Goal: Transaction & Acquisition: Purchase product/service

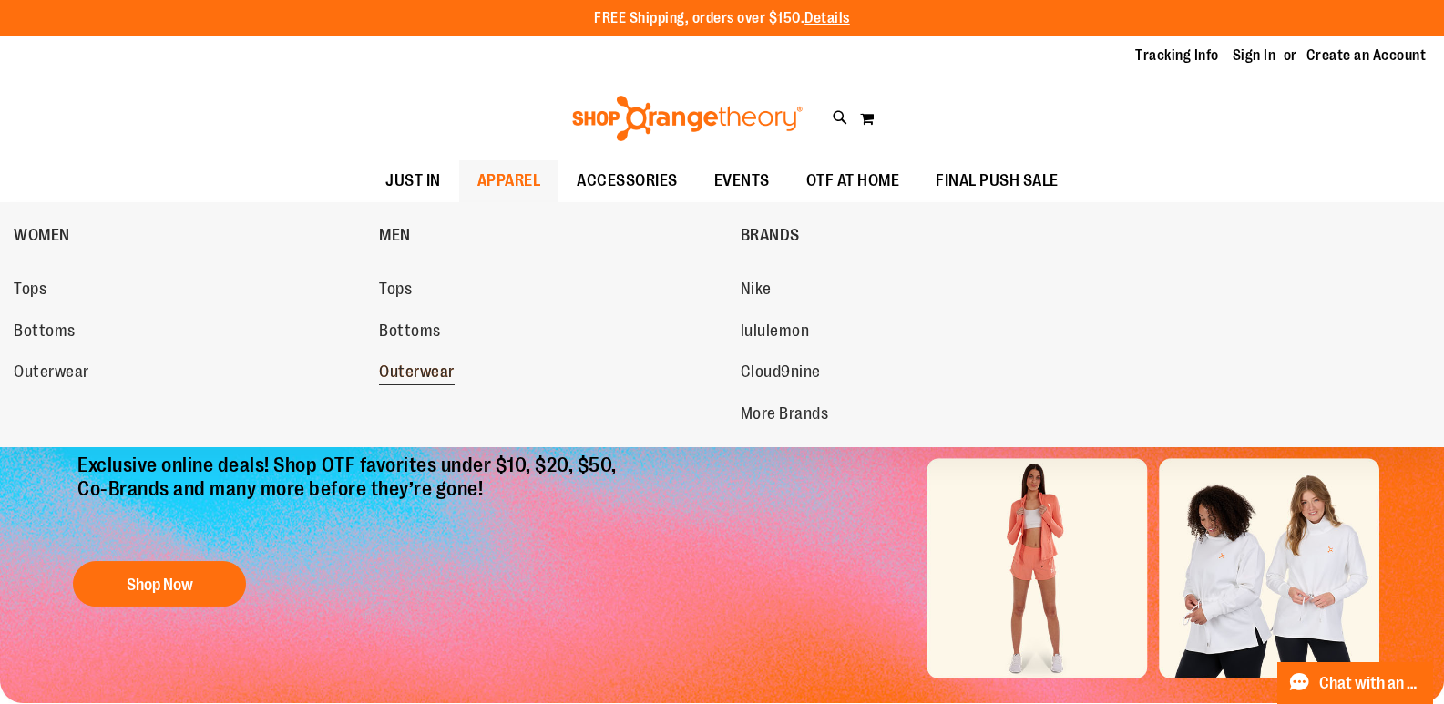
click at [407, 376] on span "Outerwear" at bounding box center [417, 374] width 76 height 23
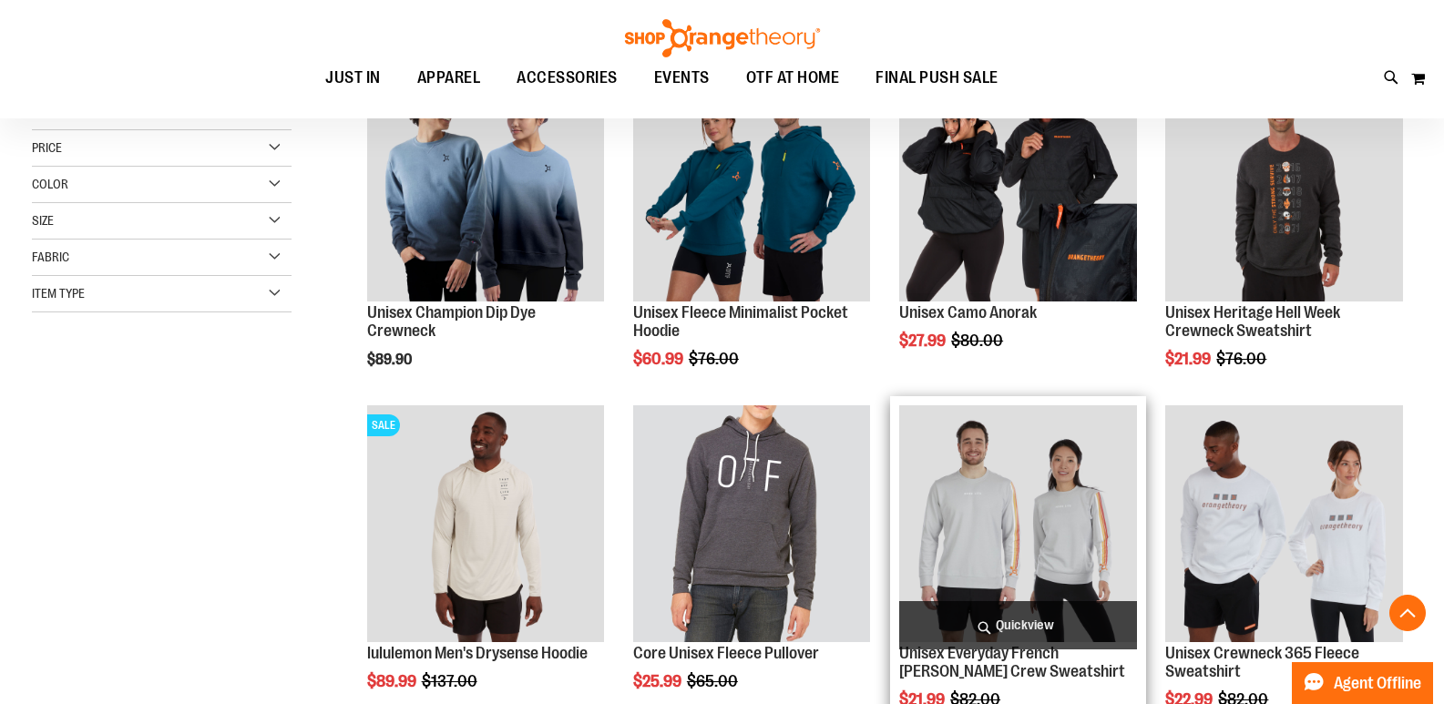
scroll to position [363, 0]
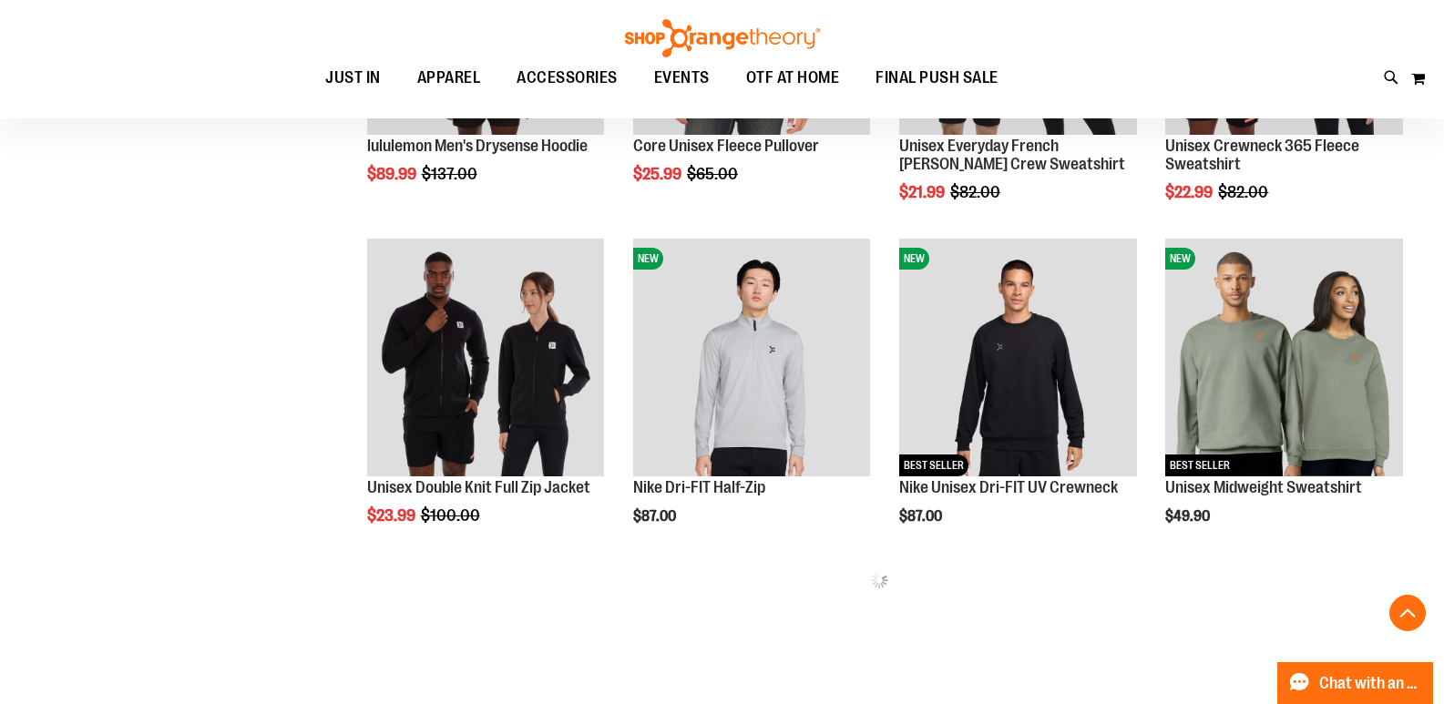
scroll to position [819, 0]
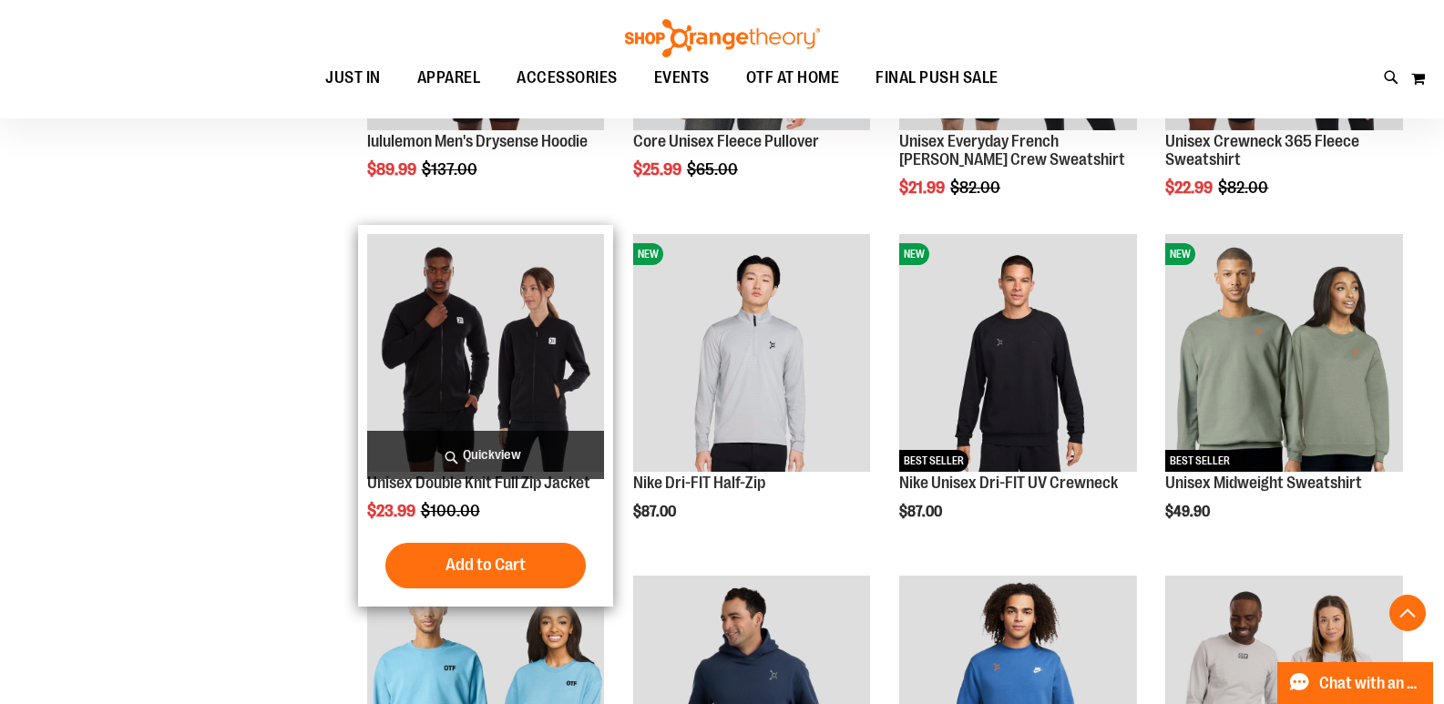
click at [511, 365] on img "product" at bounding box center [486, 353] width 238 height 238
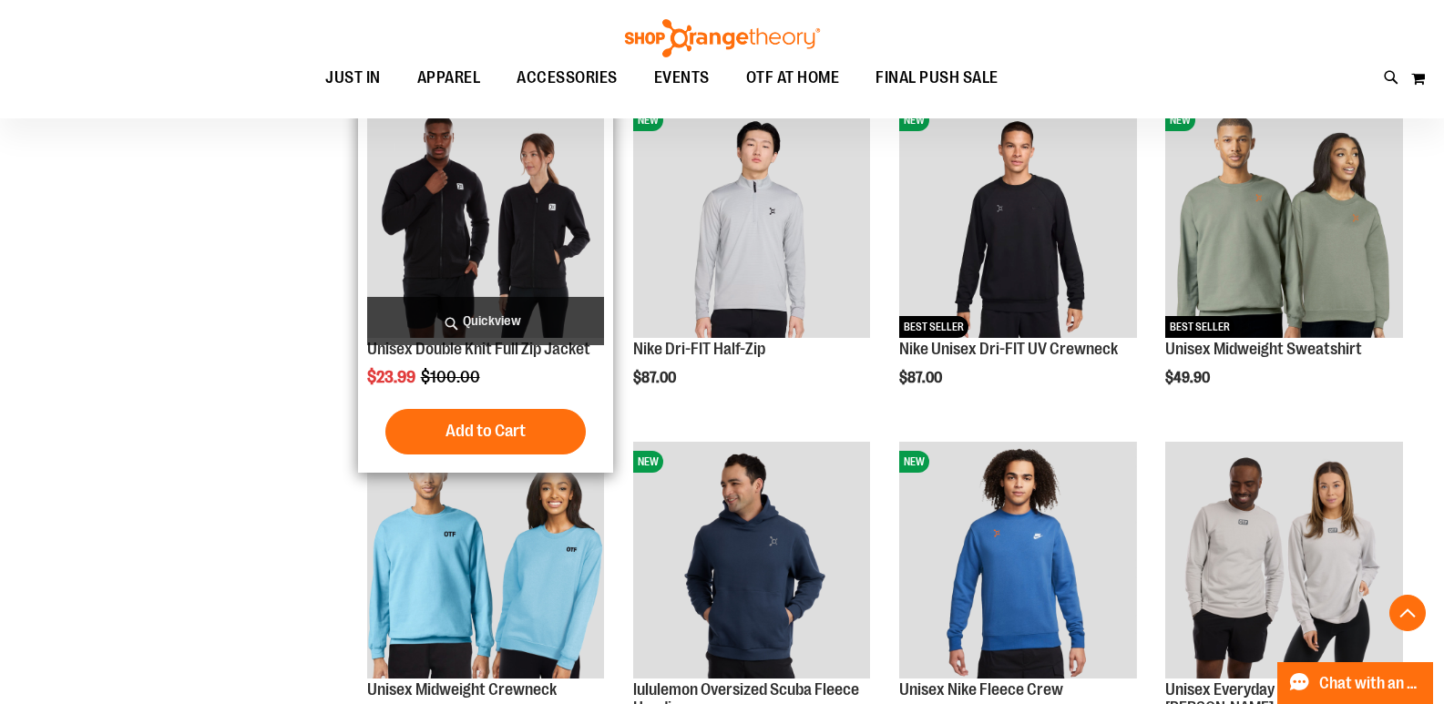
scroll to position [1001, 0]
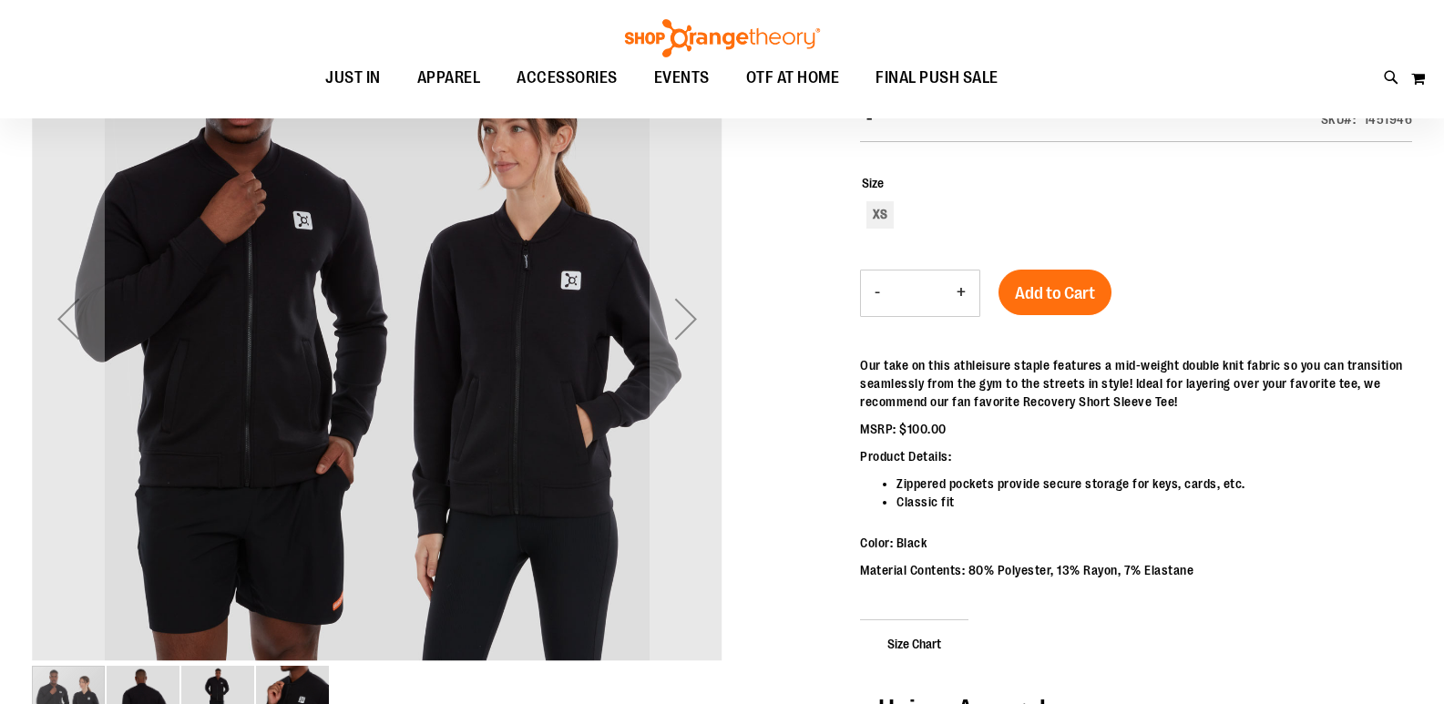
scroll to position [88, 0]
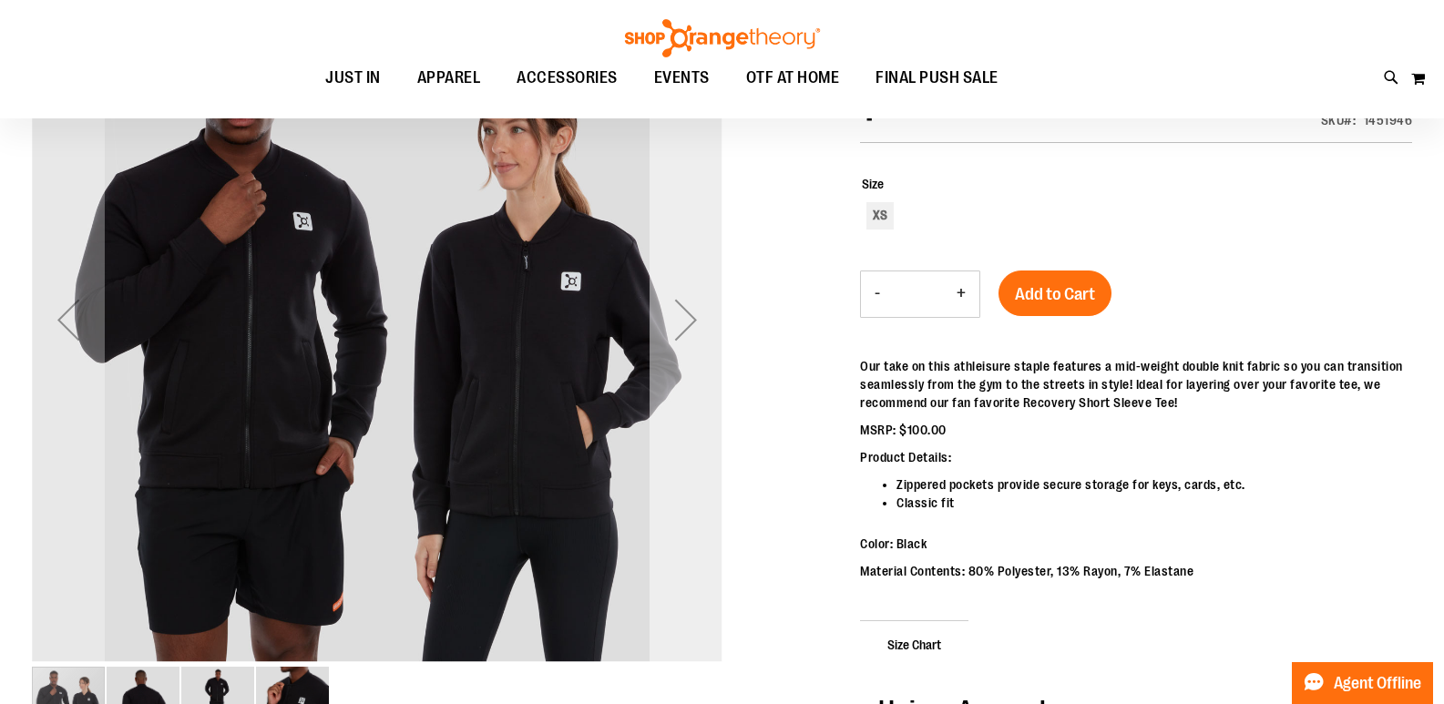
click at [695, 309] on div "Next" at bounding box center [686, 319] width 73 height 73
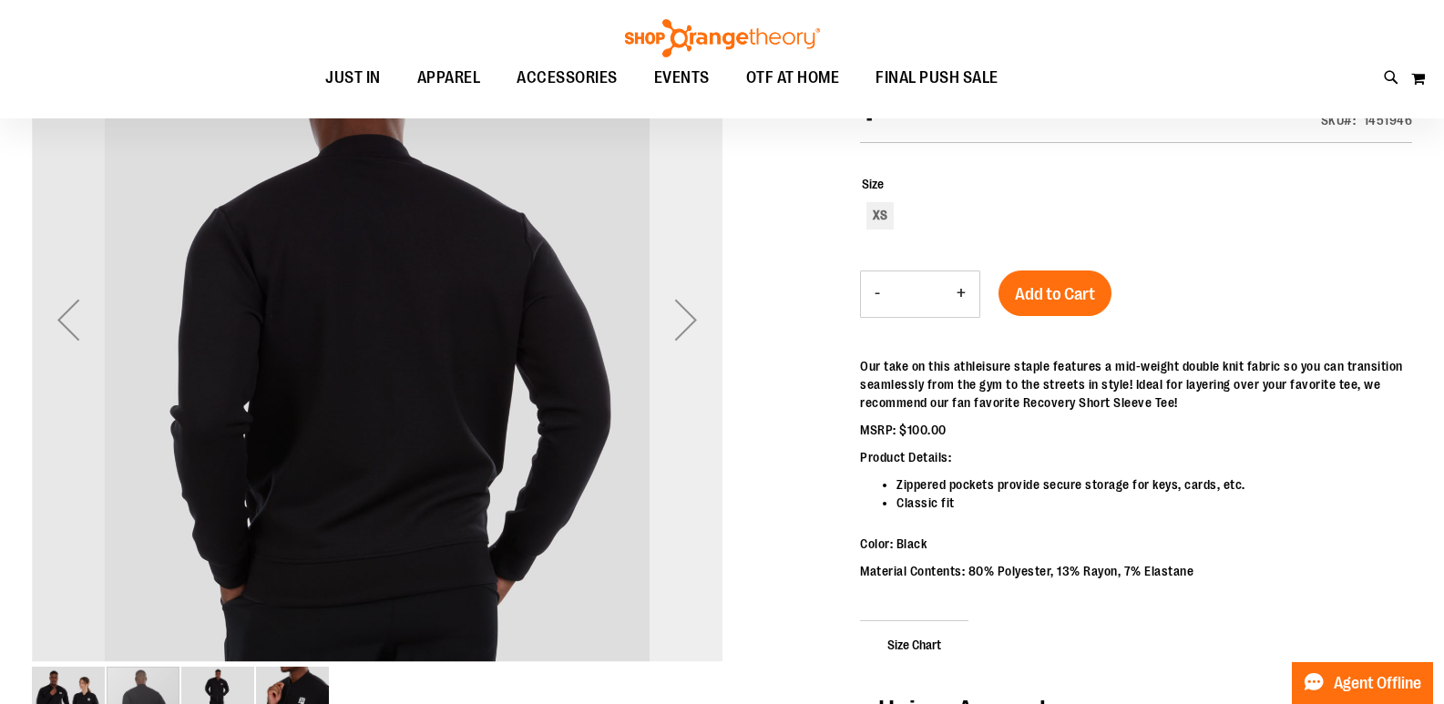
click at [684, 321] on div "Next" at bounding box center [686, 319] width 73 height 73
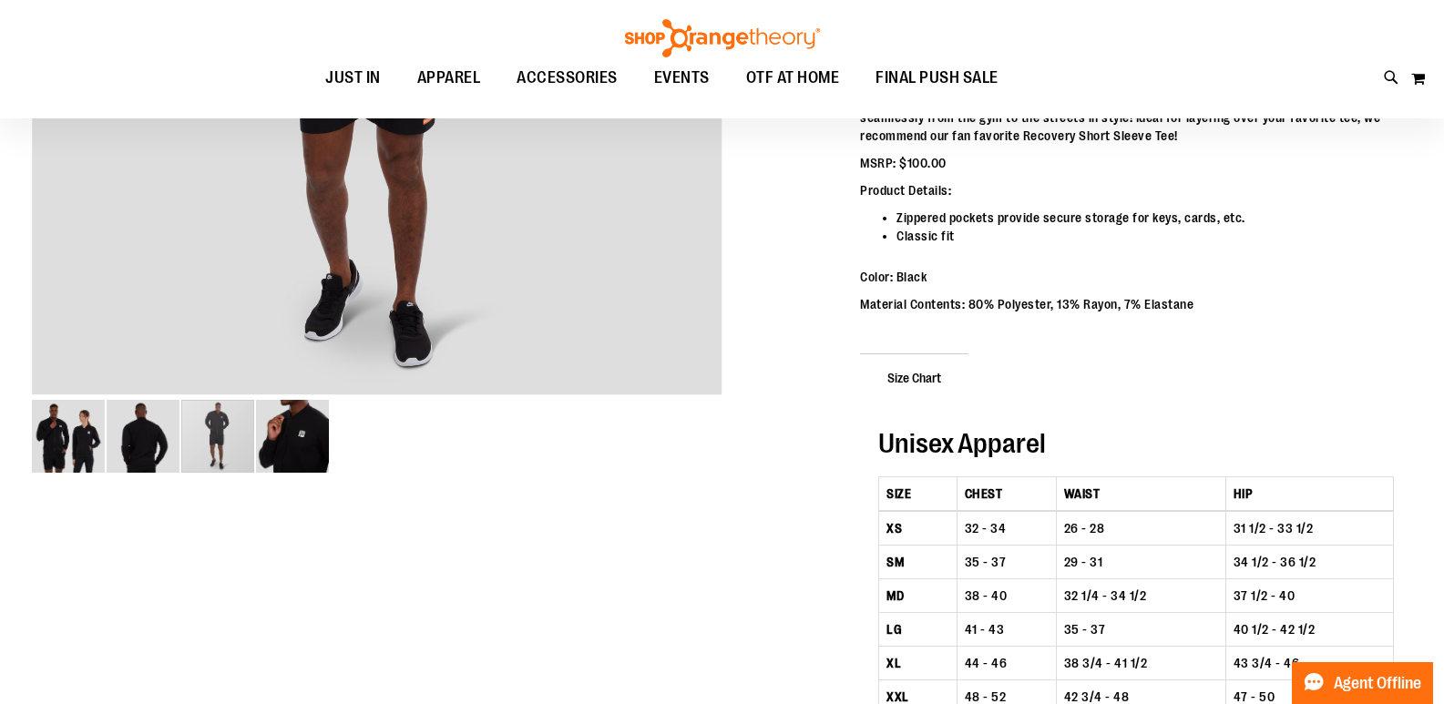
scroll to position [363, 0]
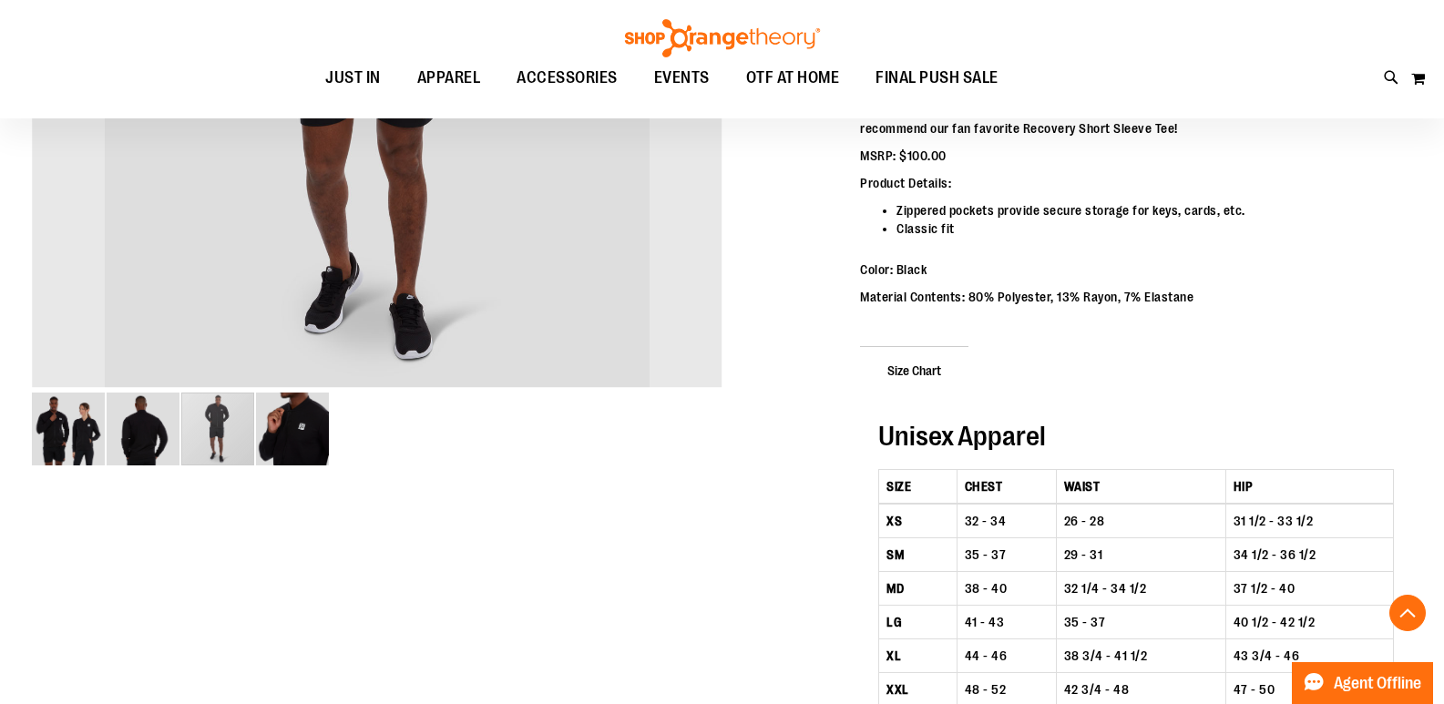
click at [304, 422] on img "image 4 of 4" at bounding box center [292, 429] width 73 height 73
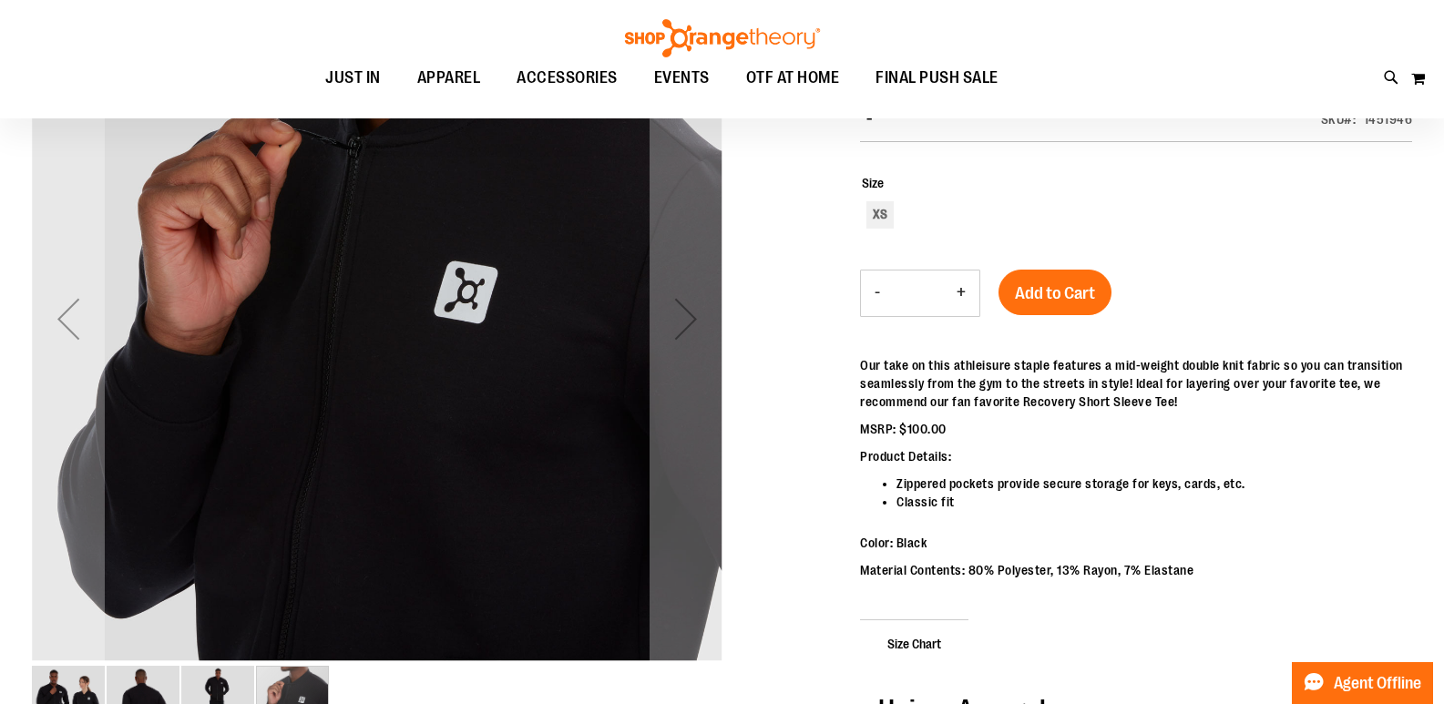
scroll to position [0, 0]
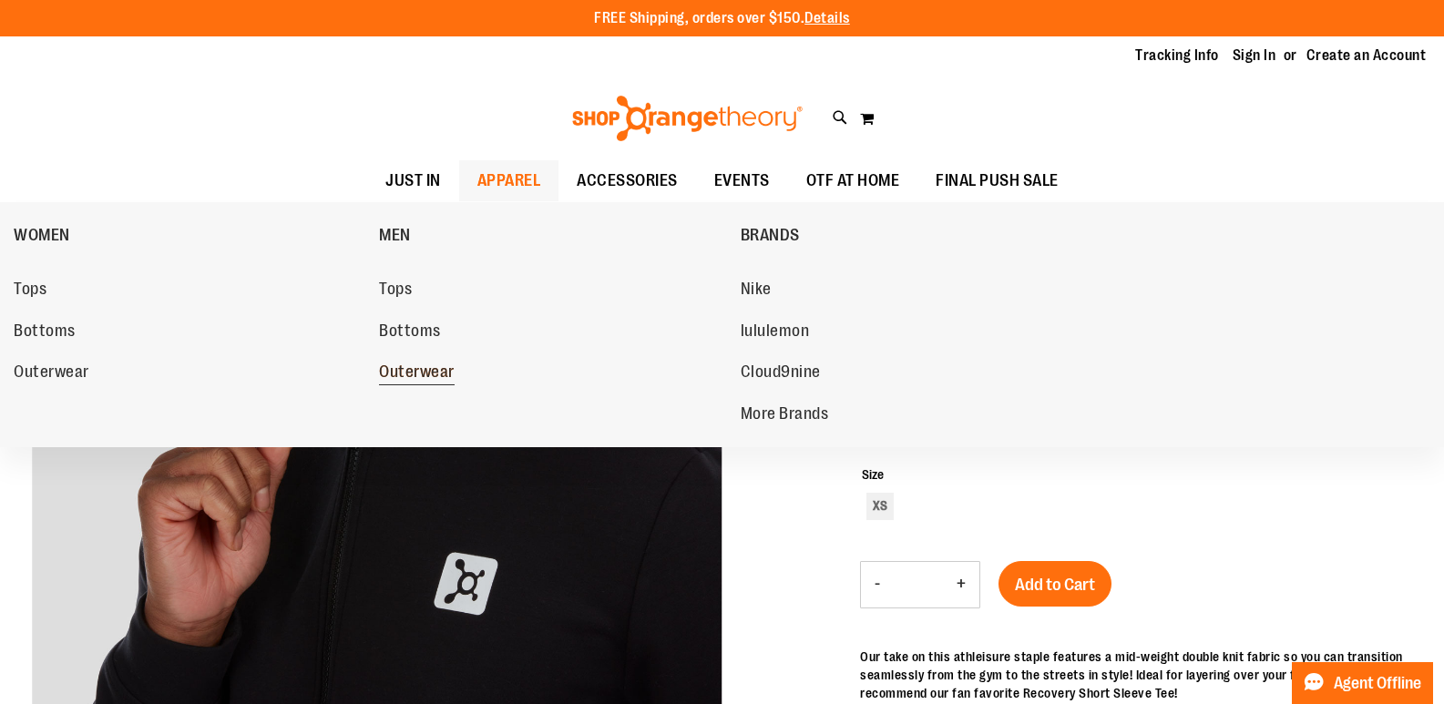
click at [419, 371] on span "Outerwear" at bounding box center [417, 374] width 76 height 23
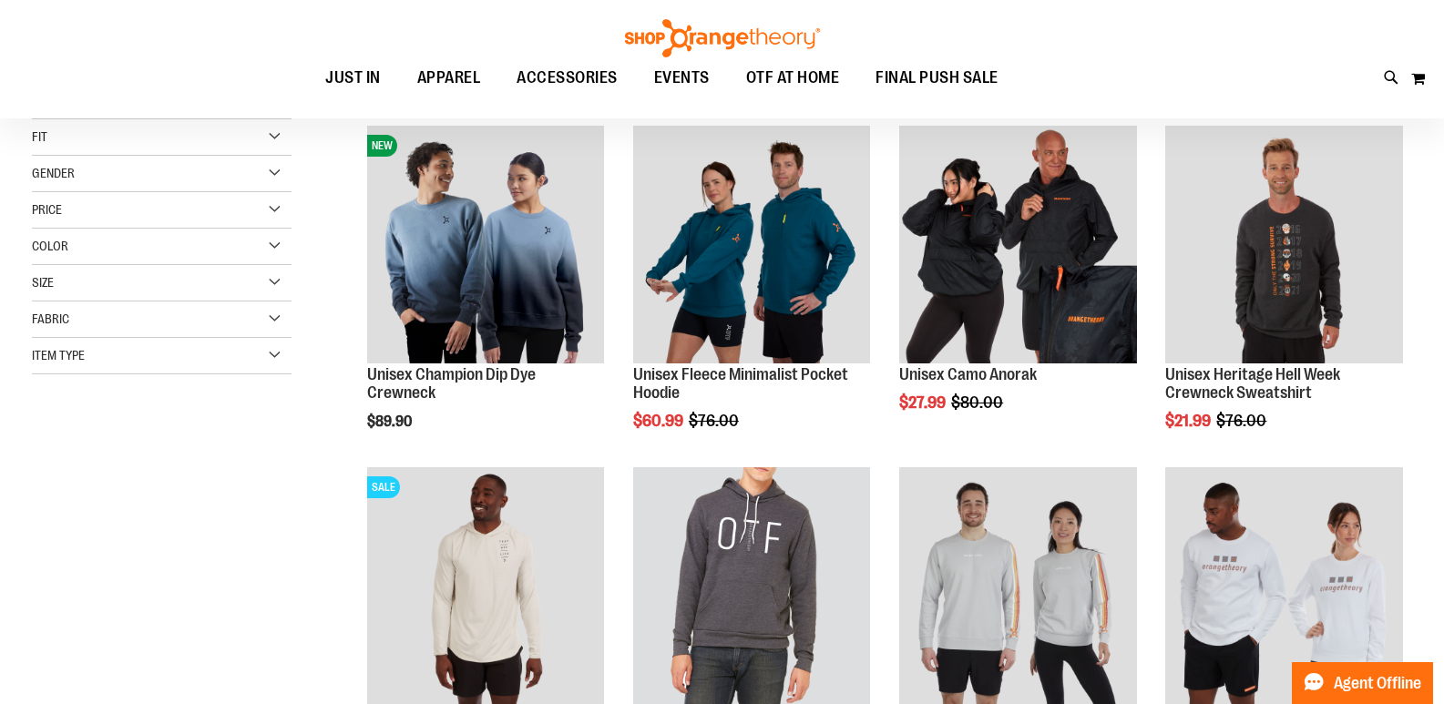
scroll to position [272, 0]
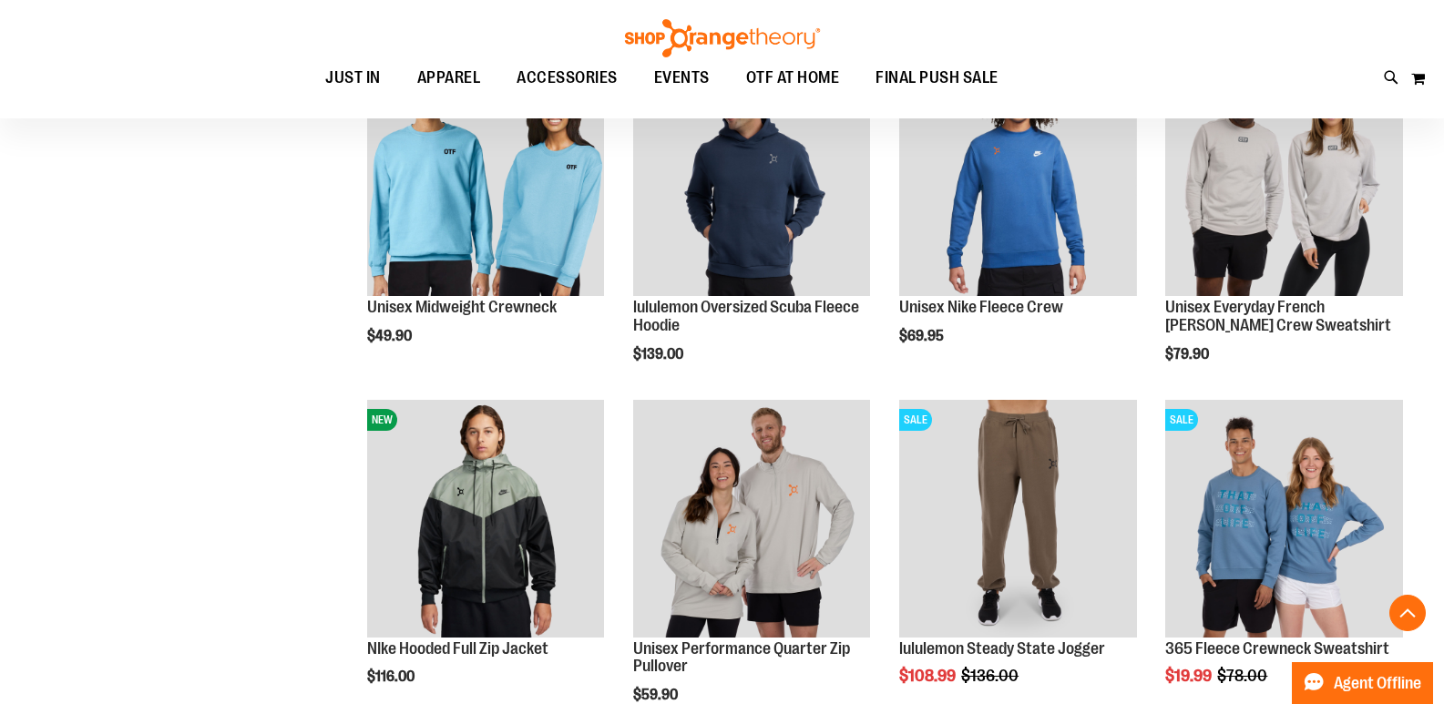
scroll to position [1366, 0]
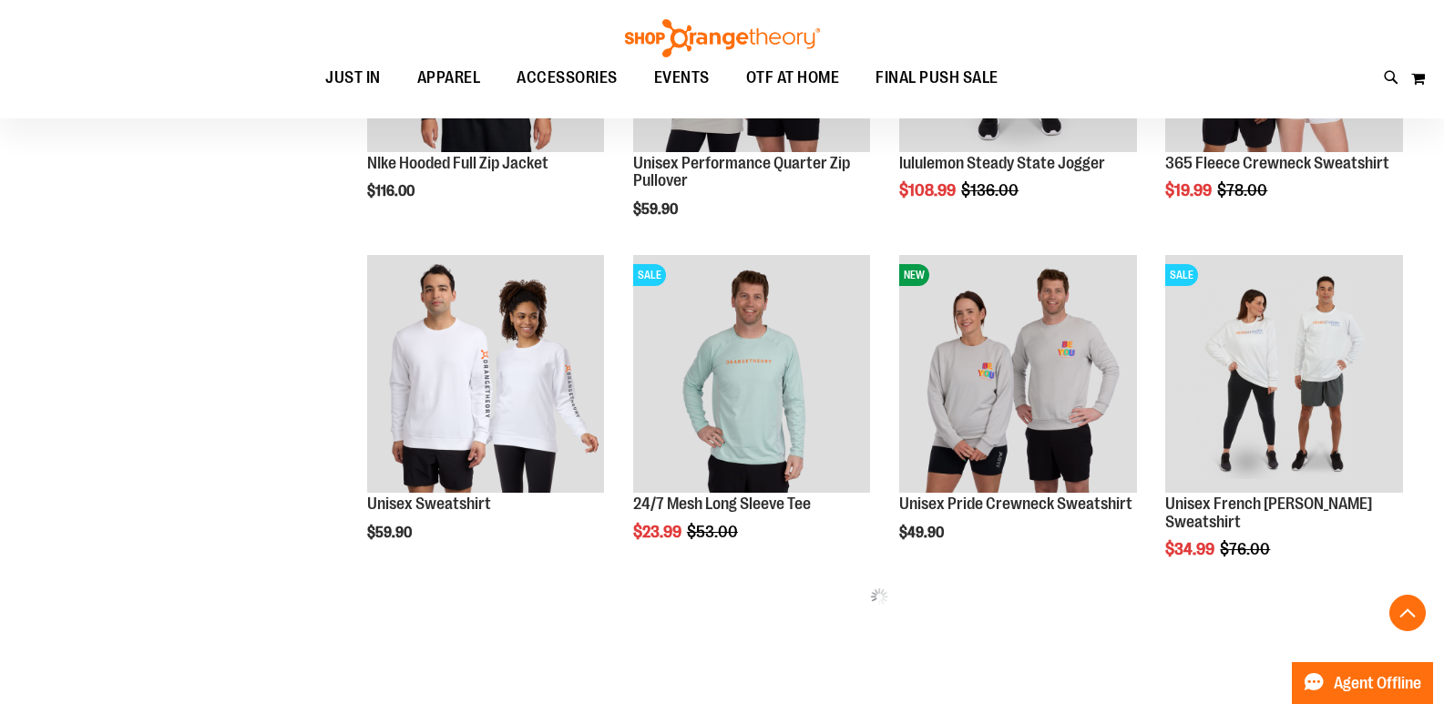
scroll to position [1730, 0]
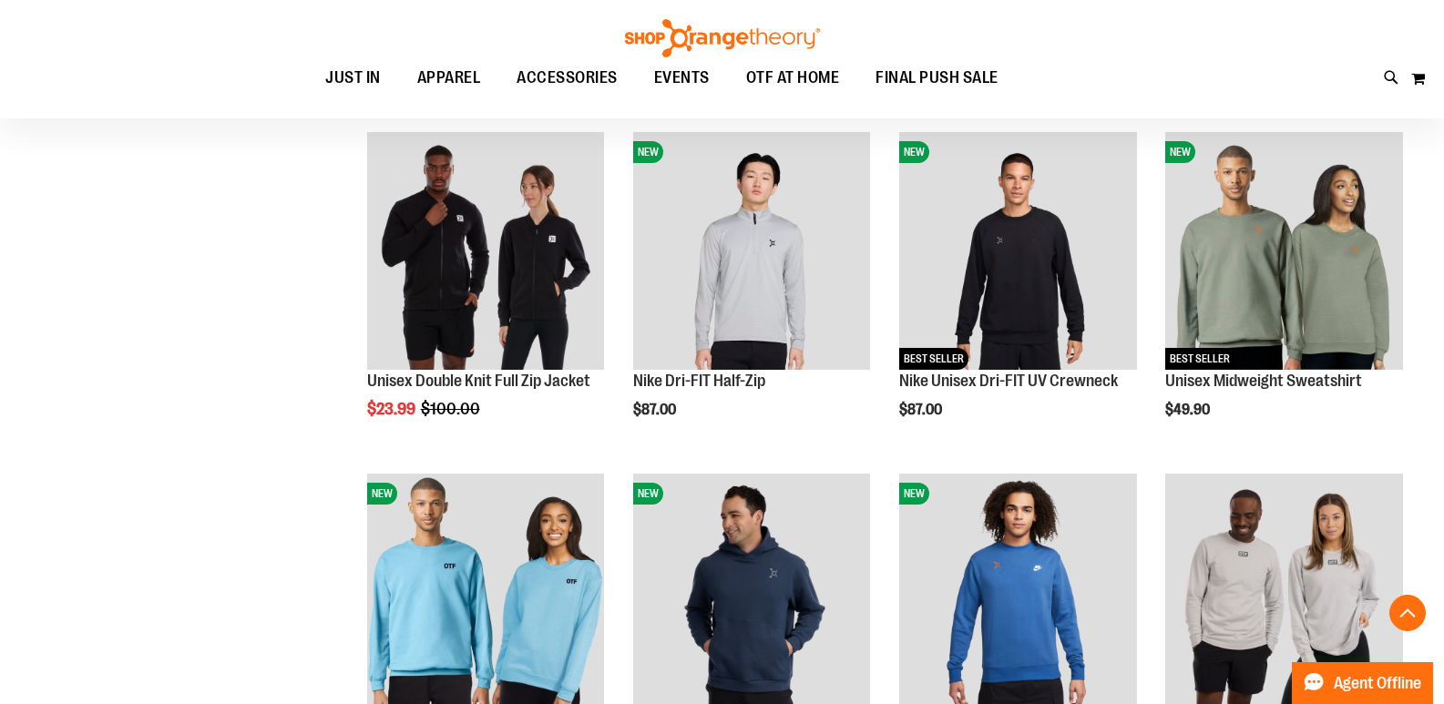
scroll to position [910, 0]
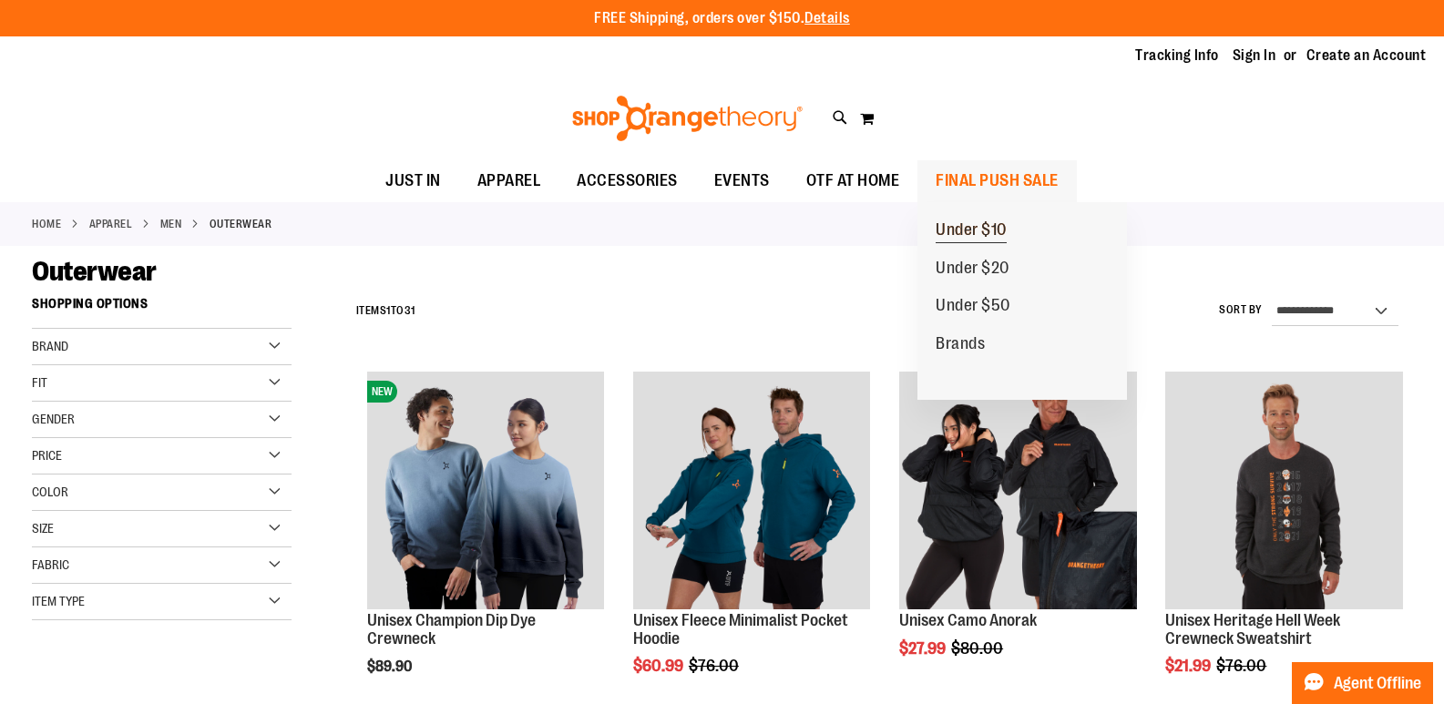
click at [966, 229] on span "Under $10" at bounding box center [971, 231] width 71 height 23
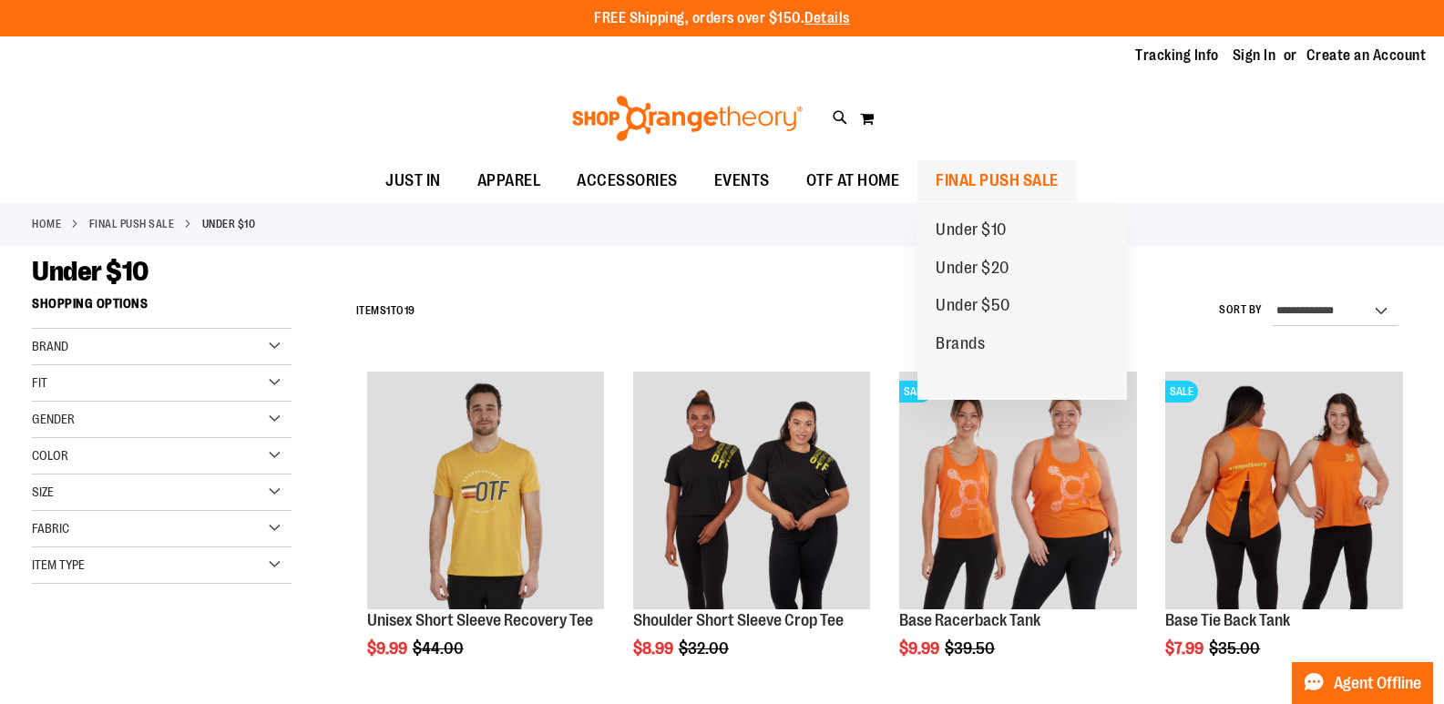
click at [979, 177] on span "FINAL PUSH SALE" at bounding box center [997, 180] width 123 height 41
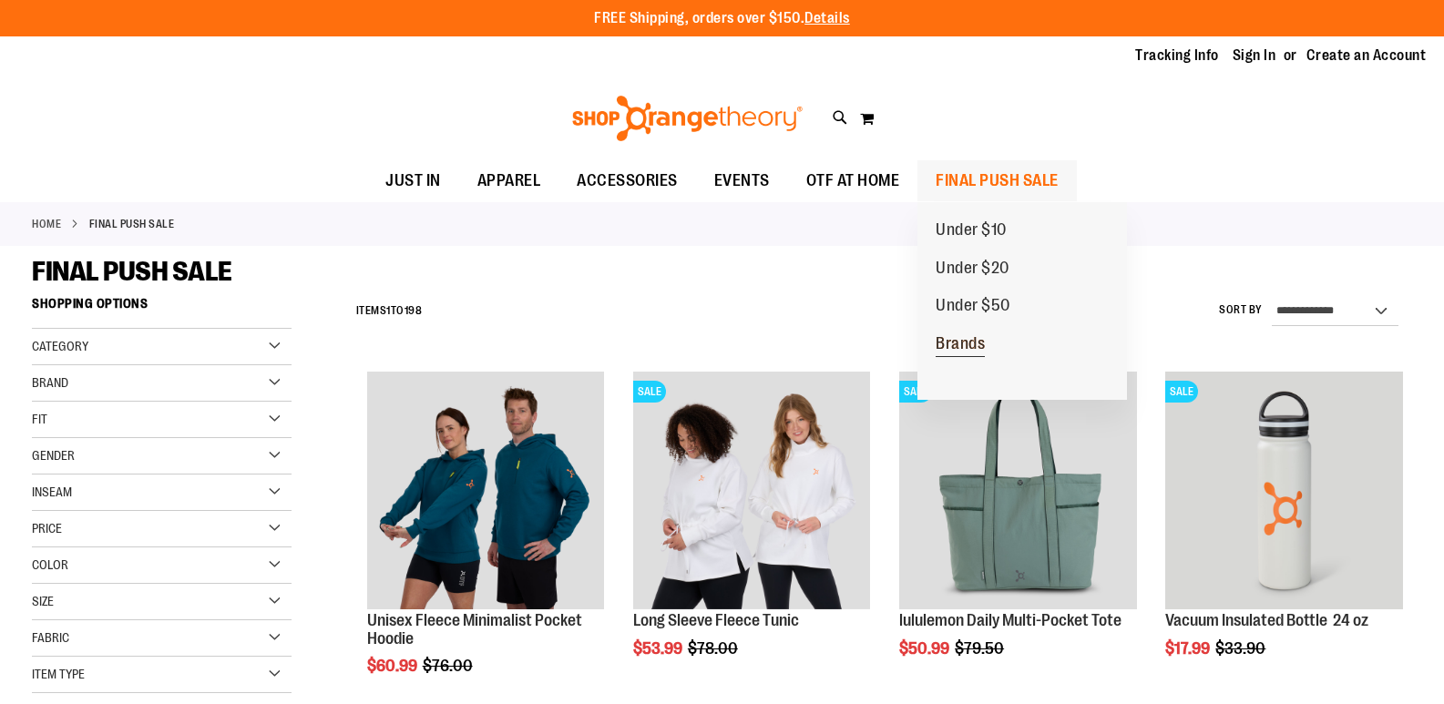
click at [952, 343] on span "Brands" at bounding box center [960, 345] width 49 height 23
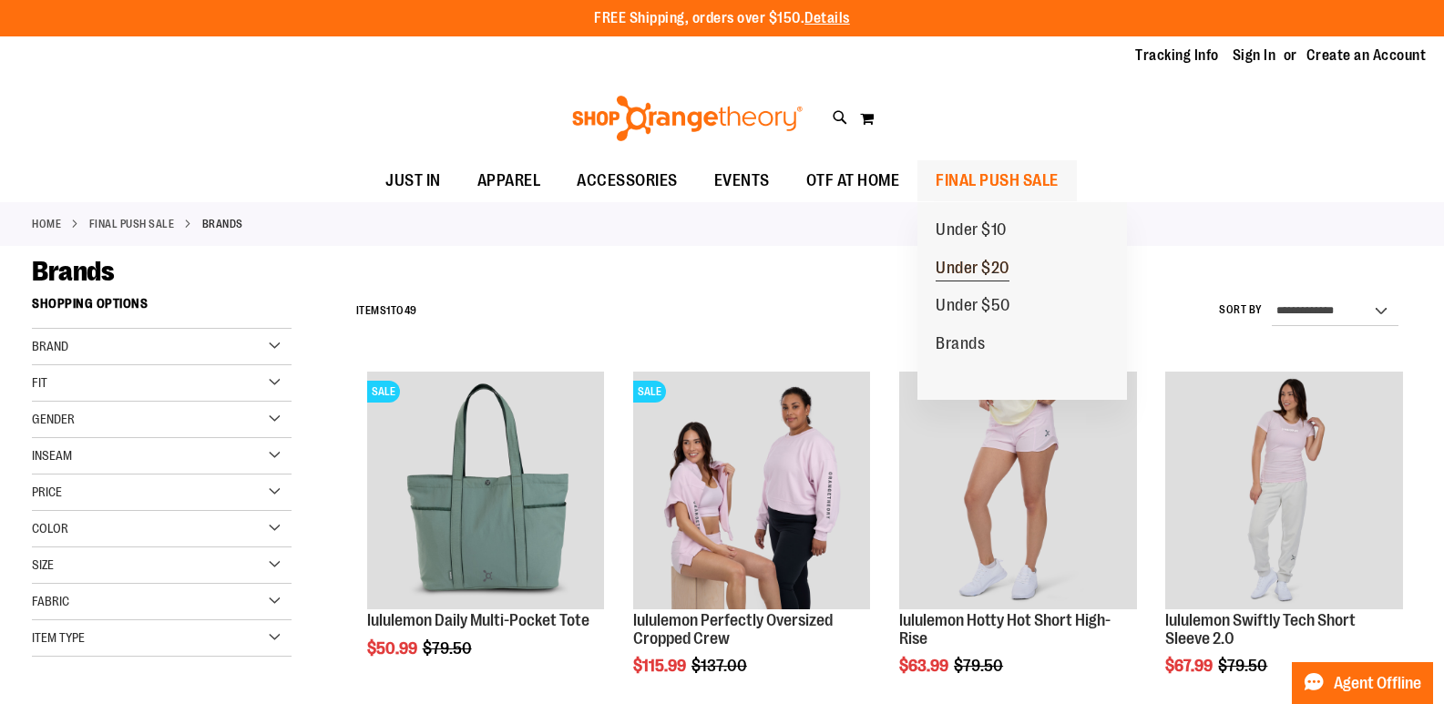
click at [964, 262] on span "Under $20" at bounding box center [973, 270] width 74 height 23
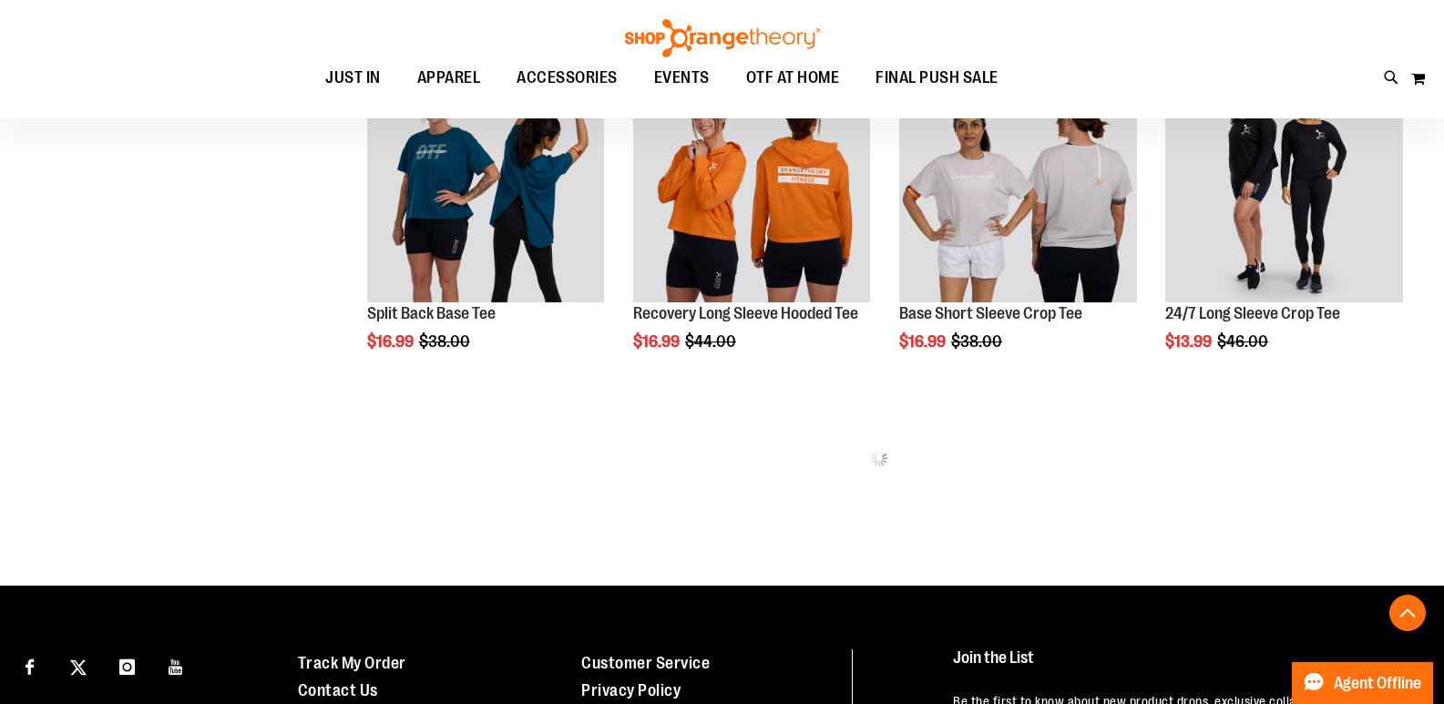
scroll to position [1001, 0]
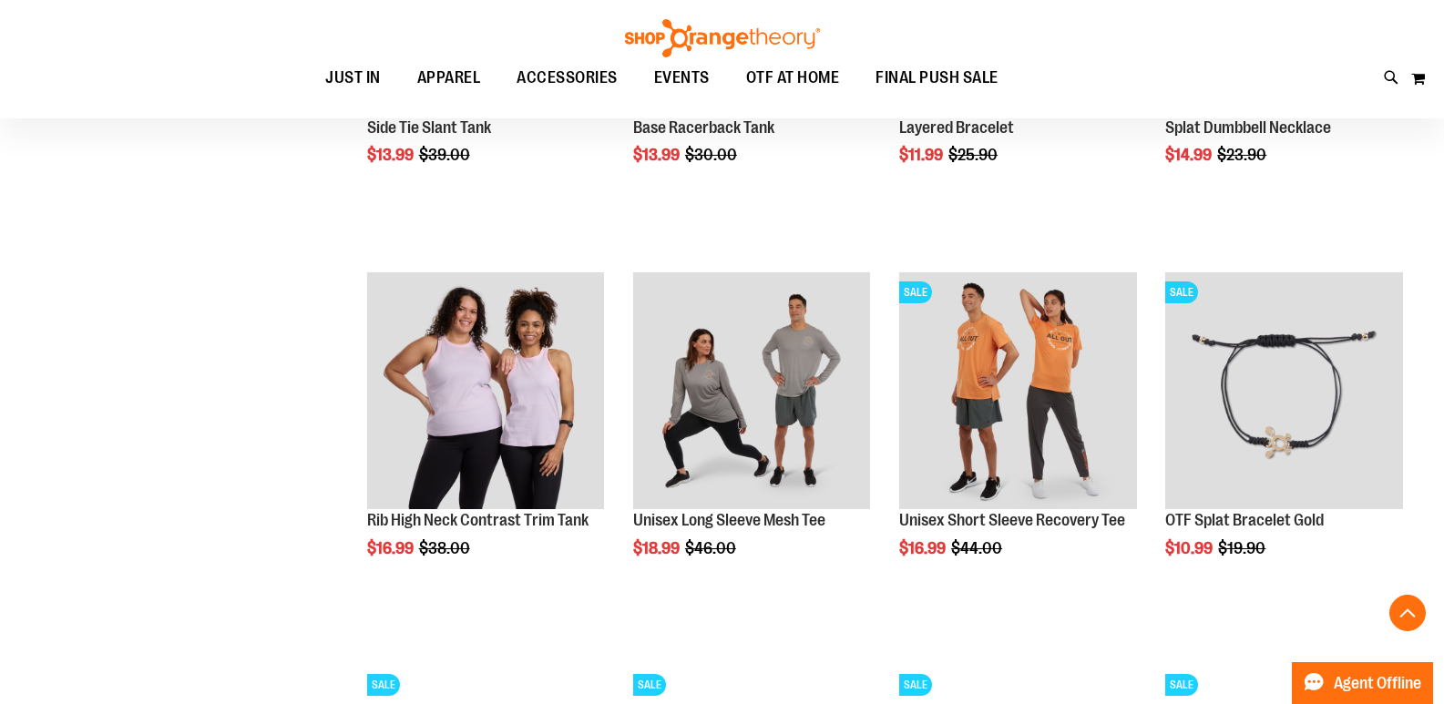
scroll to position [1730, 0]
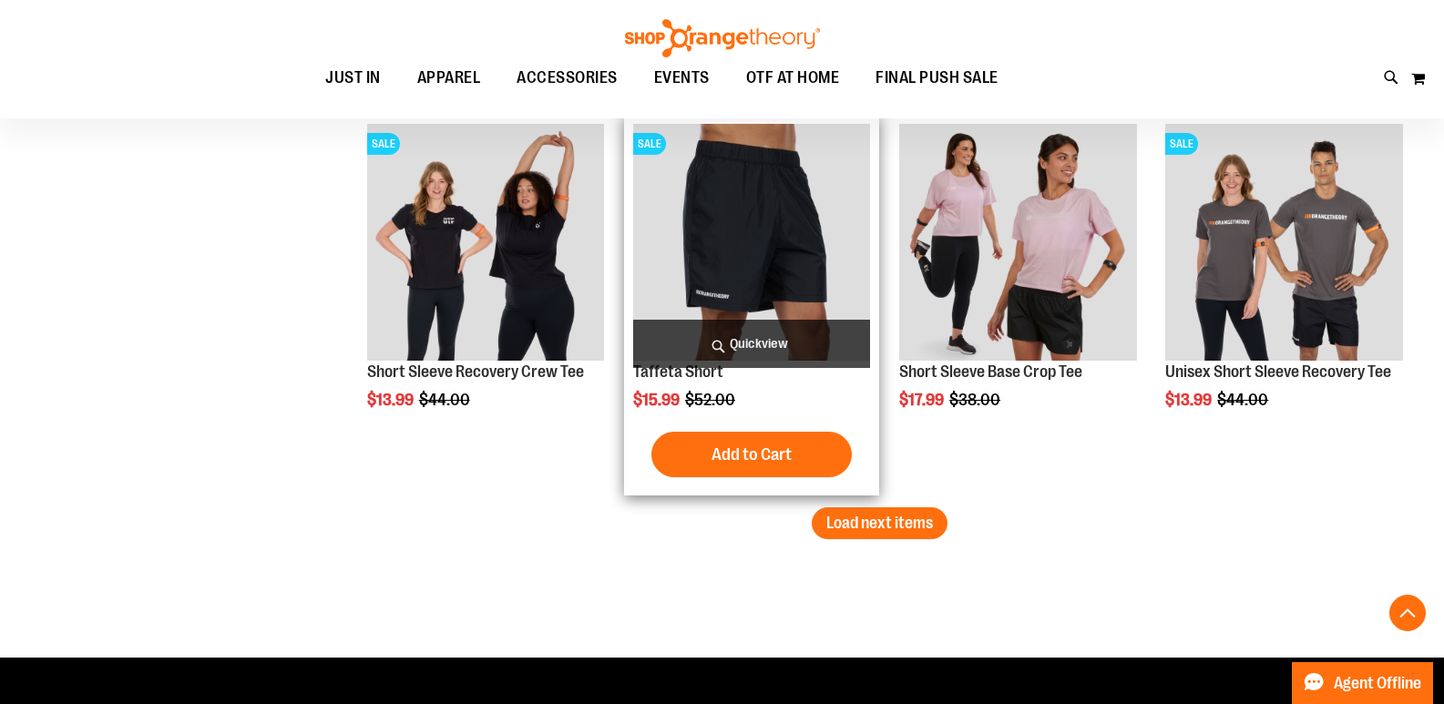
scroll to position [3552, 0]
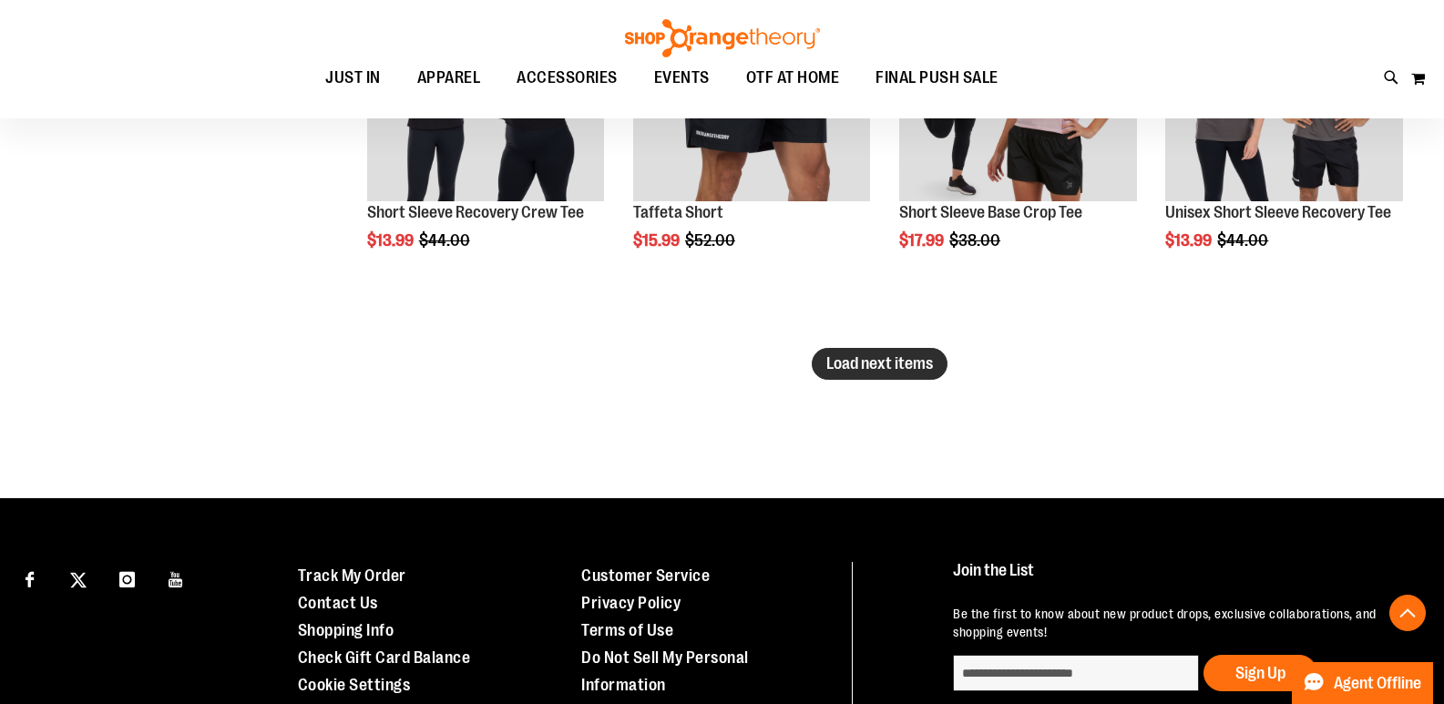
click at [877, 366] on span "Load next items" at bounding box center [879, 363] width 107 height 18
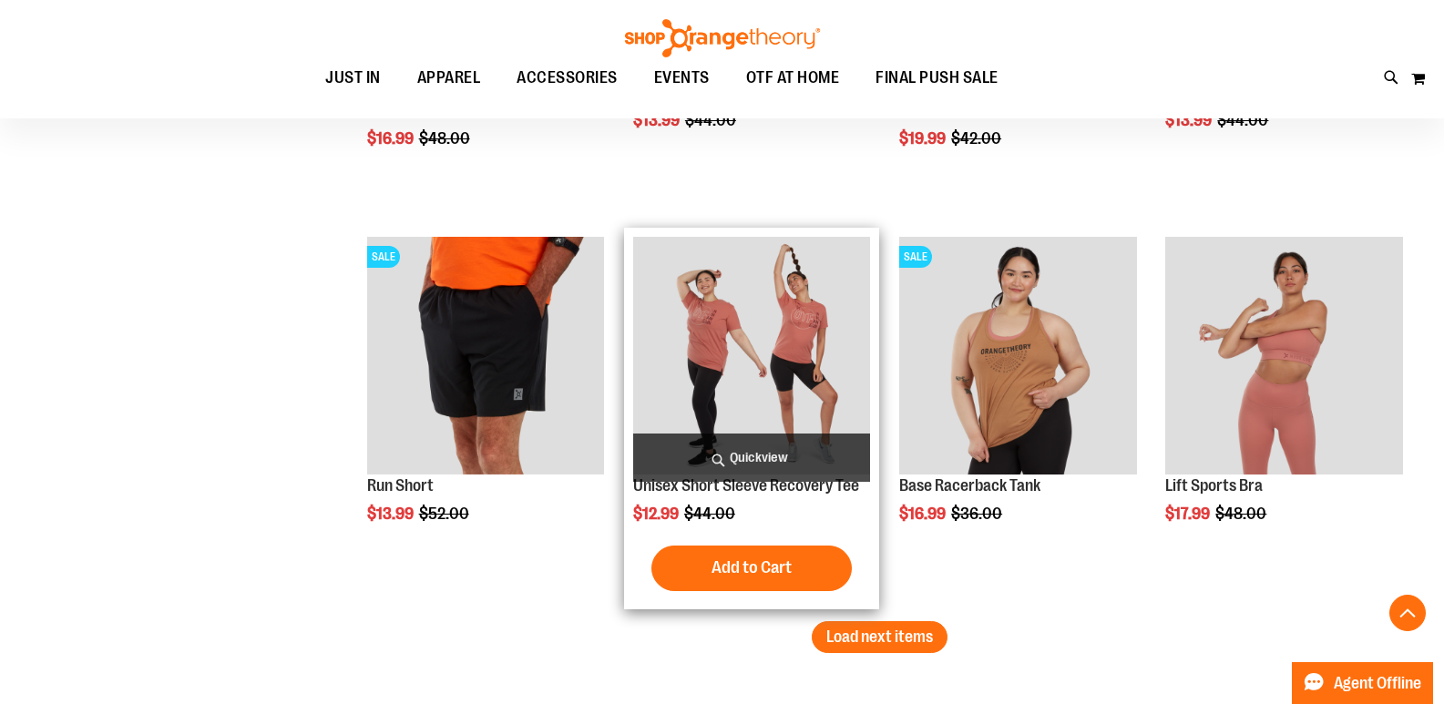
scroll to position [4554, 0]
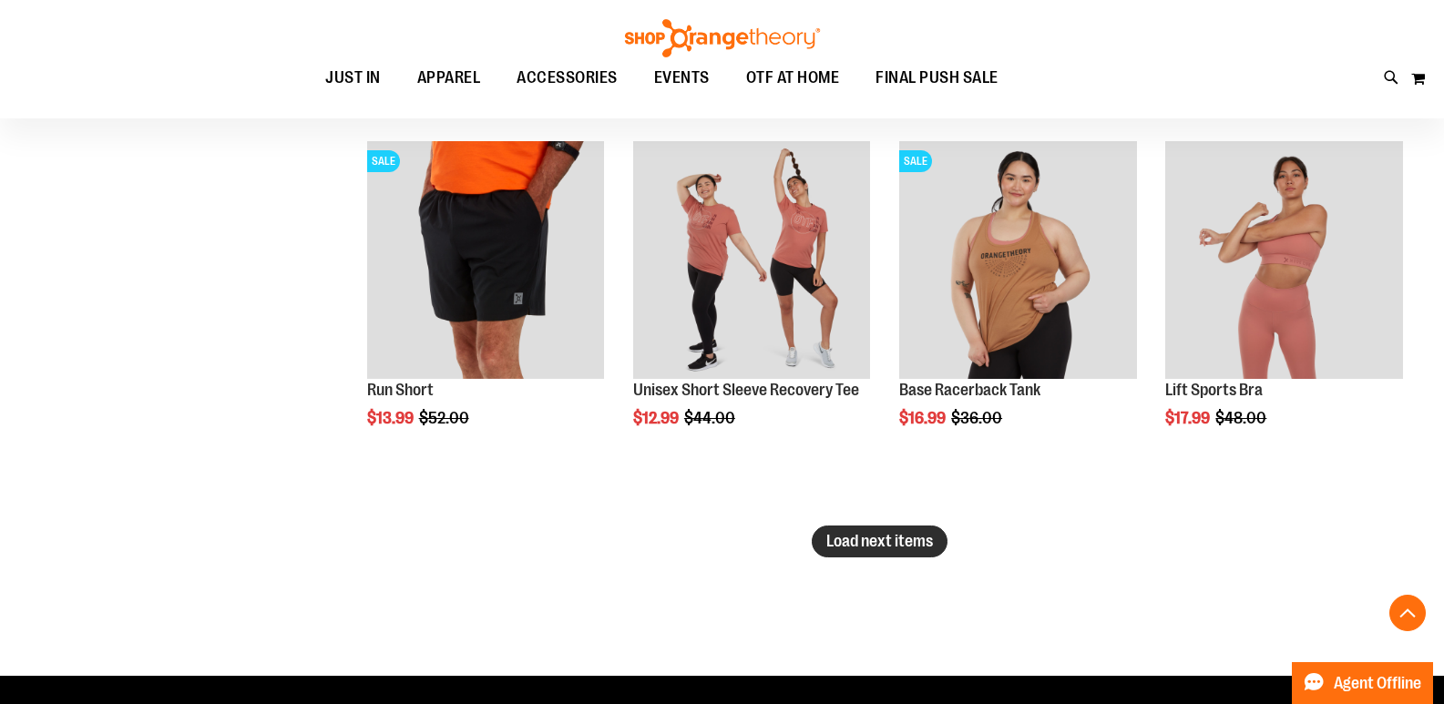
click at [875, 530] on button "Load next items" at bounding box center [880, 542] width 136 height 32
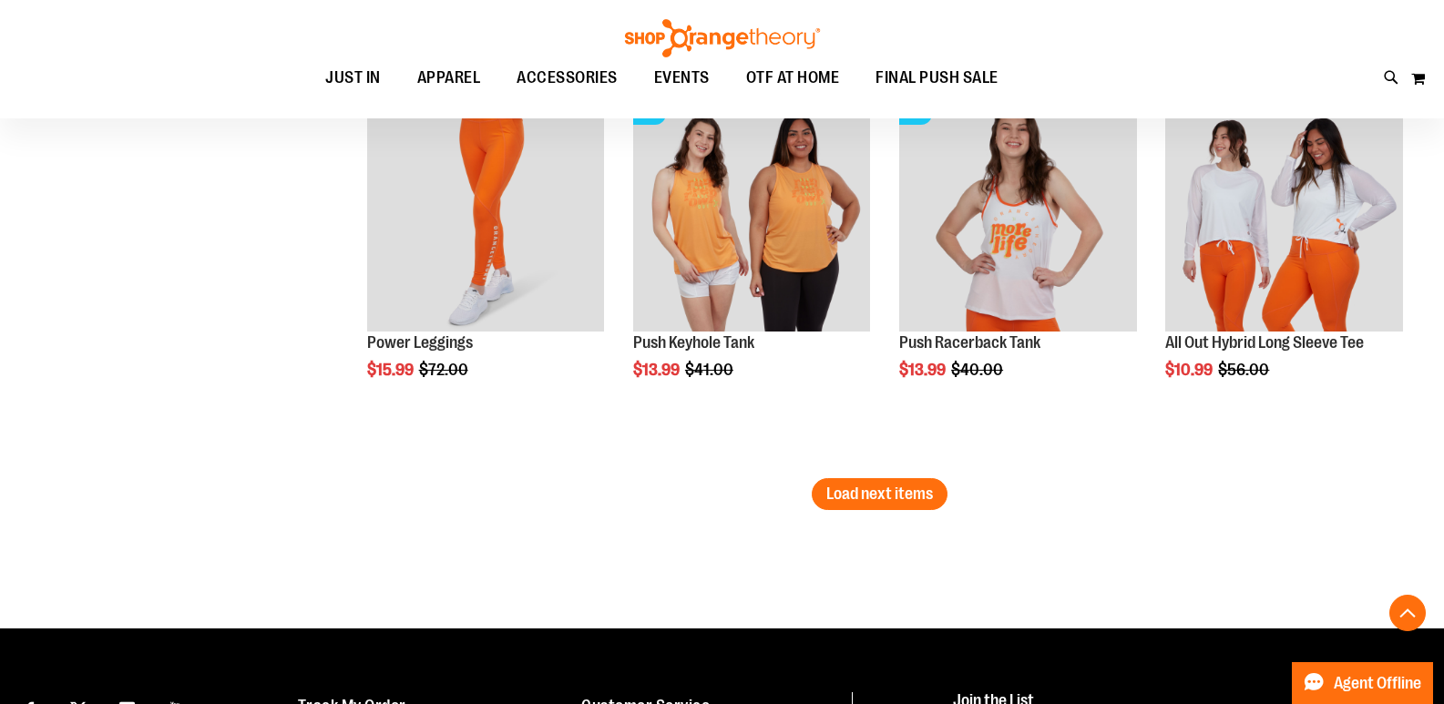
scroll to position [5829, 0]
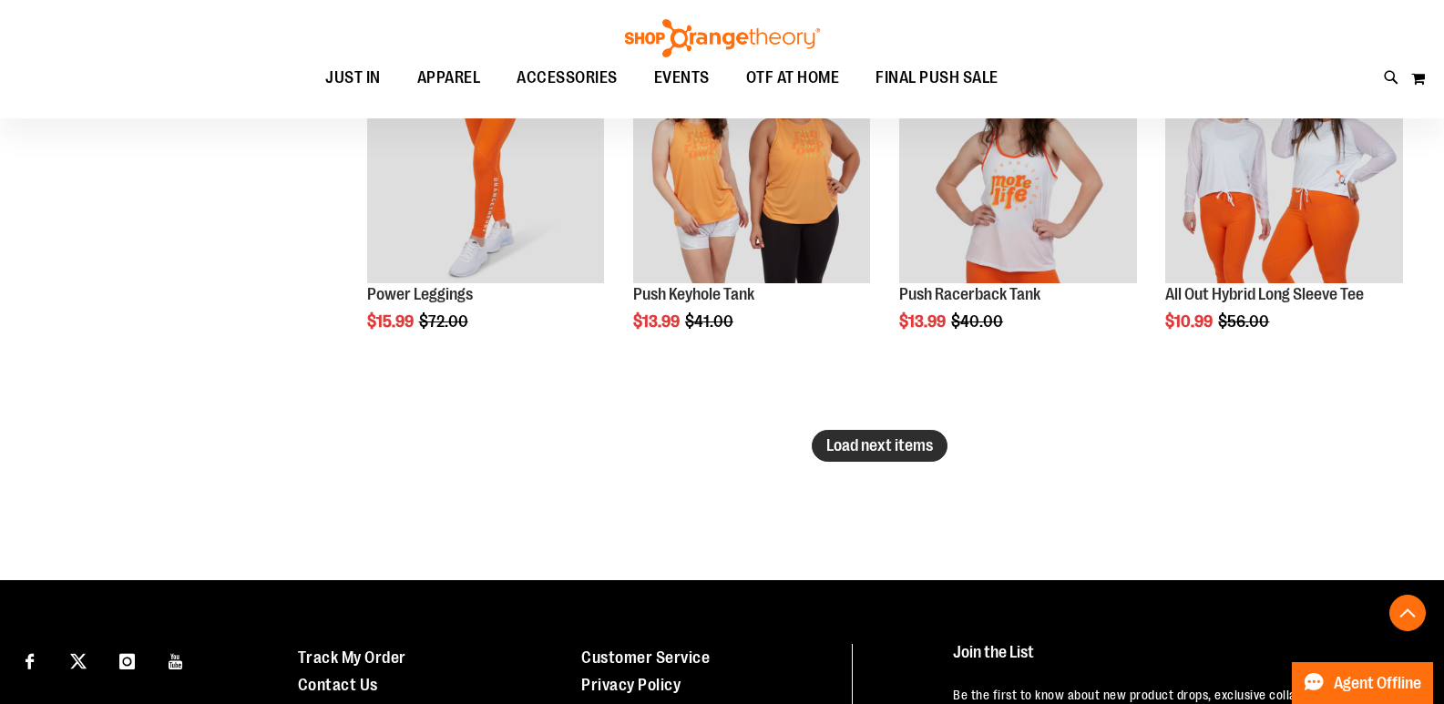
click at [863, 447] on span "Load next items" at bounding box center [879, 445] width 107 height 18
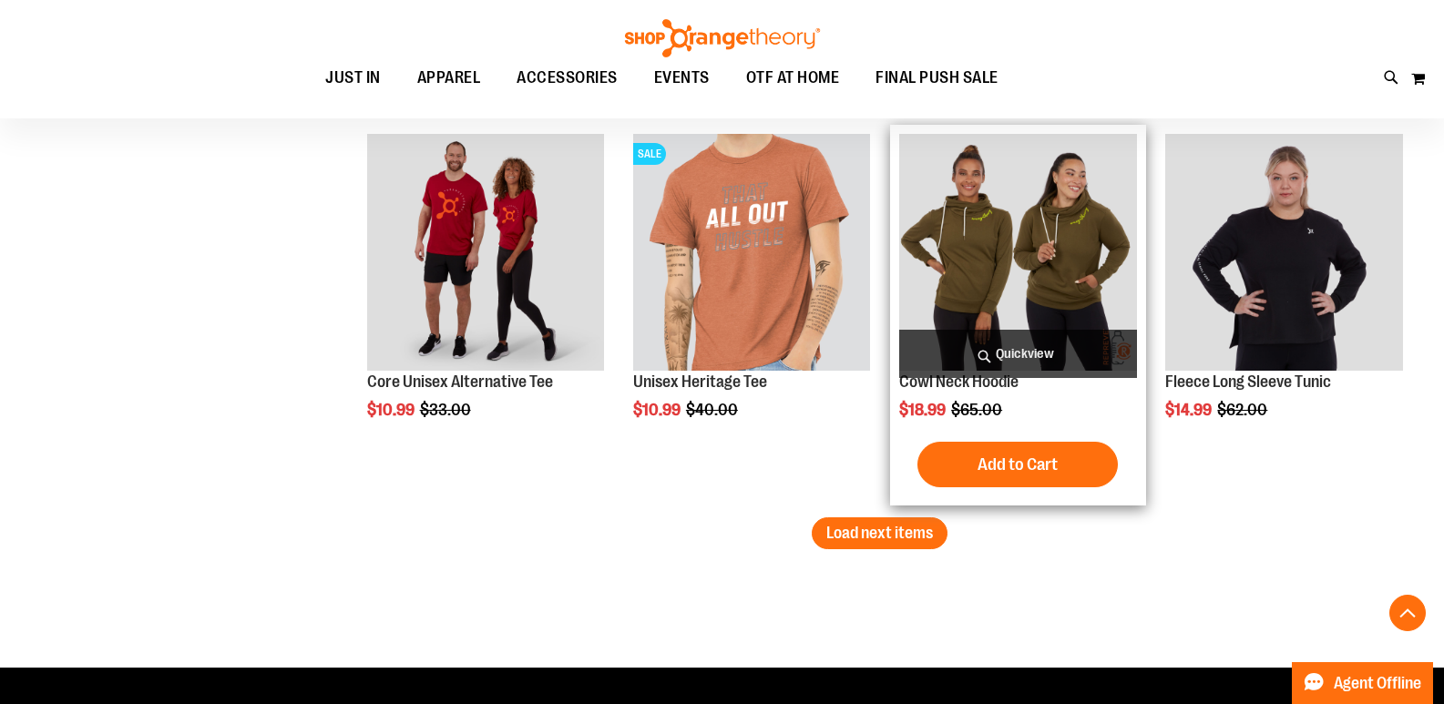
scroll to position [6923, 0]
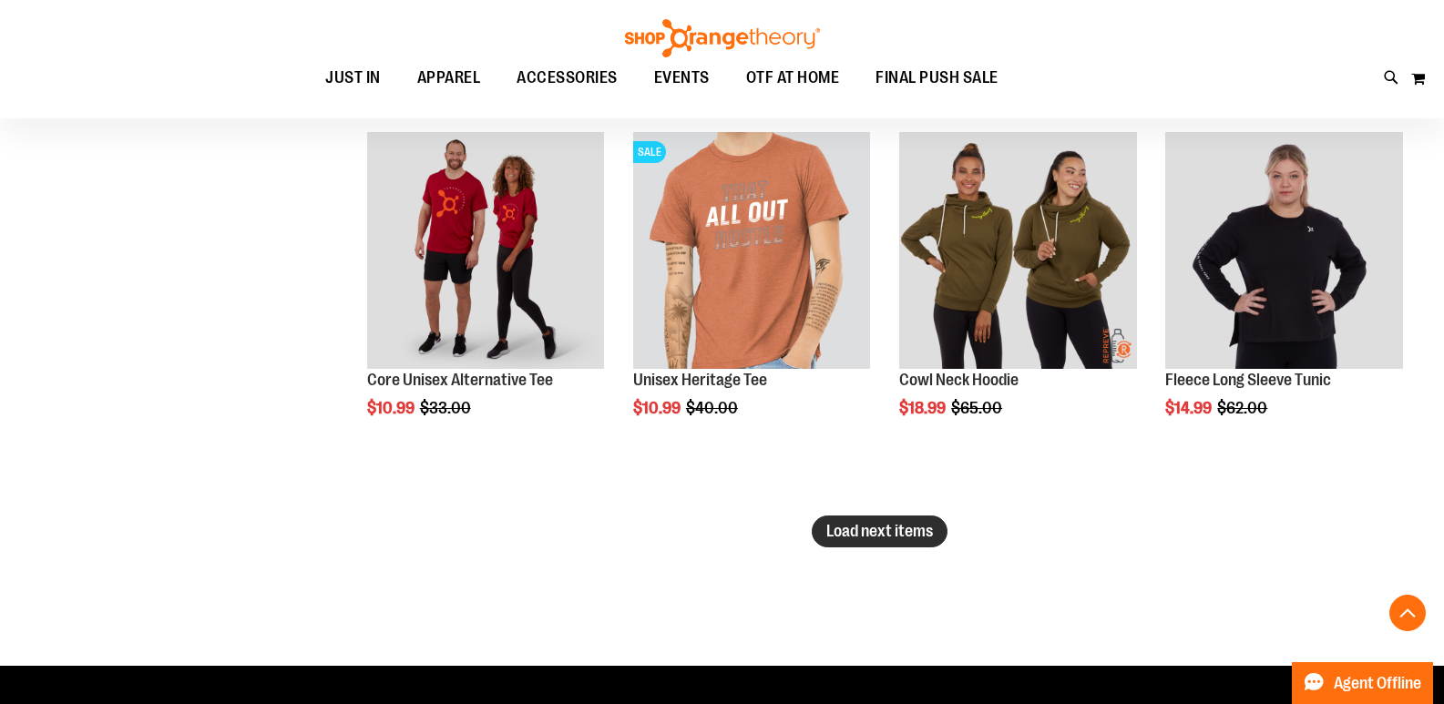
click at [874, 533] on span "Load next items" at bounding box center [879, 531] width 107 height 18
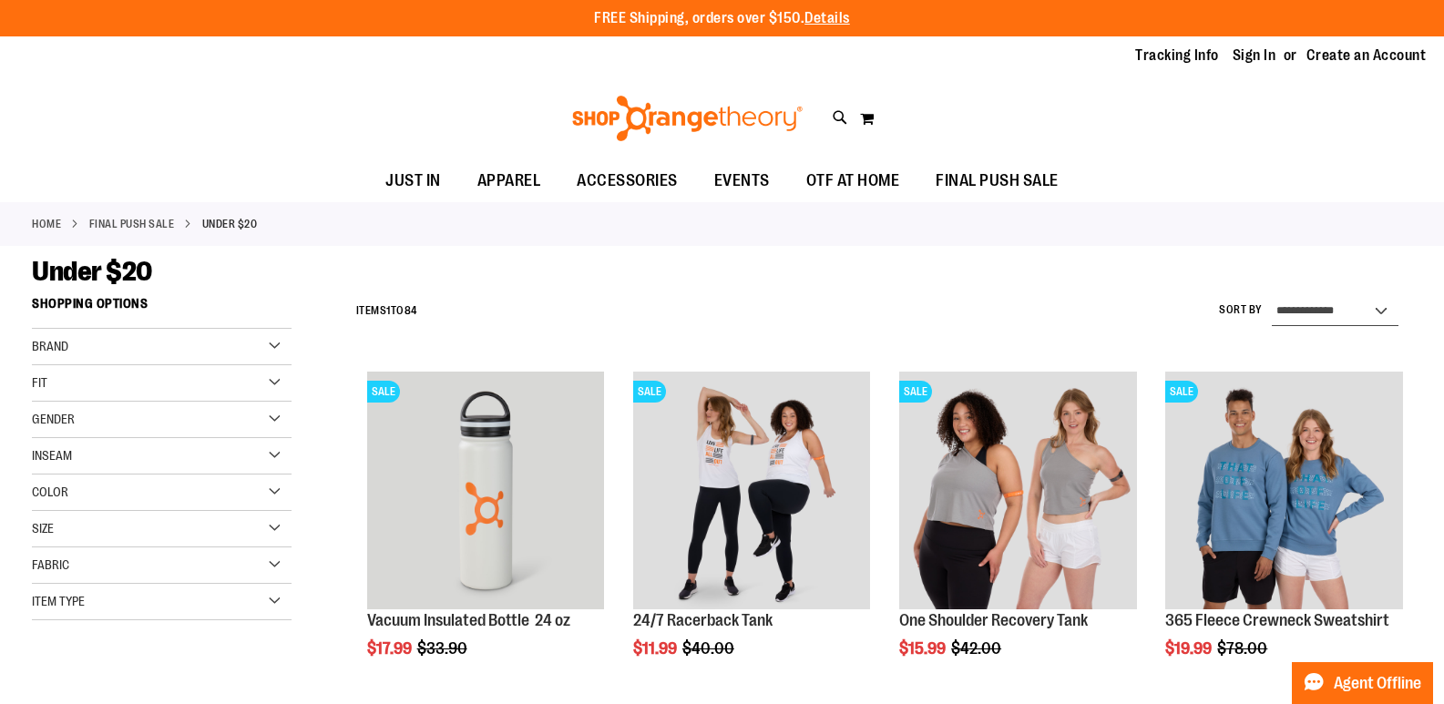
click at [1371, 312] on select "**********" at bounding box center [1335, 311] width 127 height 29
click at [173, 421] on div "Gender" at bounding box center [162, 420] width 260 height 36
click at [43, 494] on link "Unisex 15 items" at bounding box center [152, 495] width 250 height 19
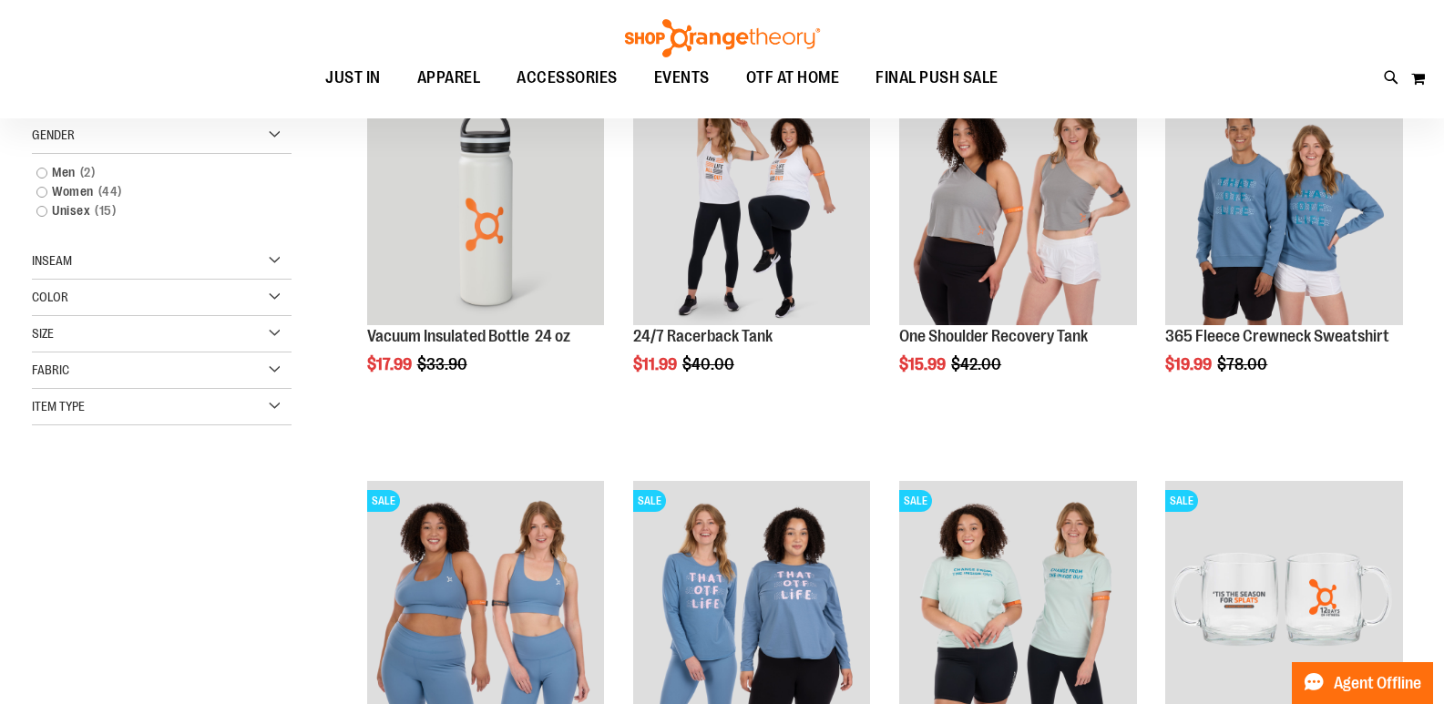
scroll to position [288, 0]
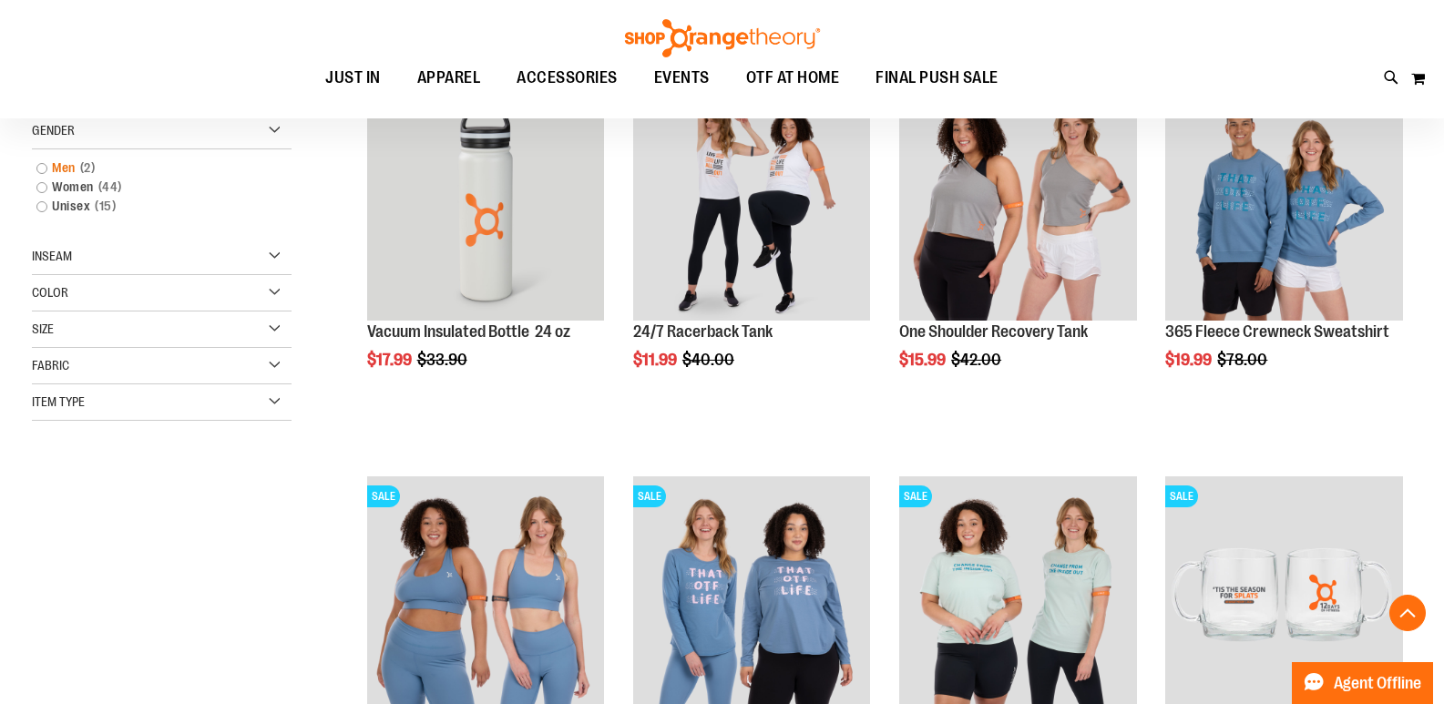
click at [39, 169] on link "Men 2 items" at bounding box center [152, 168] width 250 height 19
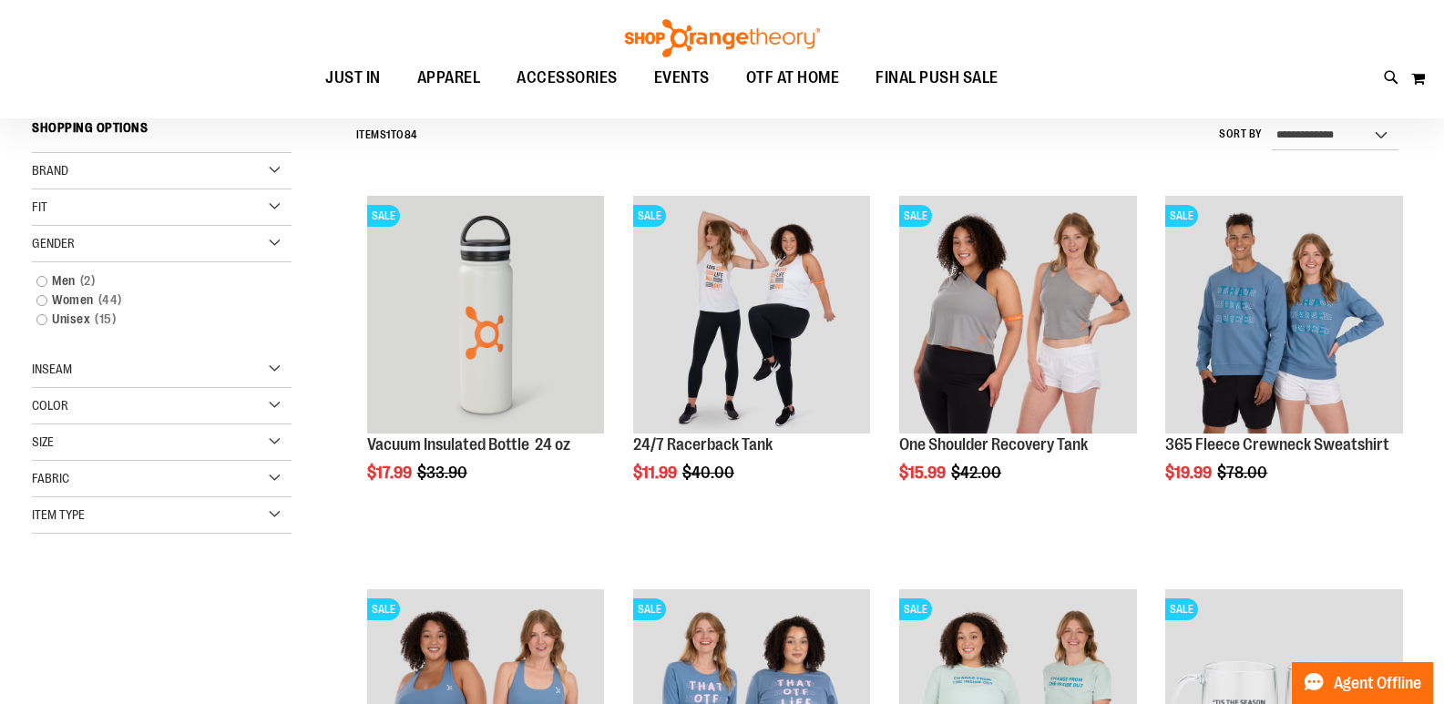
scroll to position [169, 0]
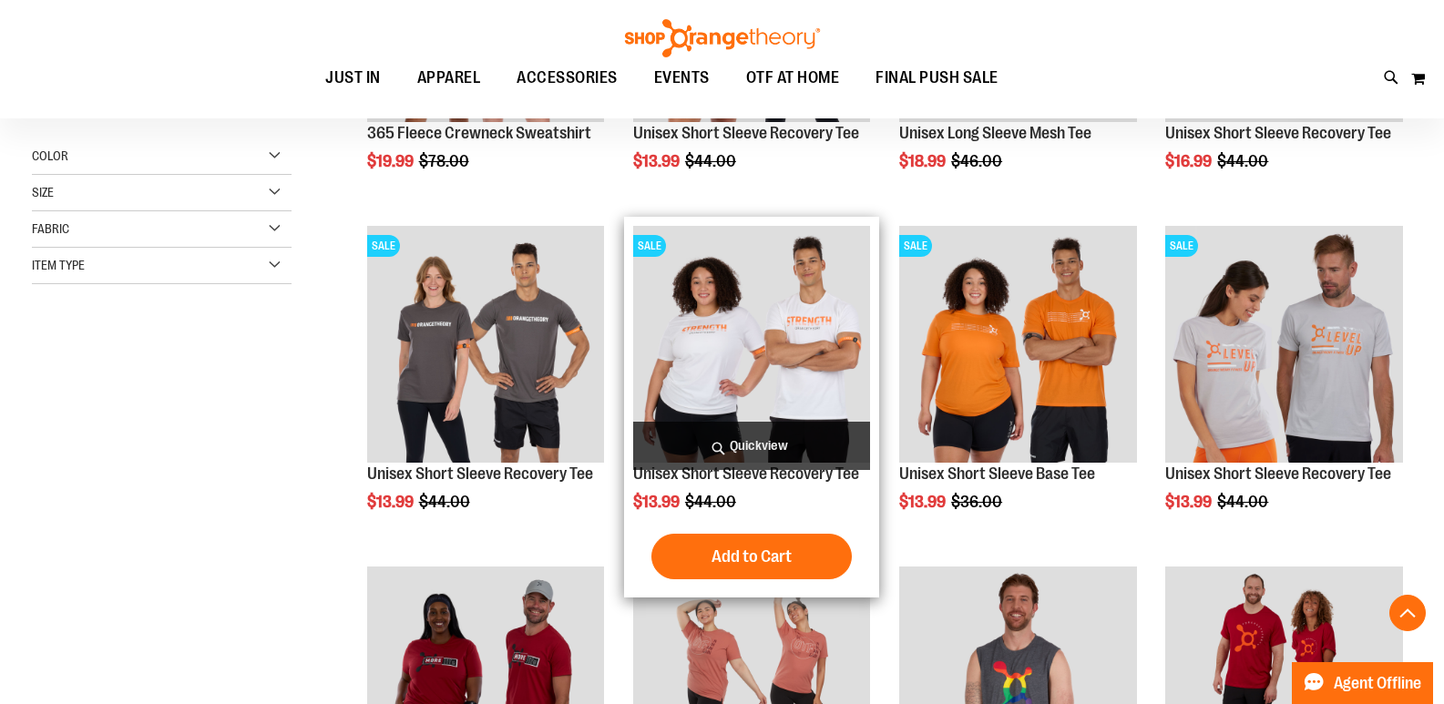
scroll to position [625, 0]
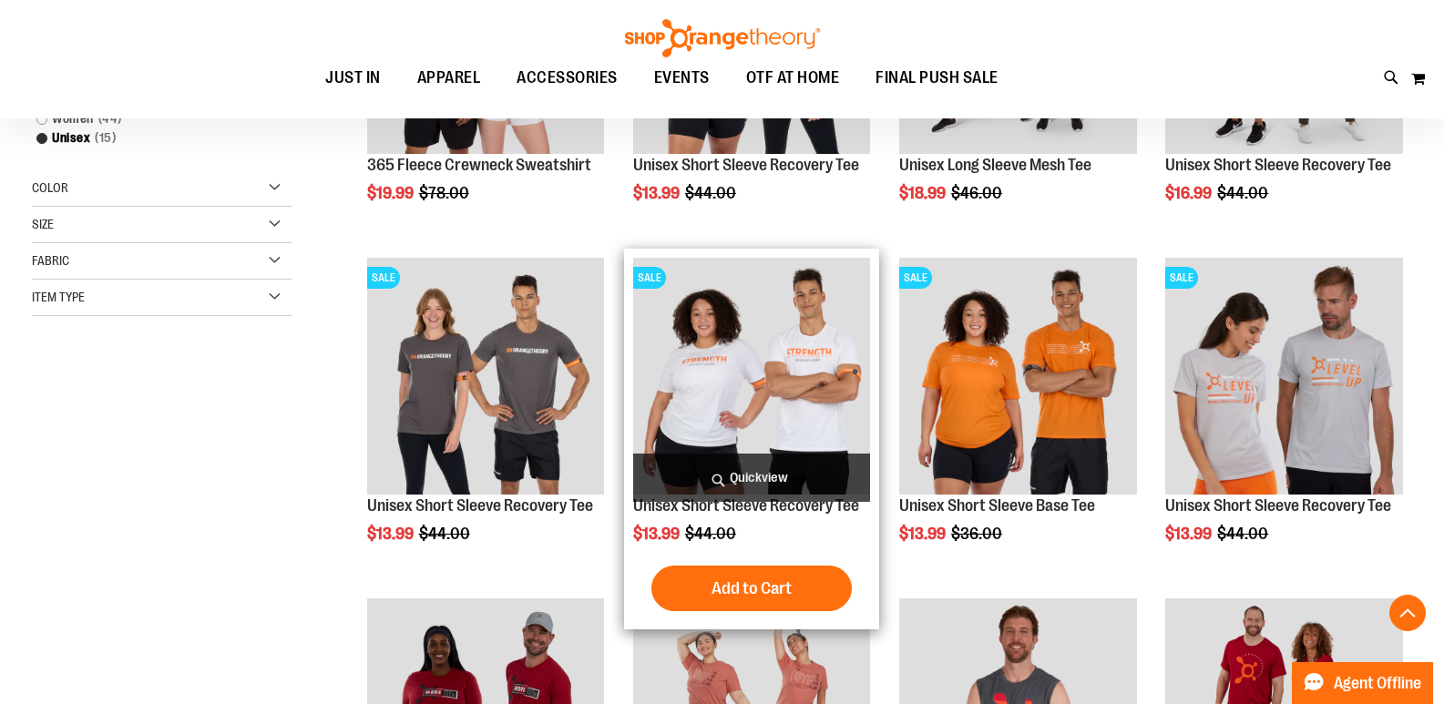
scroll to position [261, 0]
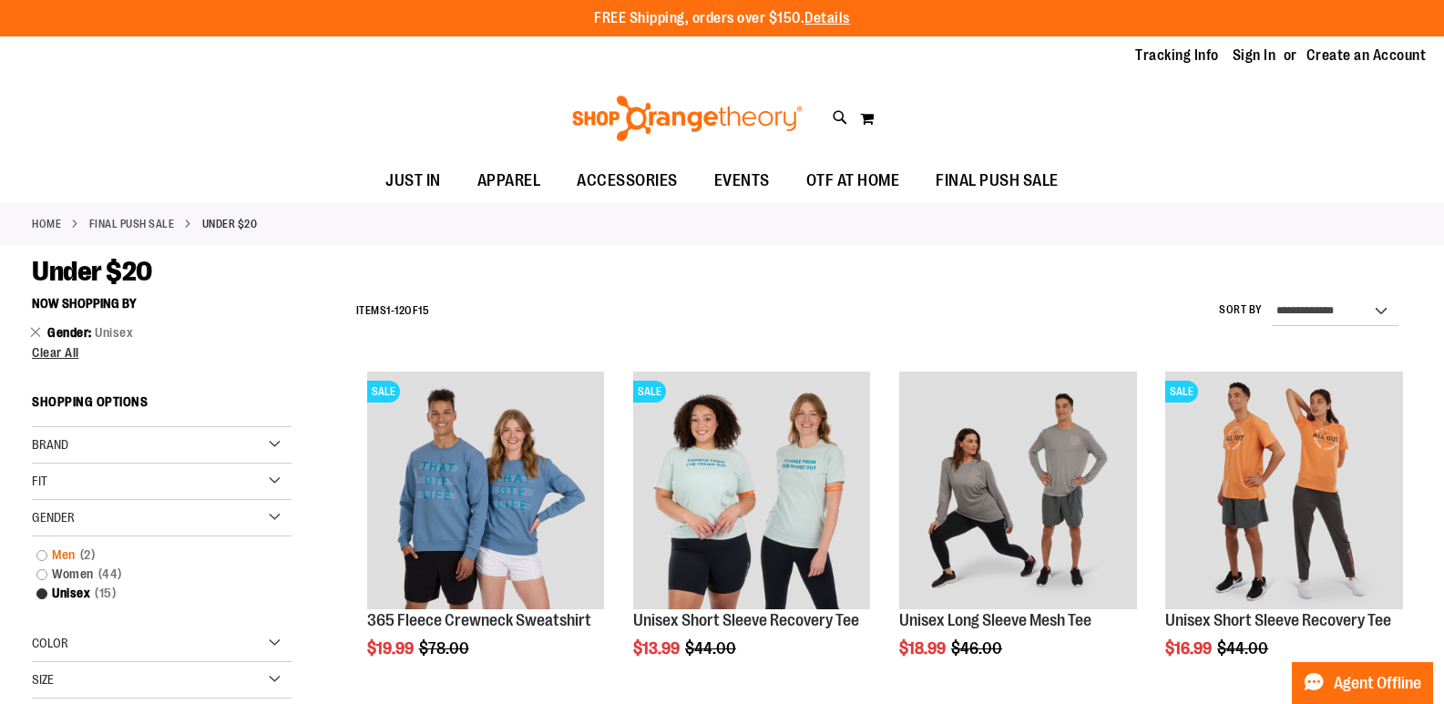
click at [54, 552] on link "Men 2 items" at bounding box center [152, 555] width 250 height 19
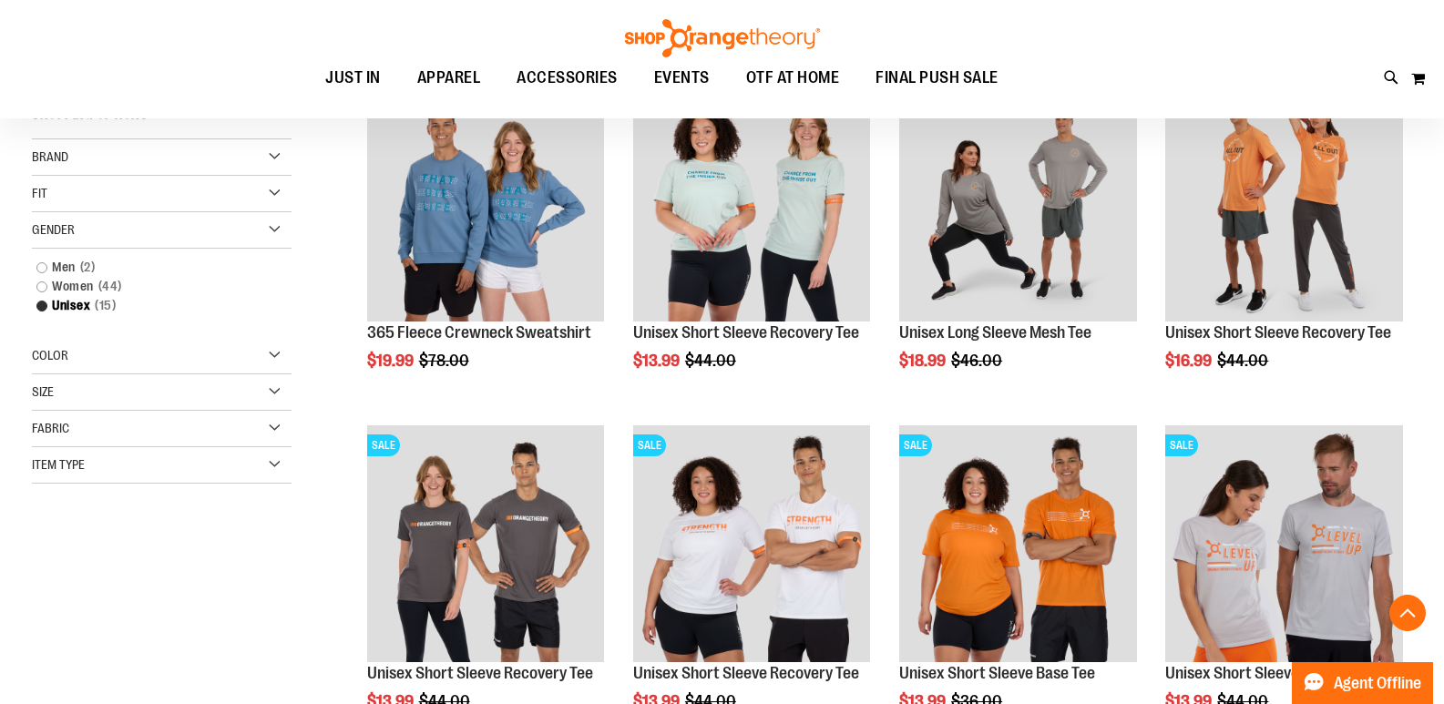
scroll to position [288, 0]
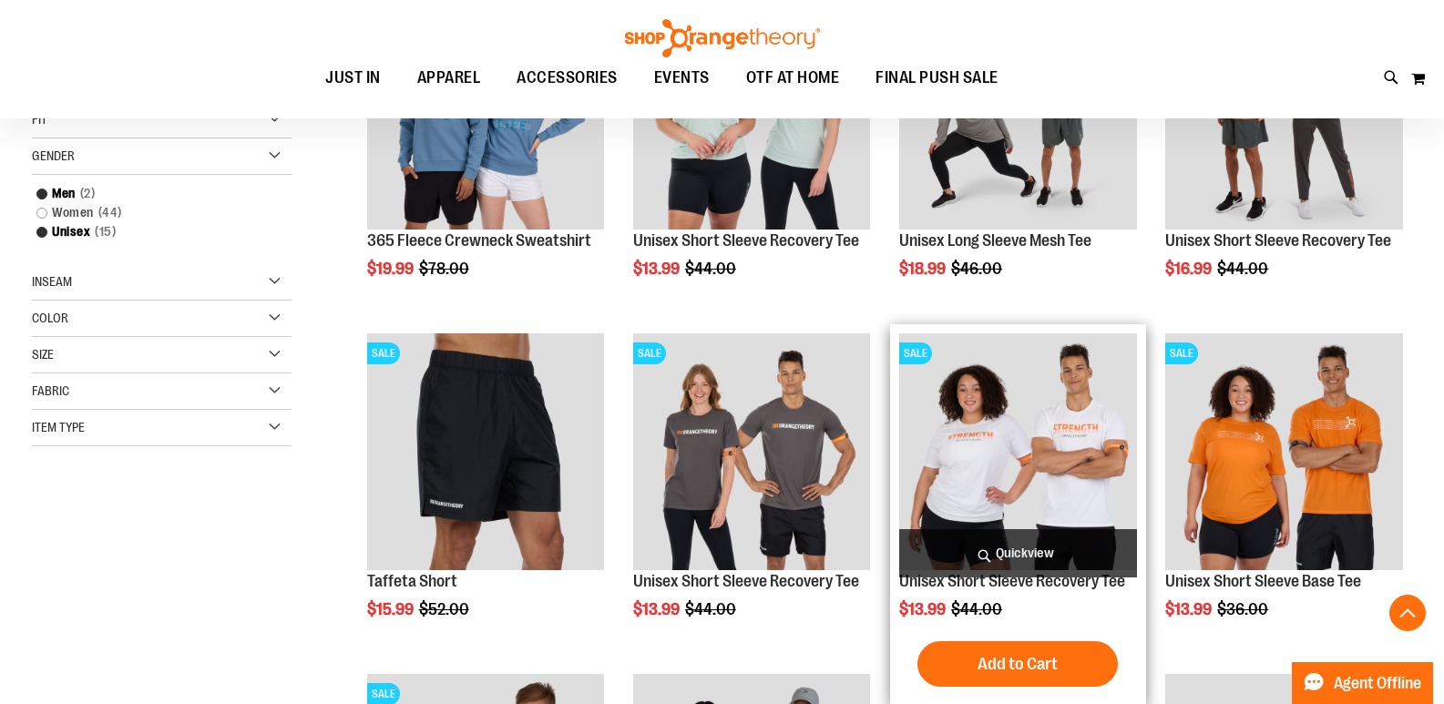
scroll to position [239, 0]
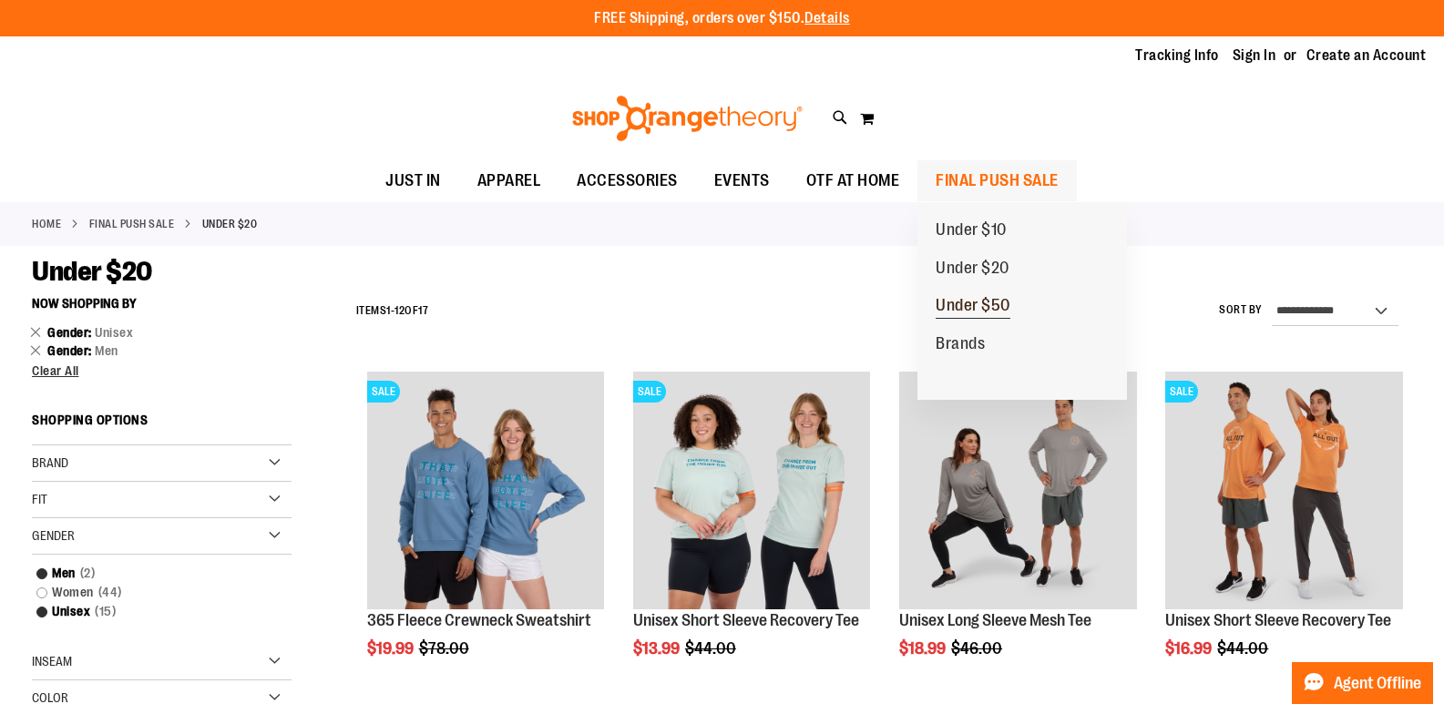
click at [967, 299] on span "Under $50" at bounding box center [973, 307] width 75 height 23
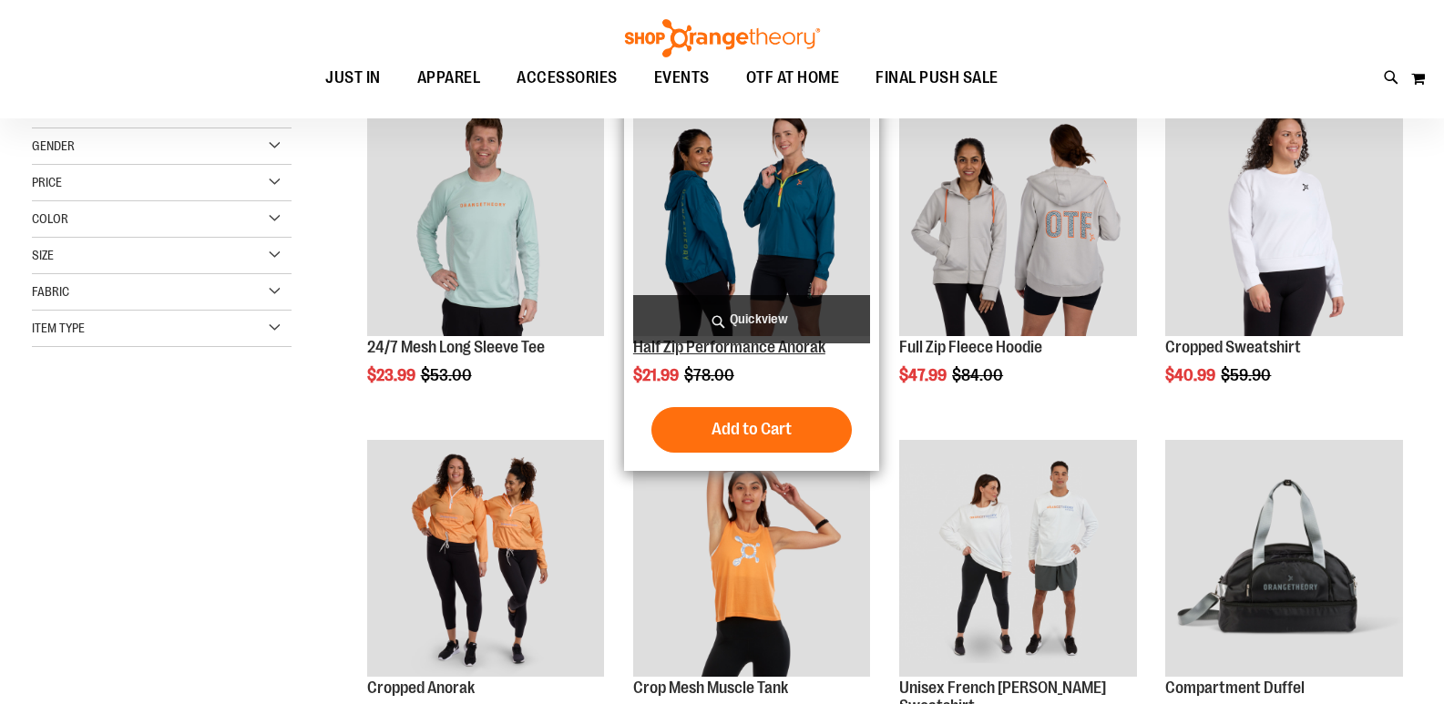
scroll to position [272, 0]
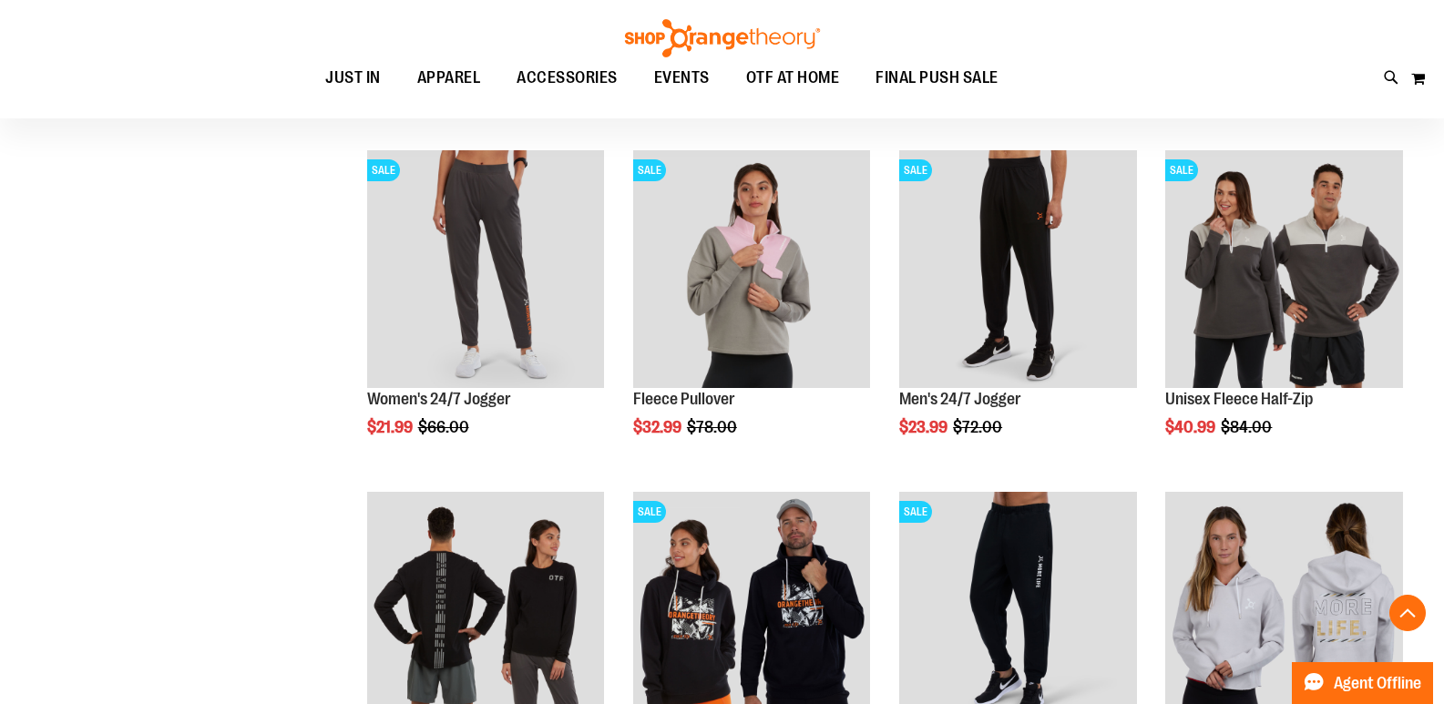
scroll to position [1092, 0]
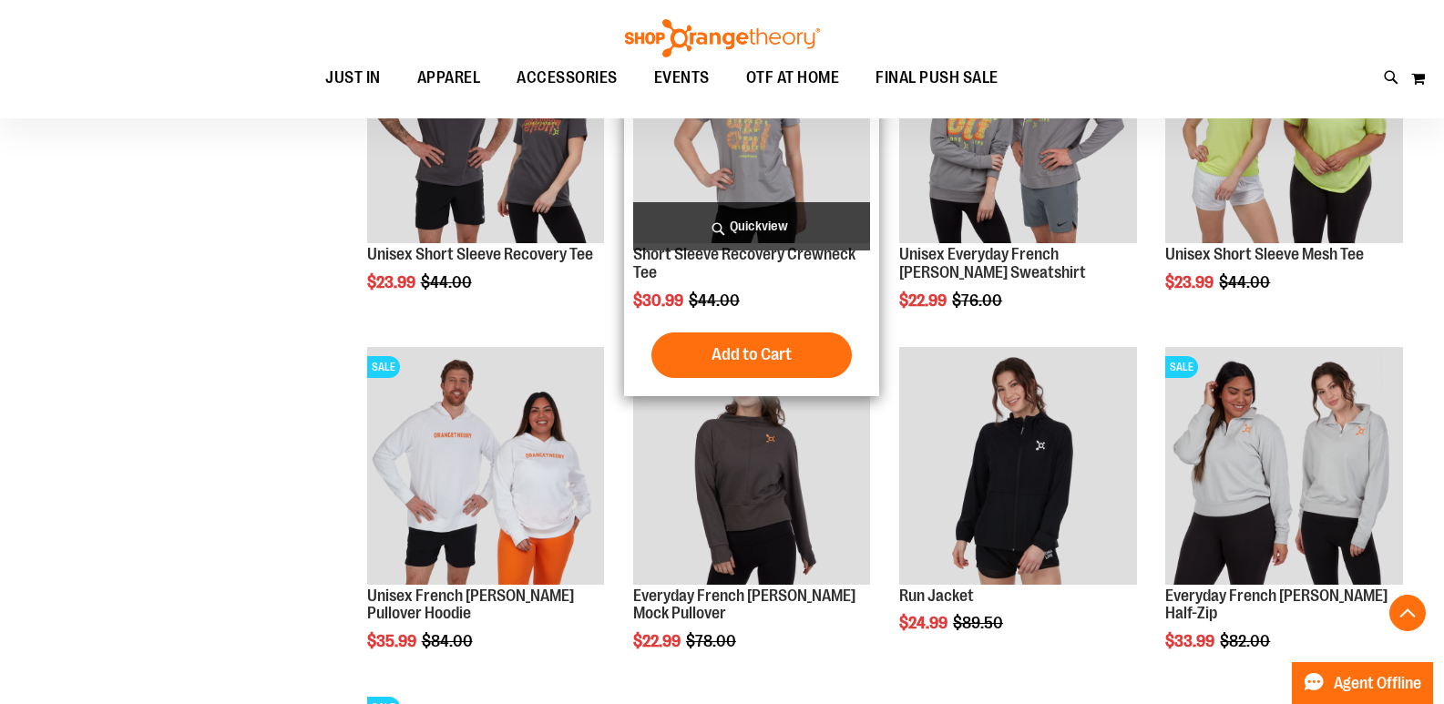
scroll to position [2459, 0]
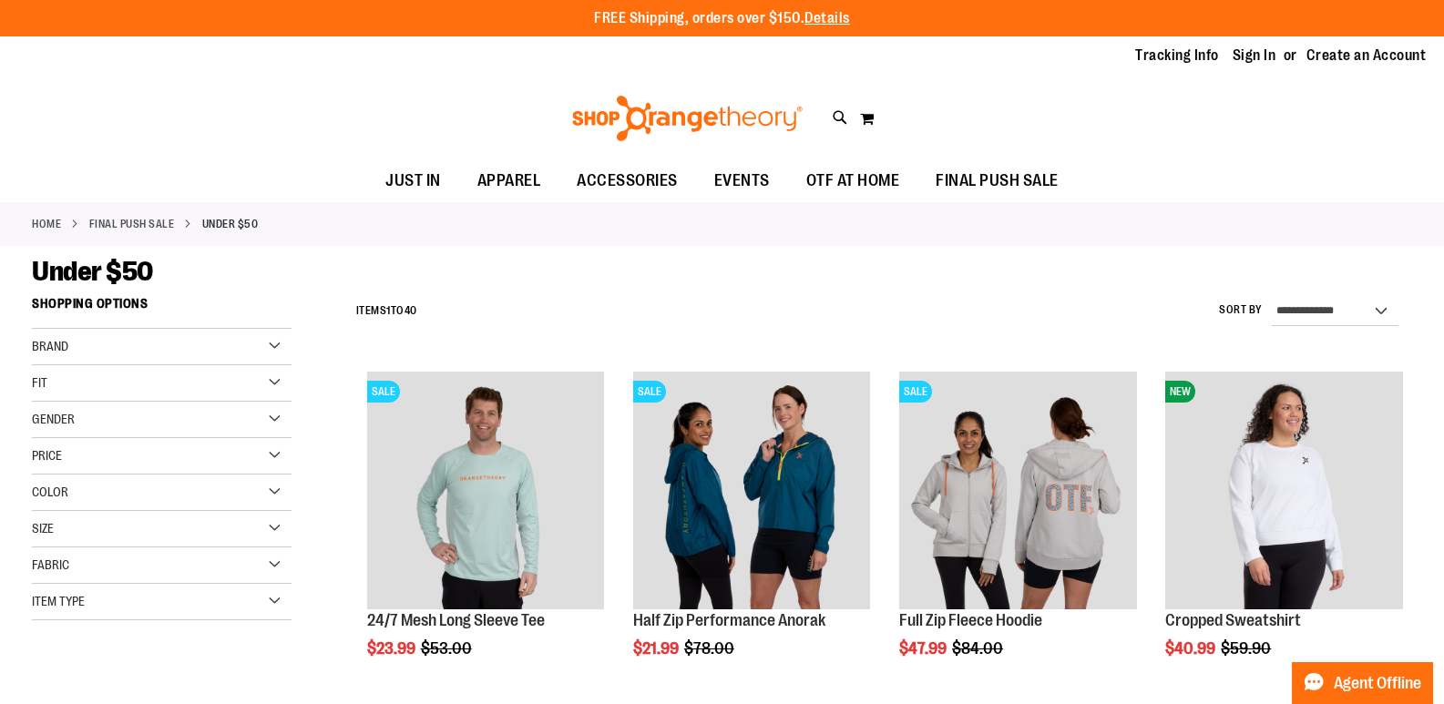
click at [225, 425] on div "Gender" at bounding box center [162, 420] width 260 height 36
click at [42, 495] on link "Unisex 13 items" at bounding box center [152, 495] width 250 height 19
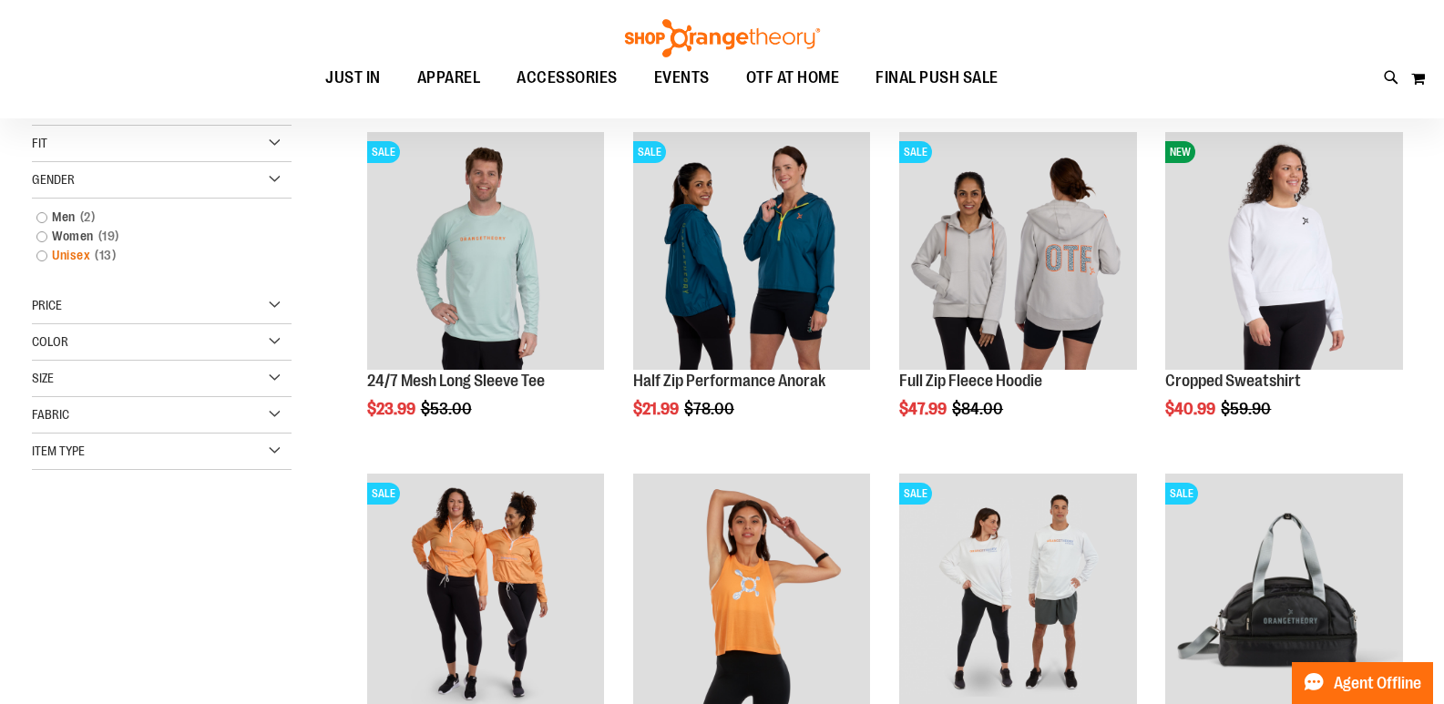
scroll to position [288, 0]
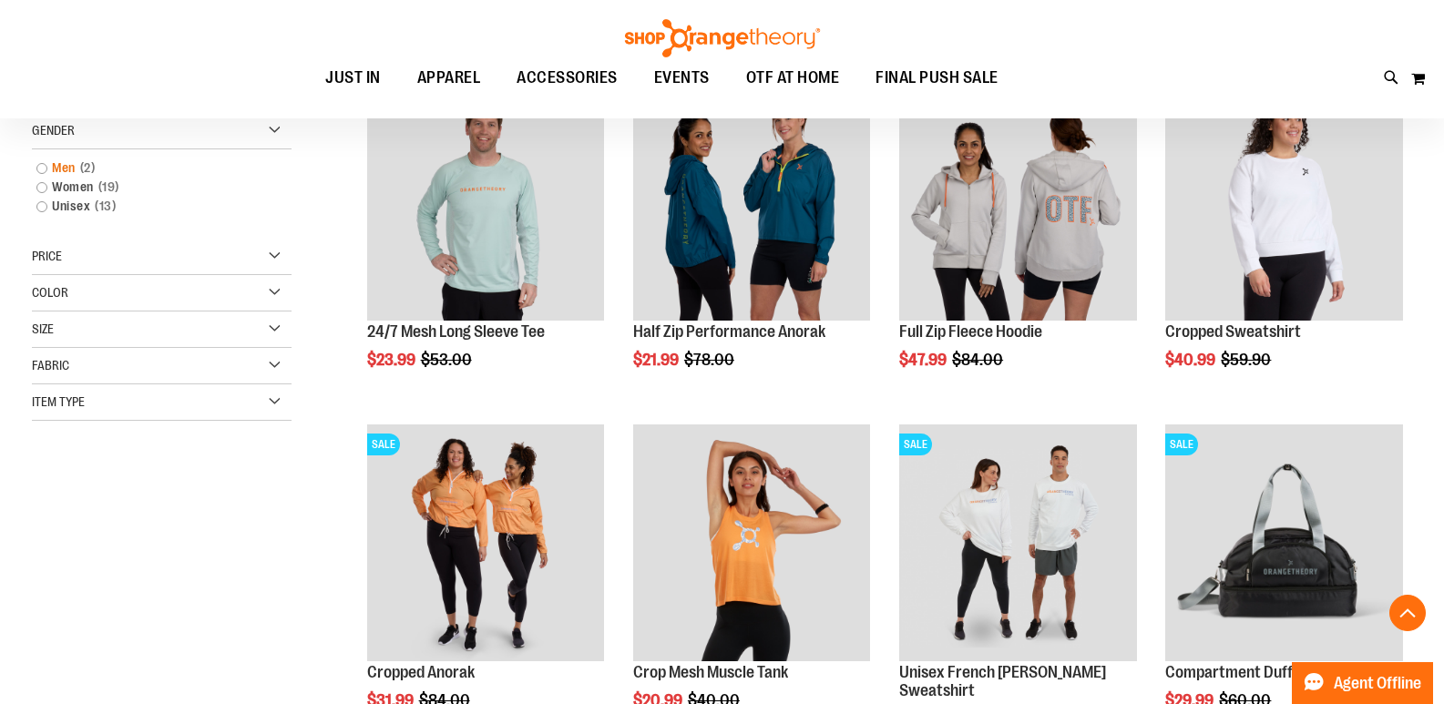
click at [43, 167] on link "Men 2 items" at bounding box center [152, 168] width 250 height 19
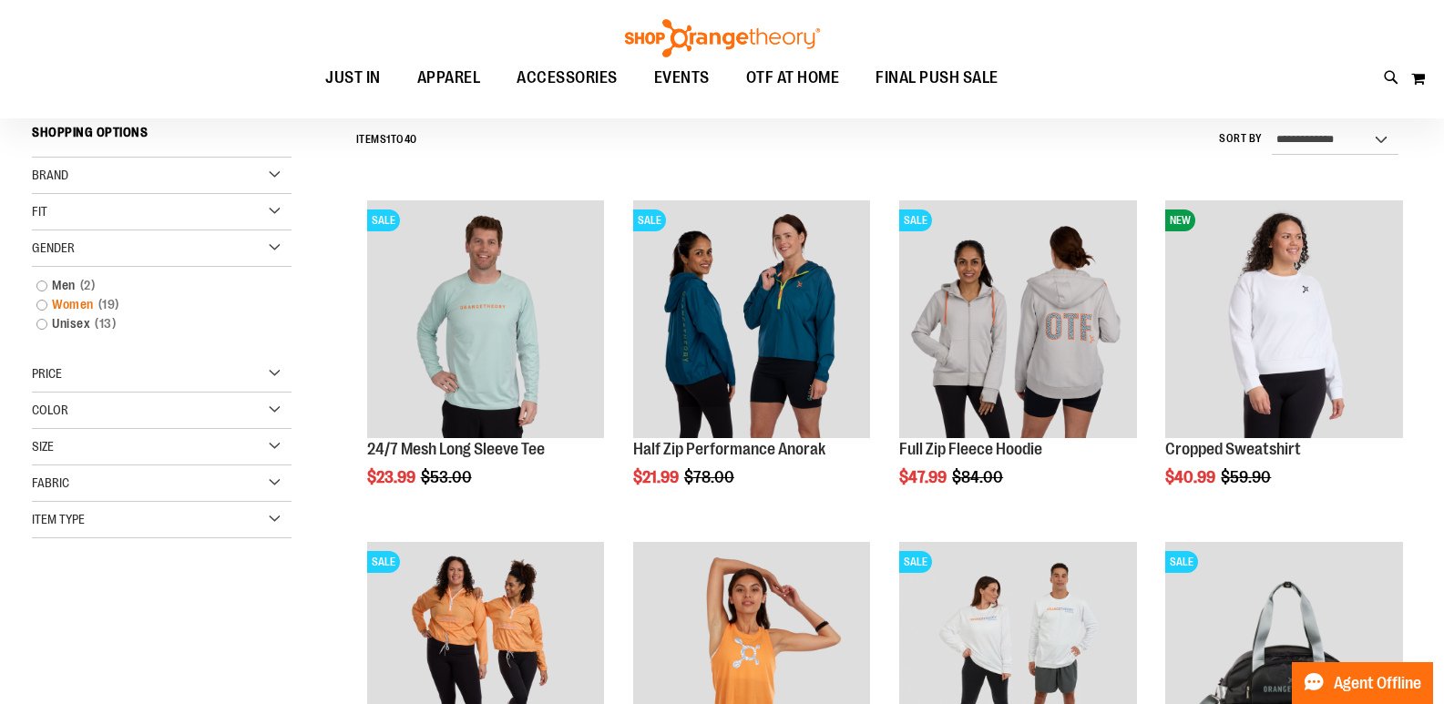
scroll to position [169, 0]
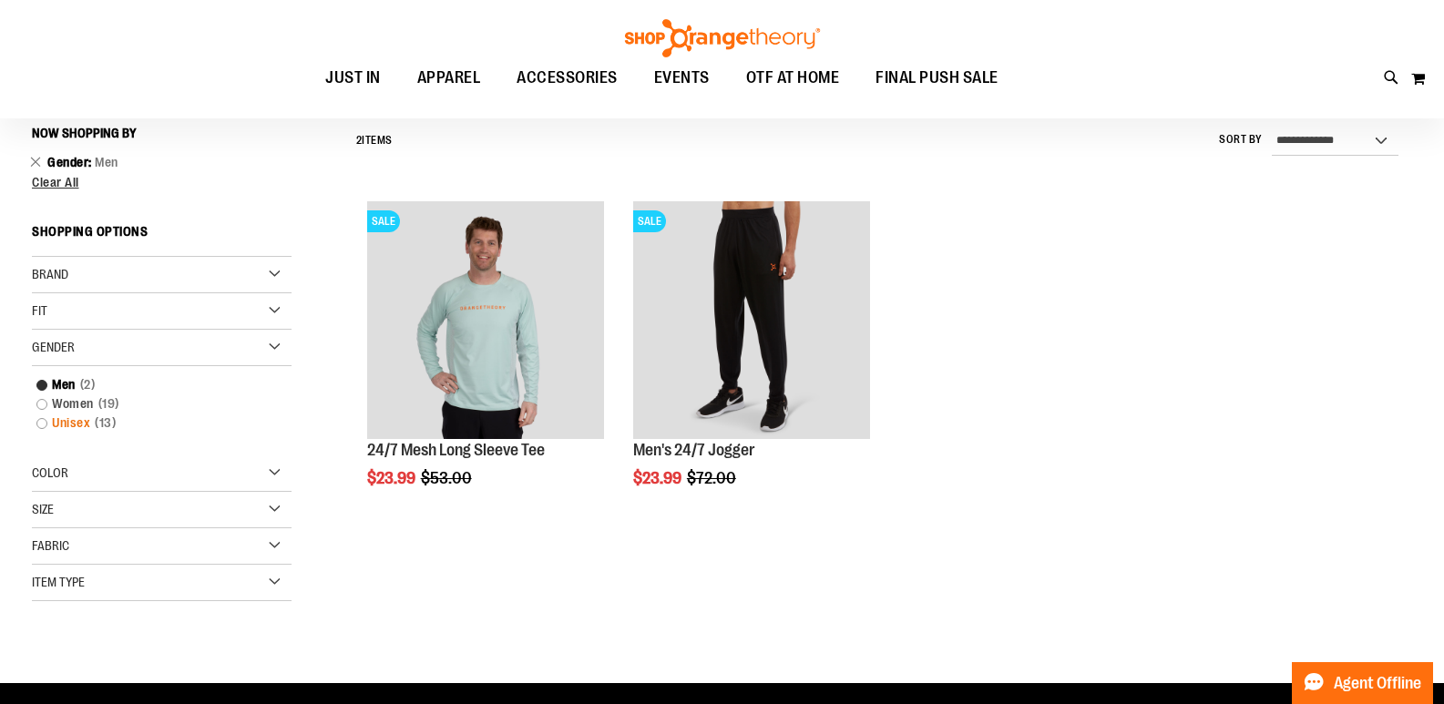
click at [46, 422] on link "Unisex 13 items" at bounding box center [152, 423] width 250 height 19
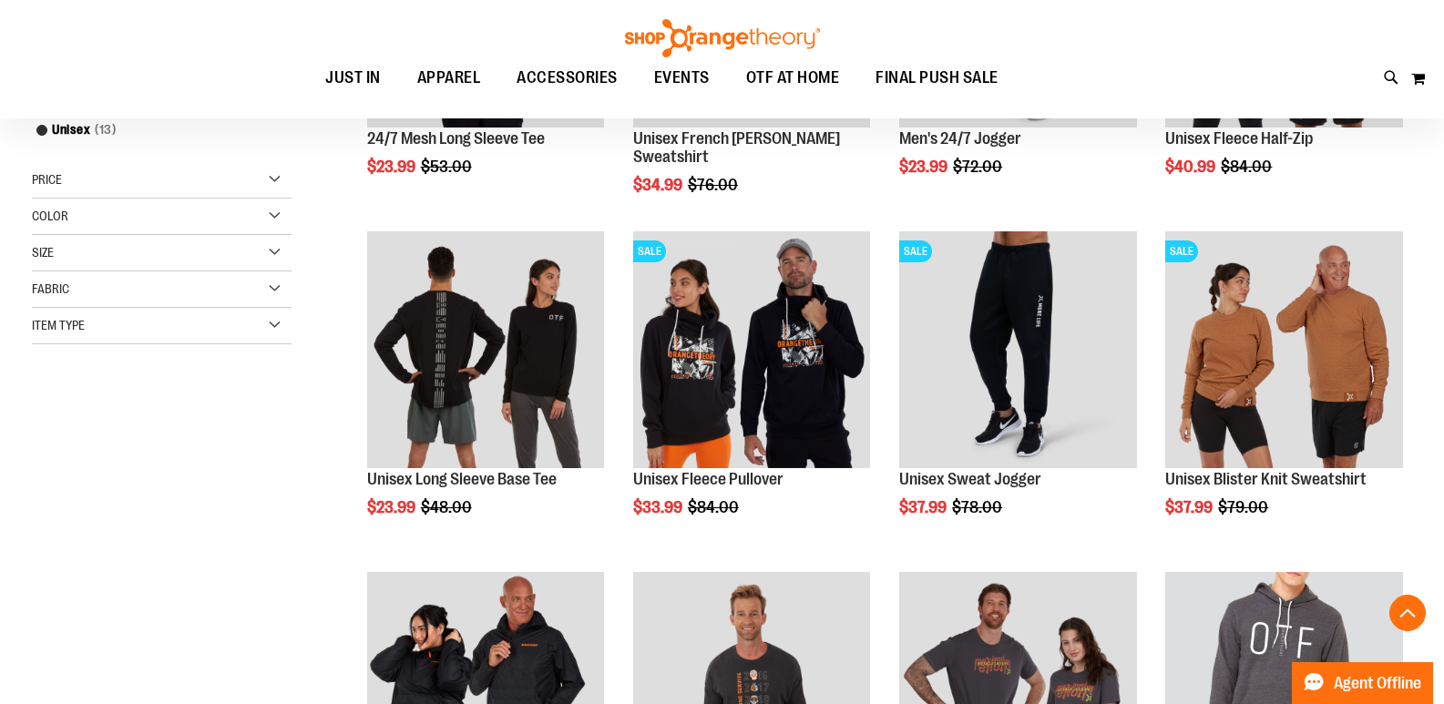
scroll to position [534, 0]
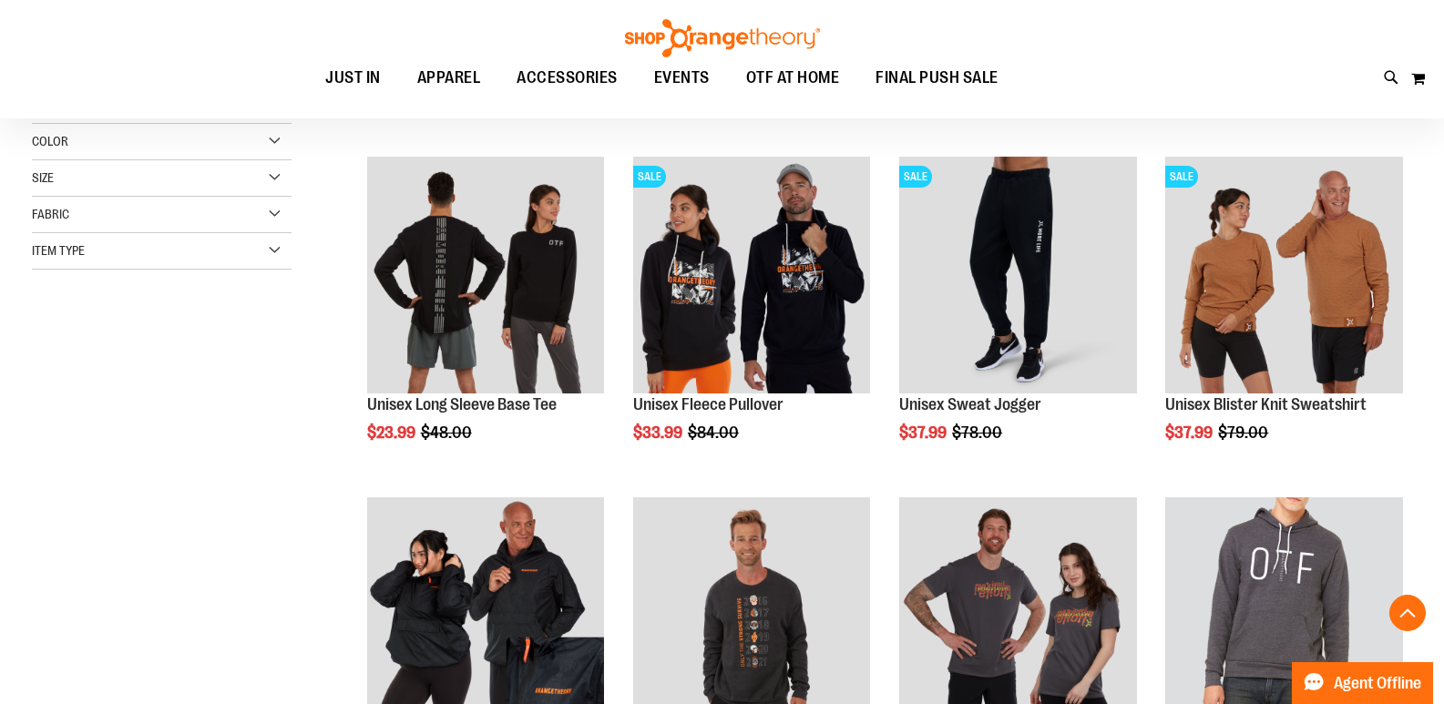
scroll to position [534, 0]
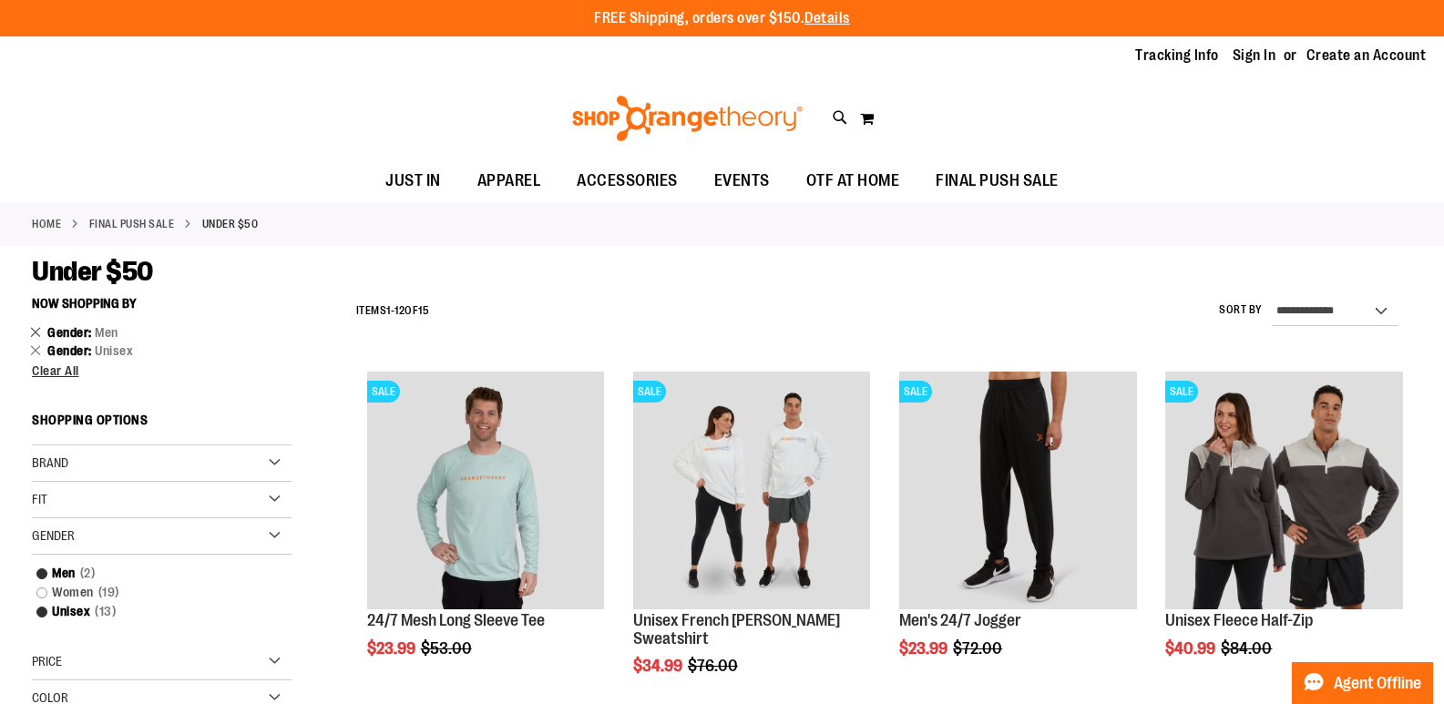
click at [32, 333] on link "Remove This Item" at bounding box center [36, 331] width 12 height 18
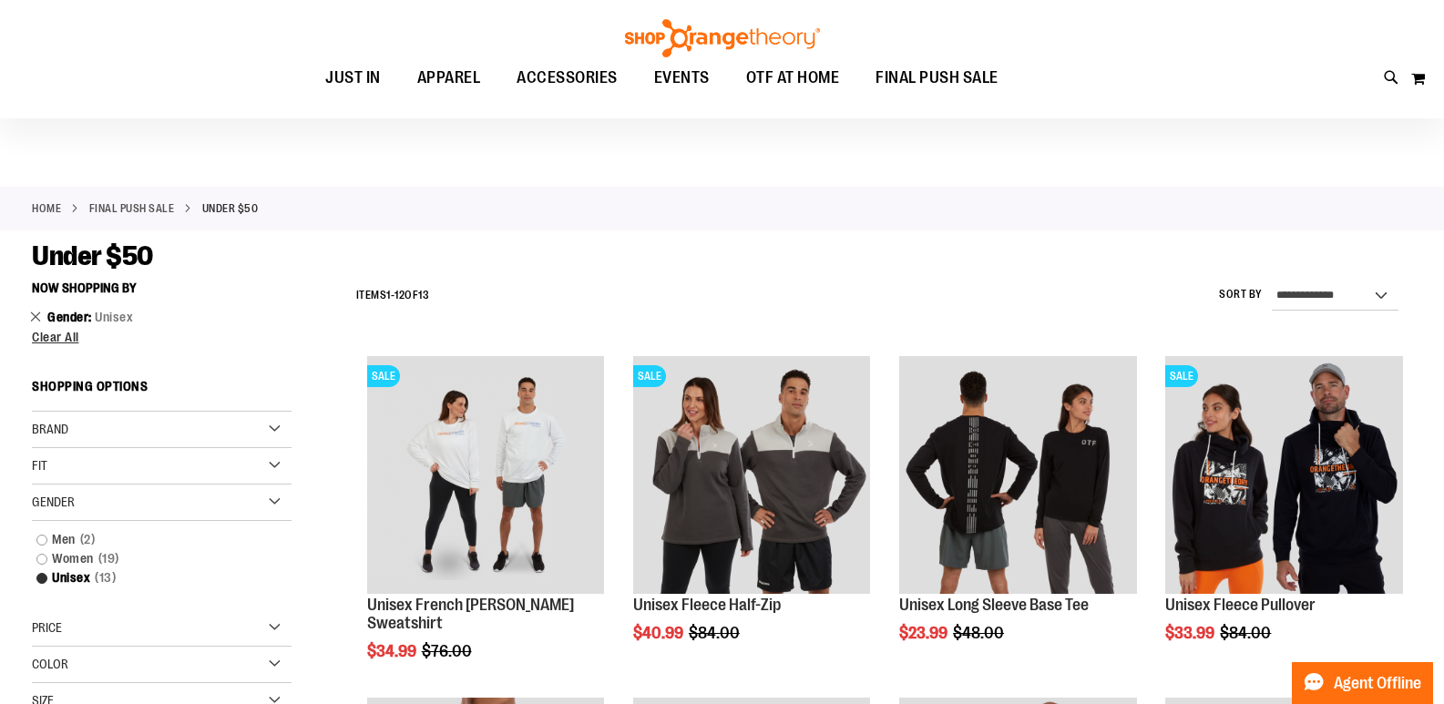
click at [35, 319] on link "Remove This Item" at bounding box center [36, 316] width 12 height 18
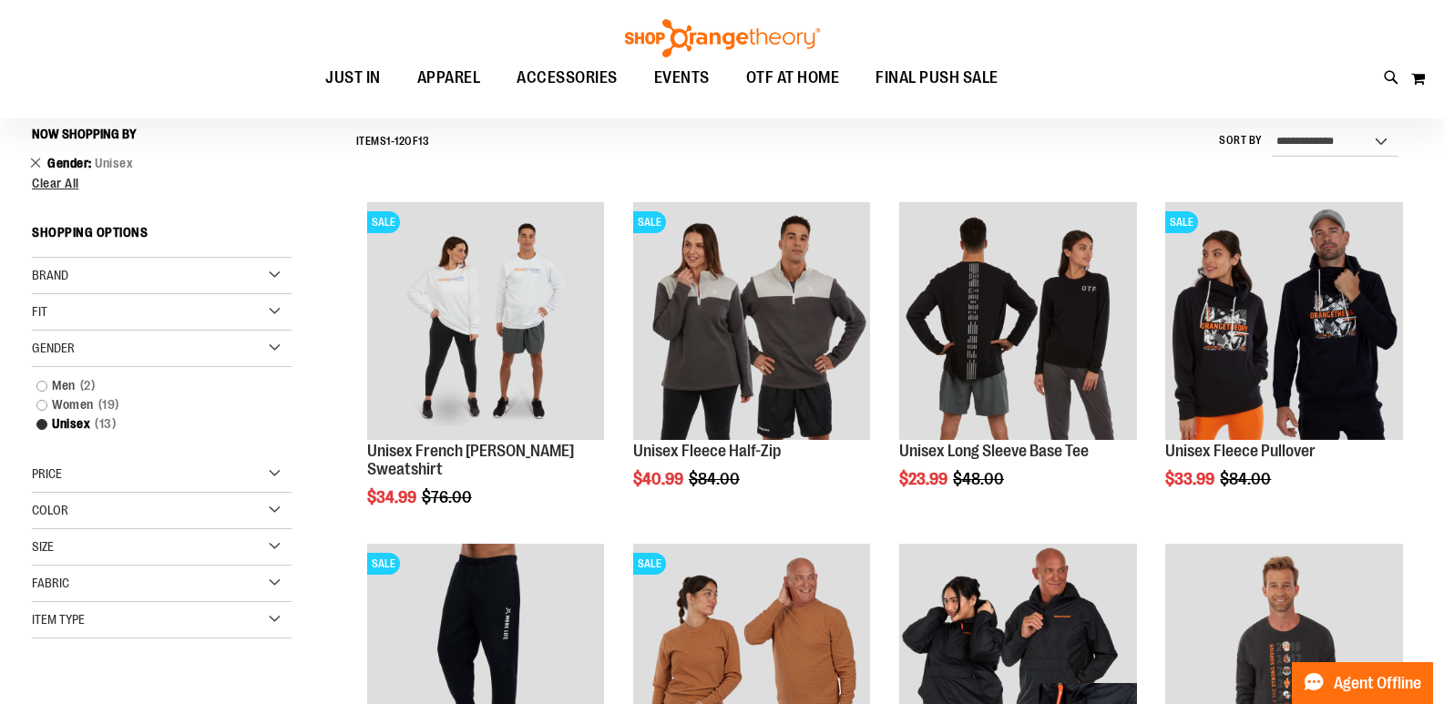
scroll to position [169, 0]
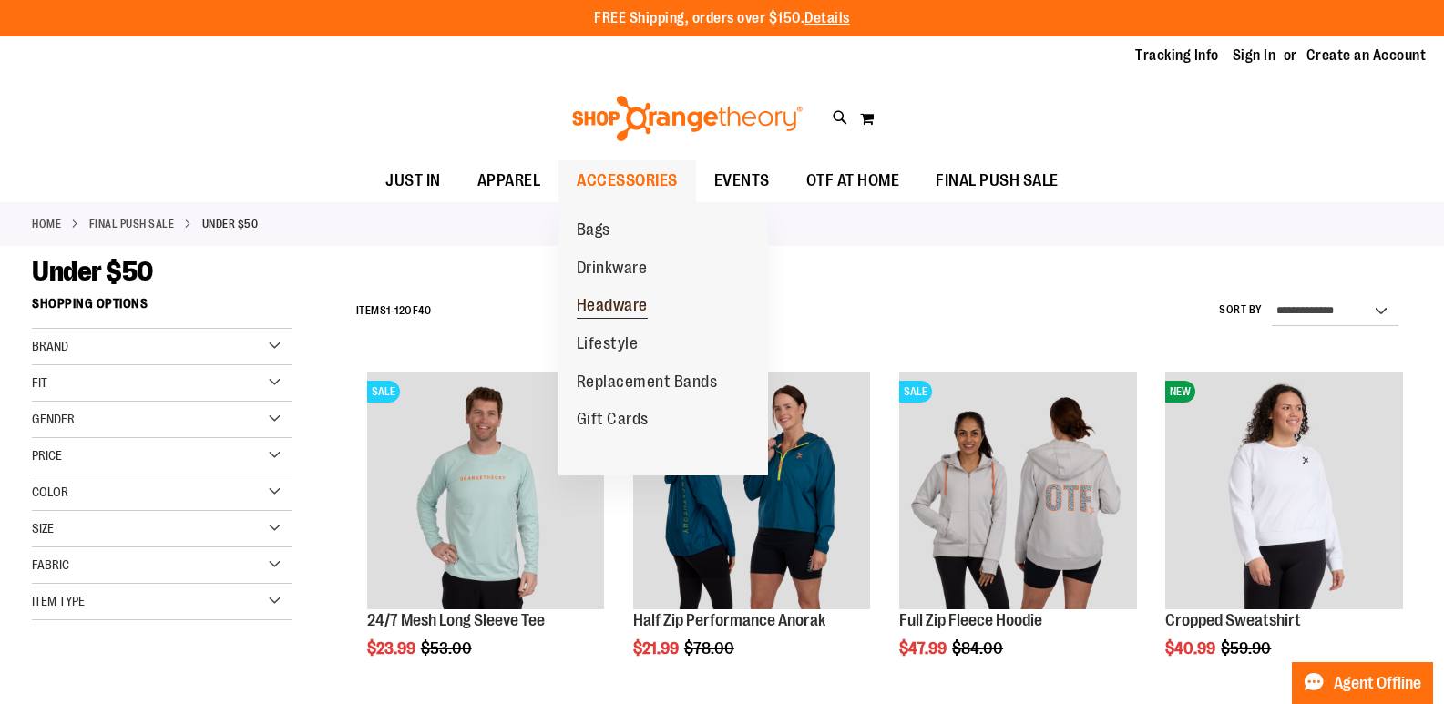
click at [595, 303] on span "Headware" at bounding box center [612, 307] width 71 height 23
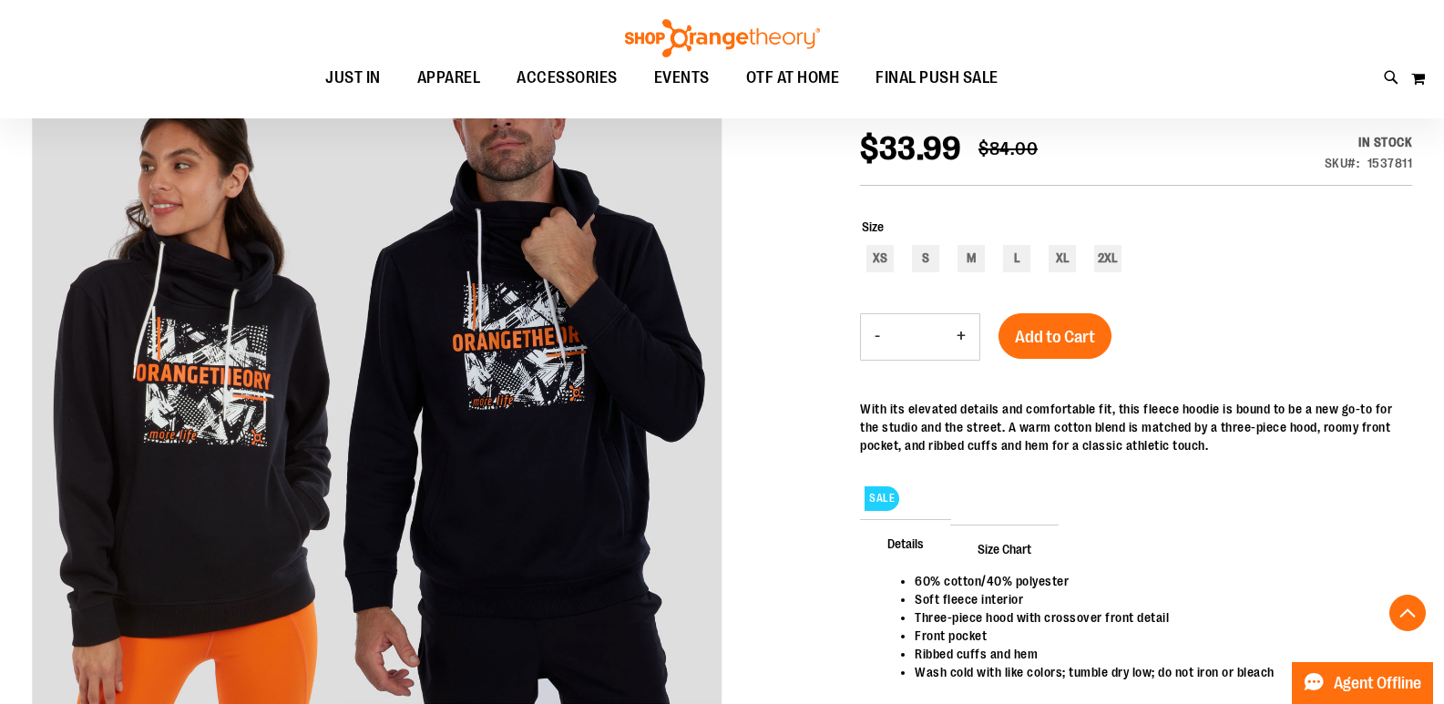
scroll to position [363, 0]
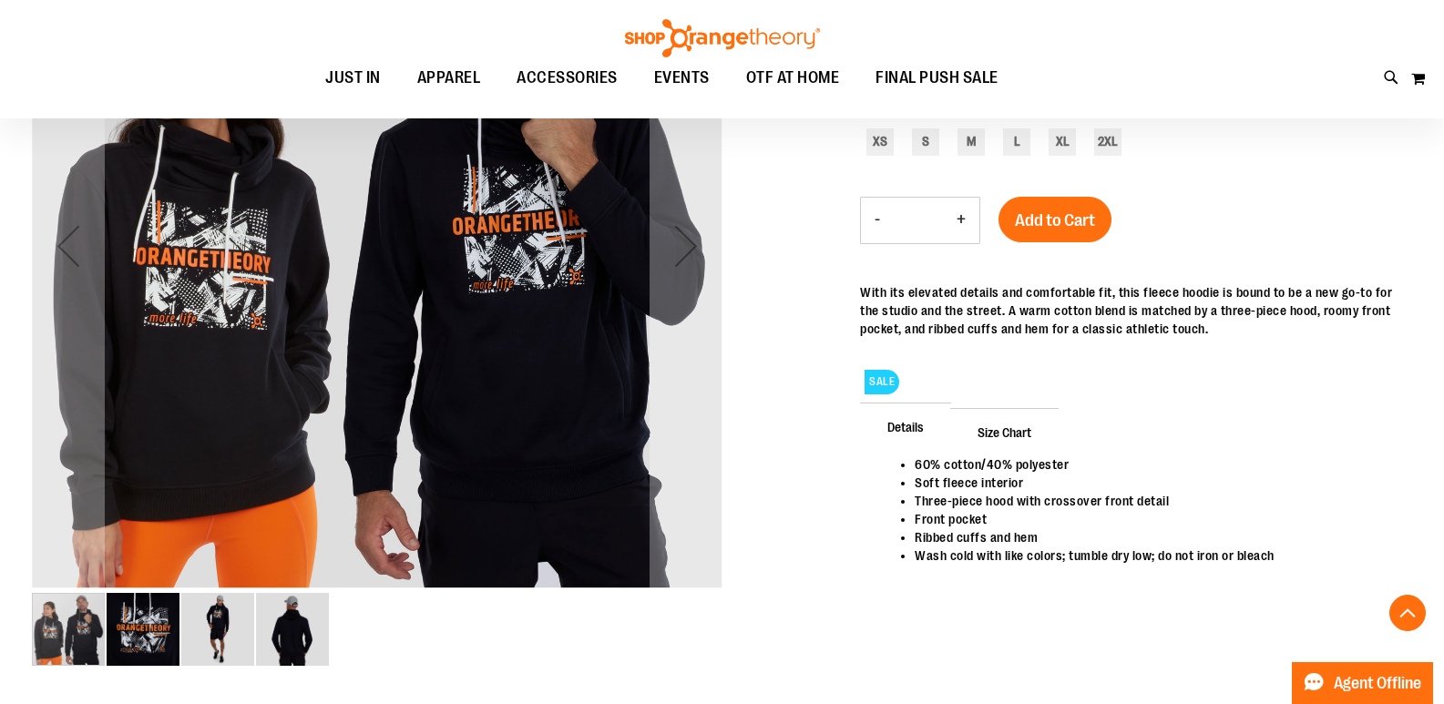
click at [155, 648] on img "image 2 of 4" at bounding box center [143, 629] width 73 height 73
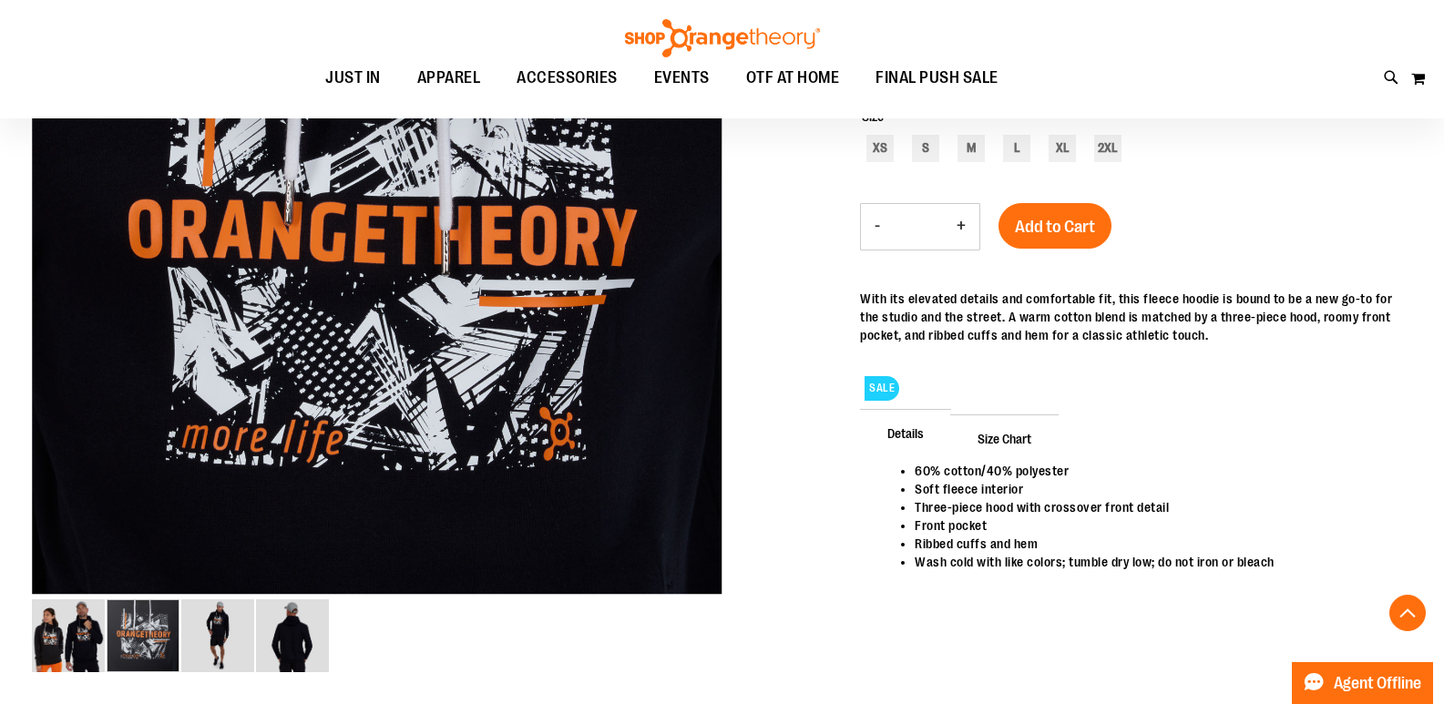
scroll to position [455, 0]
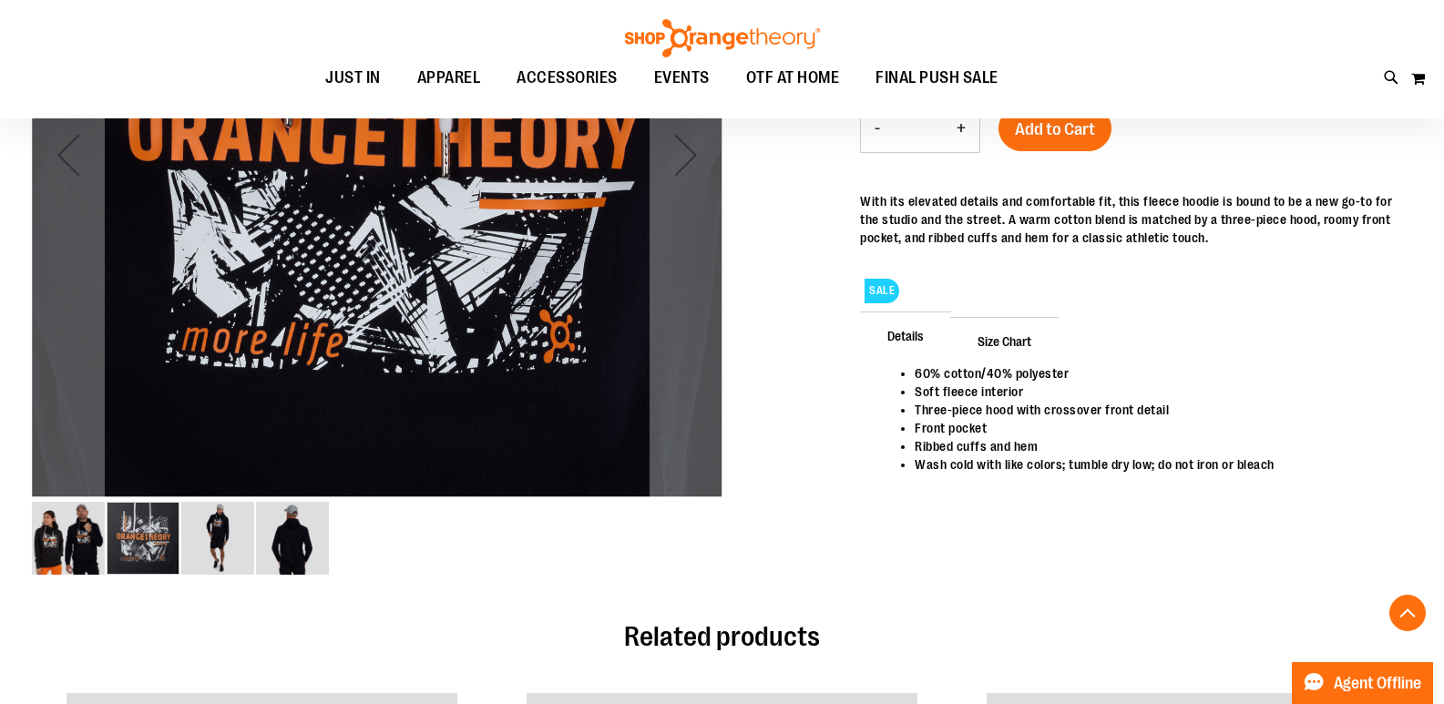
click at [211, 554] on img "image 3 of 4" at bounding box center [217, 538] width 73 height 73
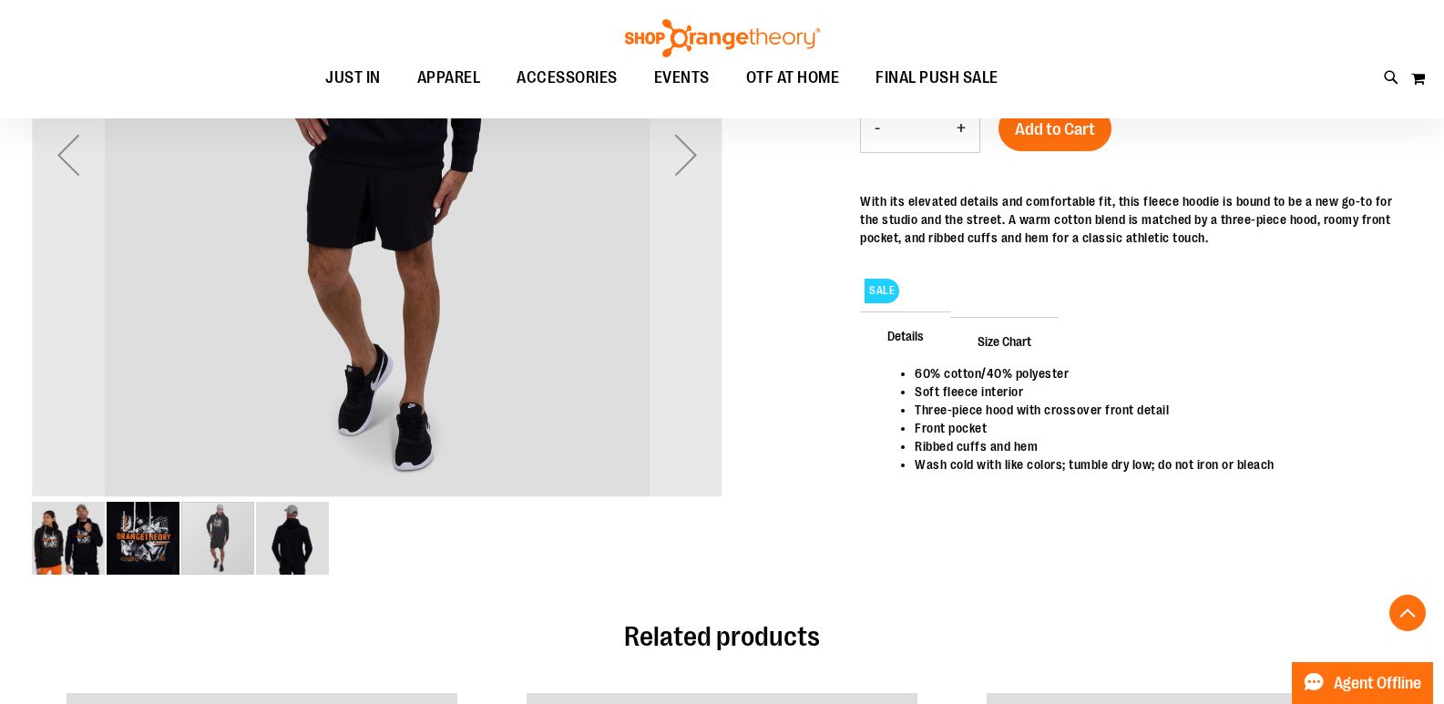
click at [292, 552] on img "image 4 of 4" at bounding box center [292, 538] width 73 height 73
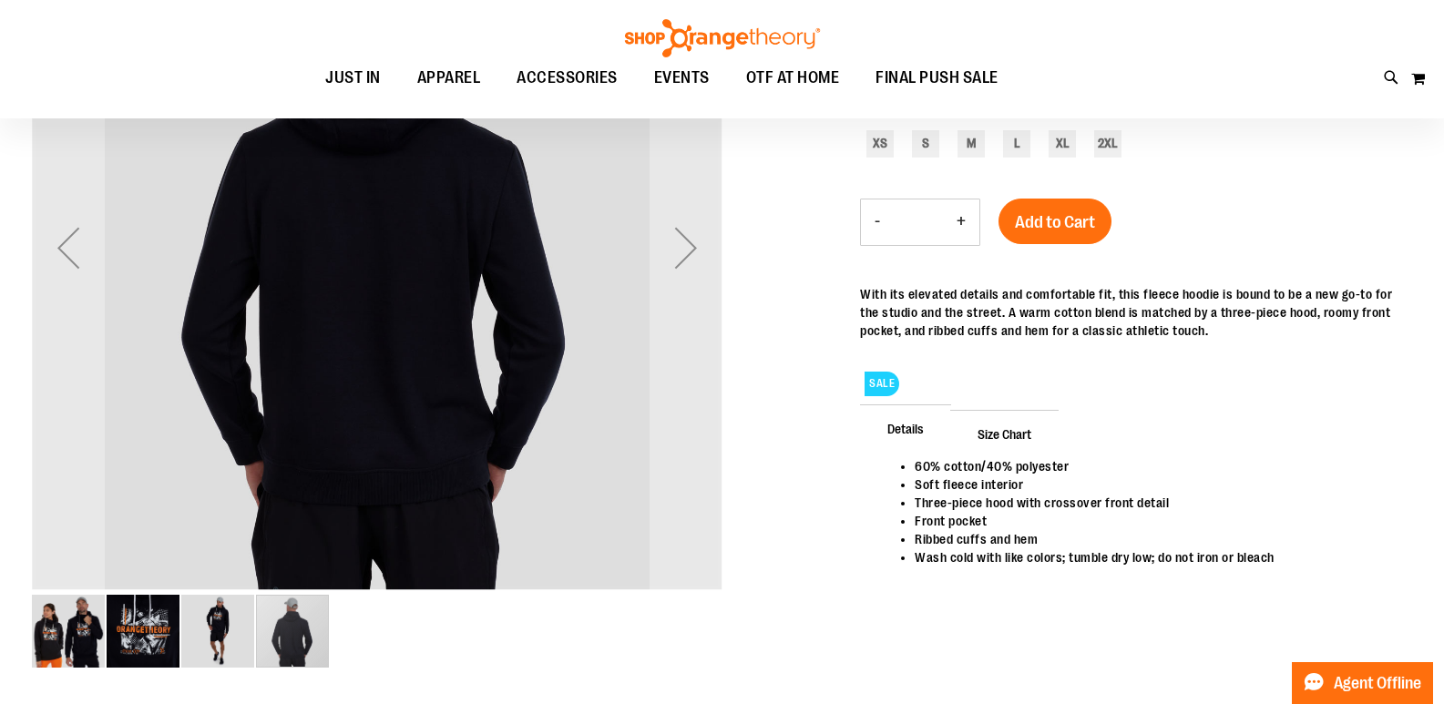
scroll to position [363, 0]
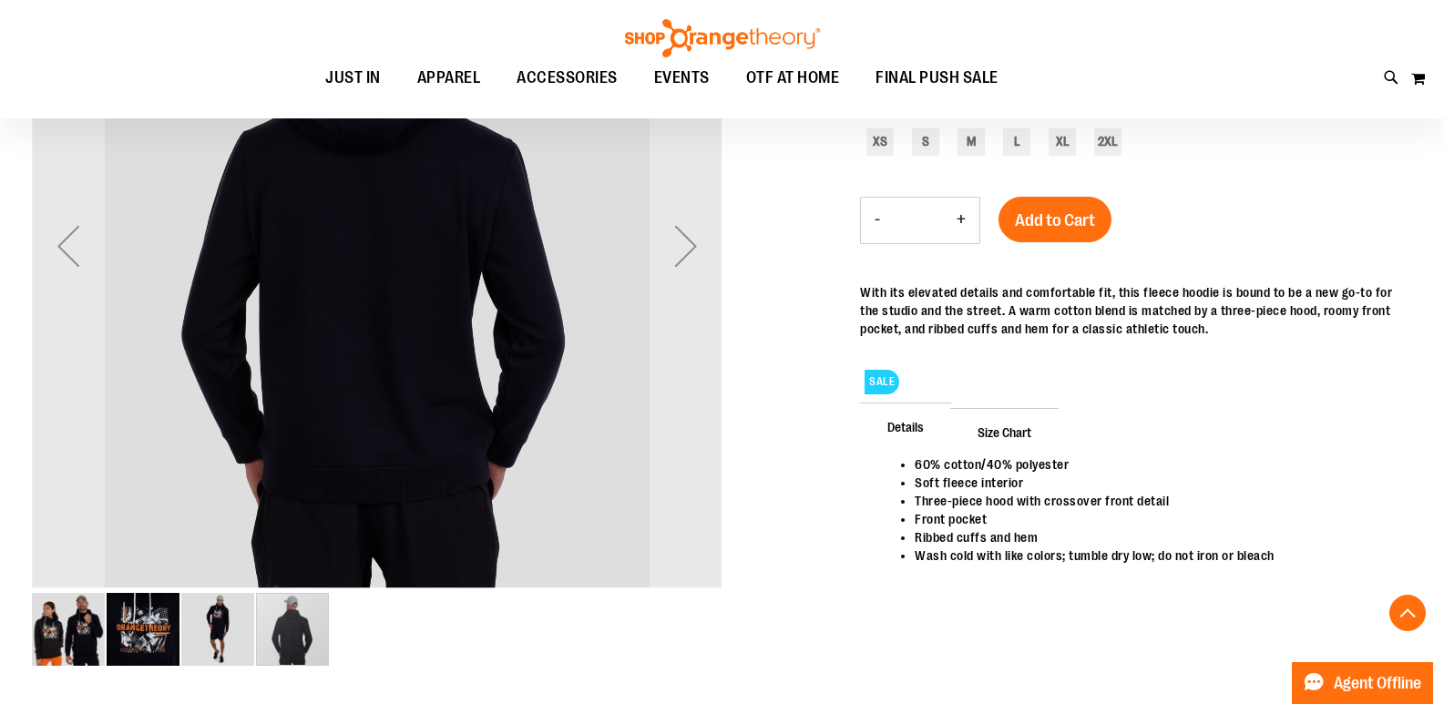
click at [70, 643] on img "image 1 of 4" at bounding box center [68, 629] width 73 height 73
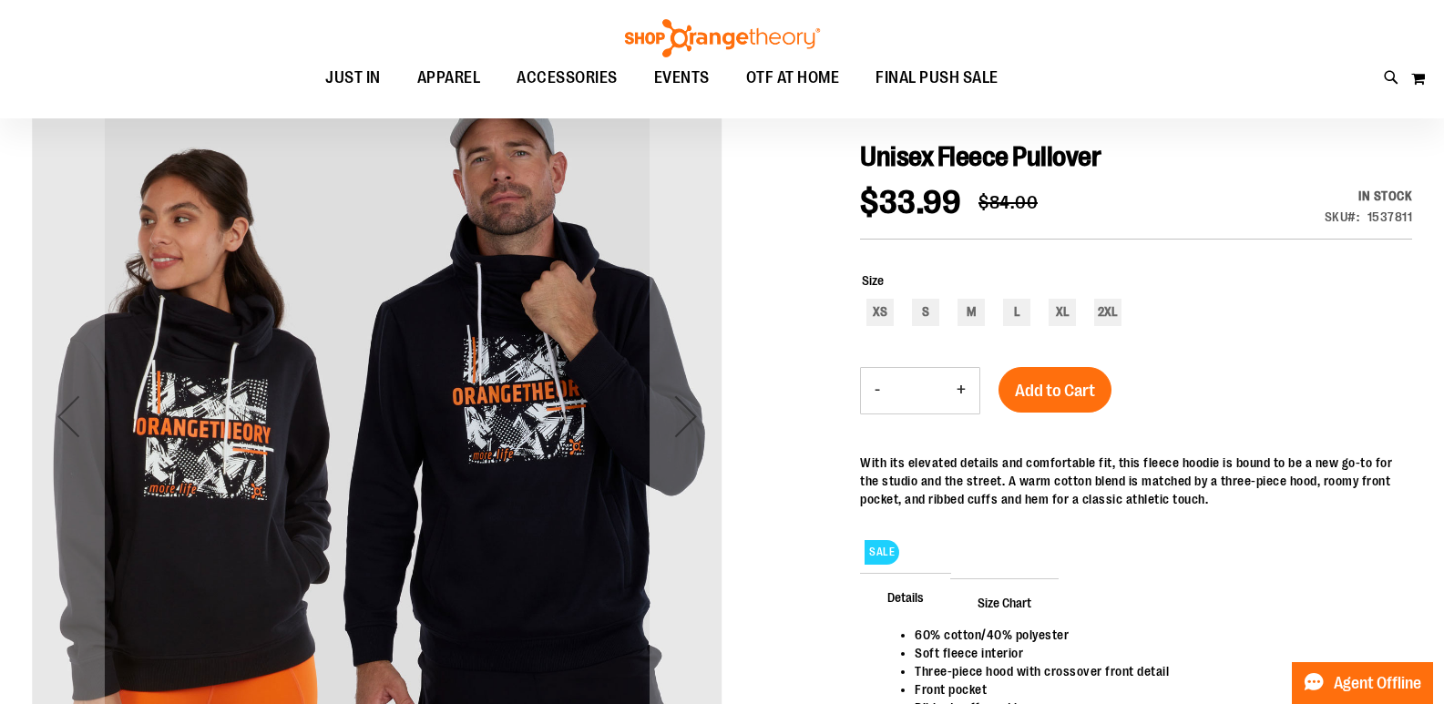
scroll to position [181, 0]
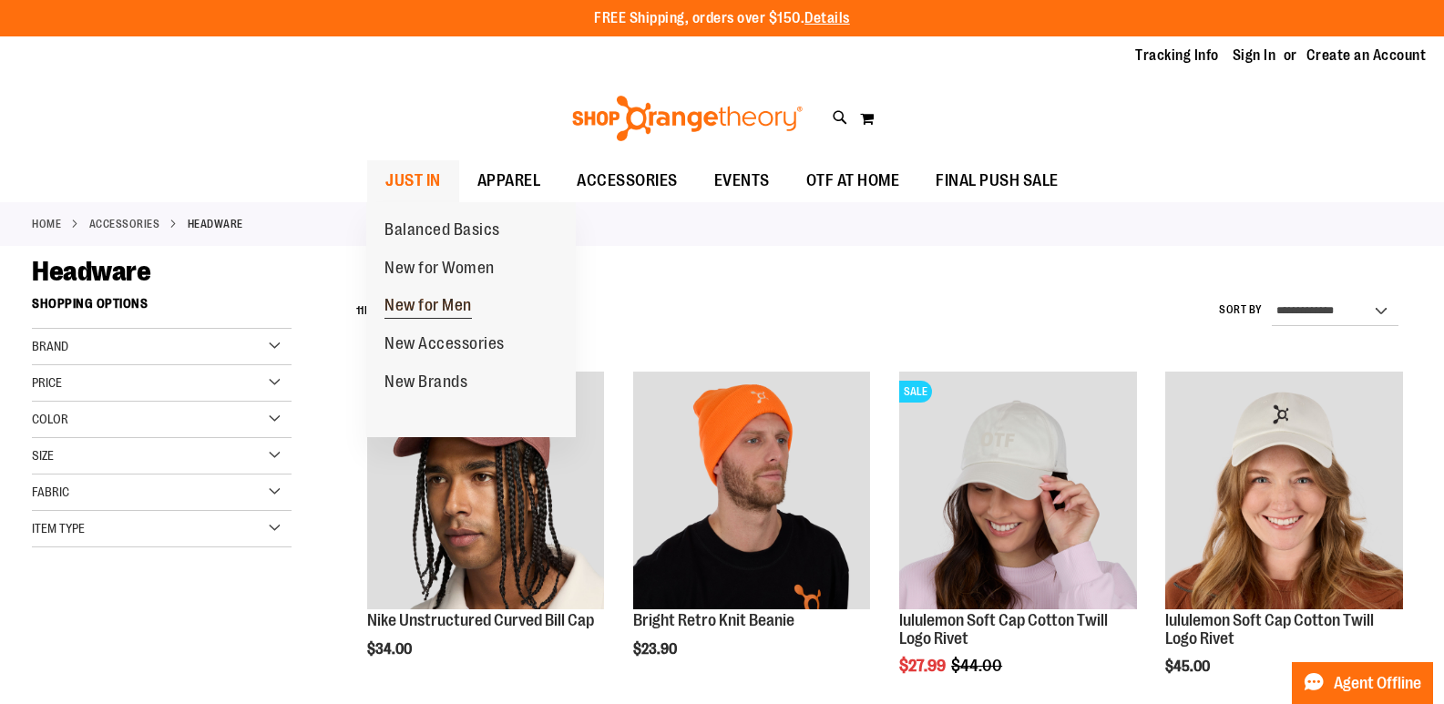
click at [417, 302] on span "New for Men" at bounding box center [427, 307] width 87 height 23
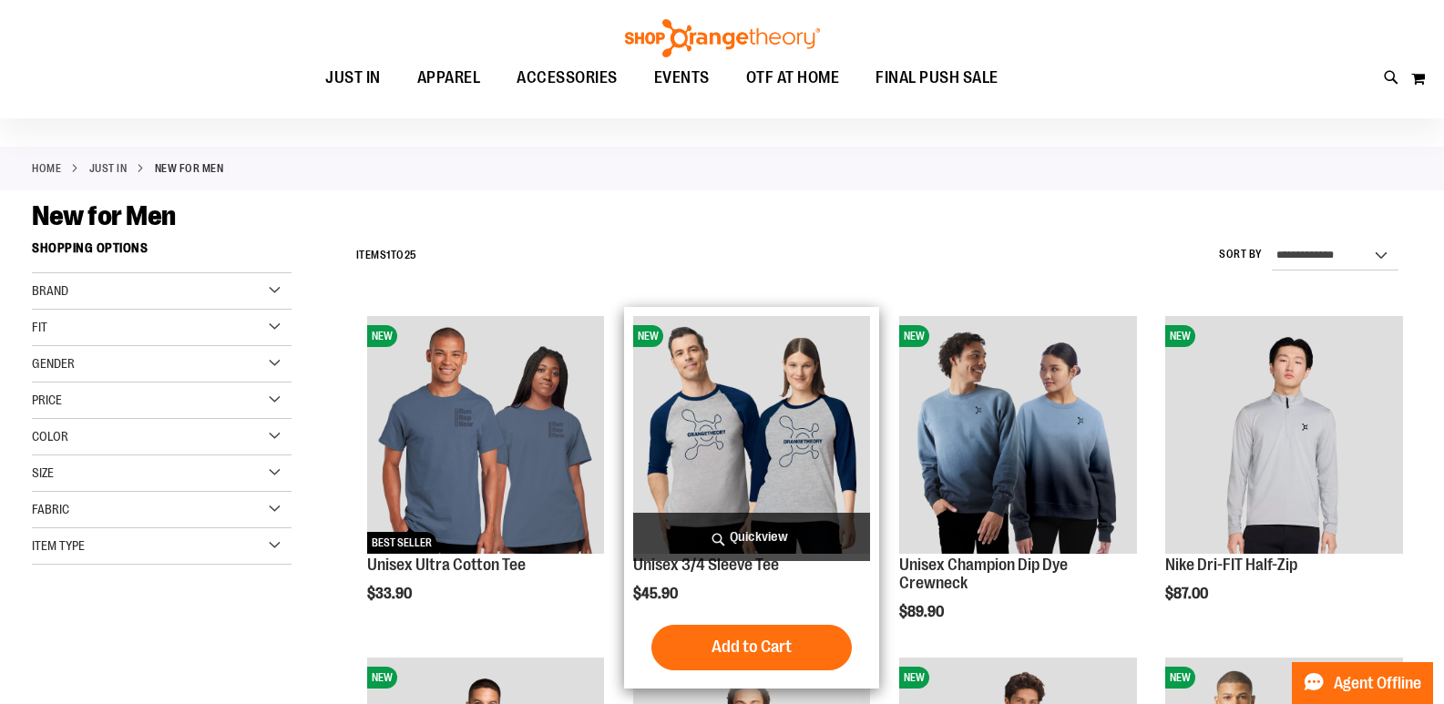
scroll to position [363, 0]
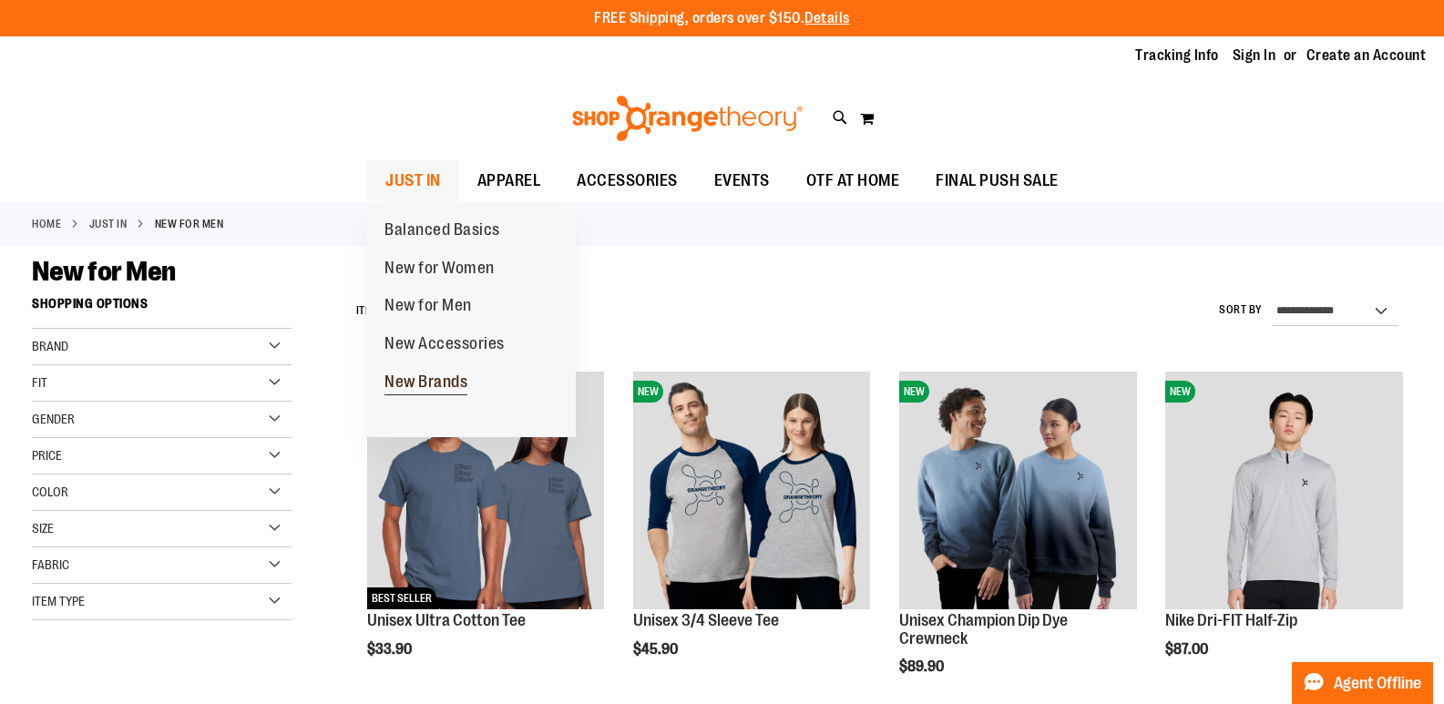
click at [429, 384] on span "New Brands" at bounding box center [425, 384] width 83 height 23
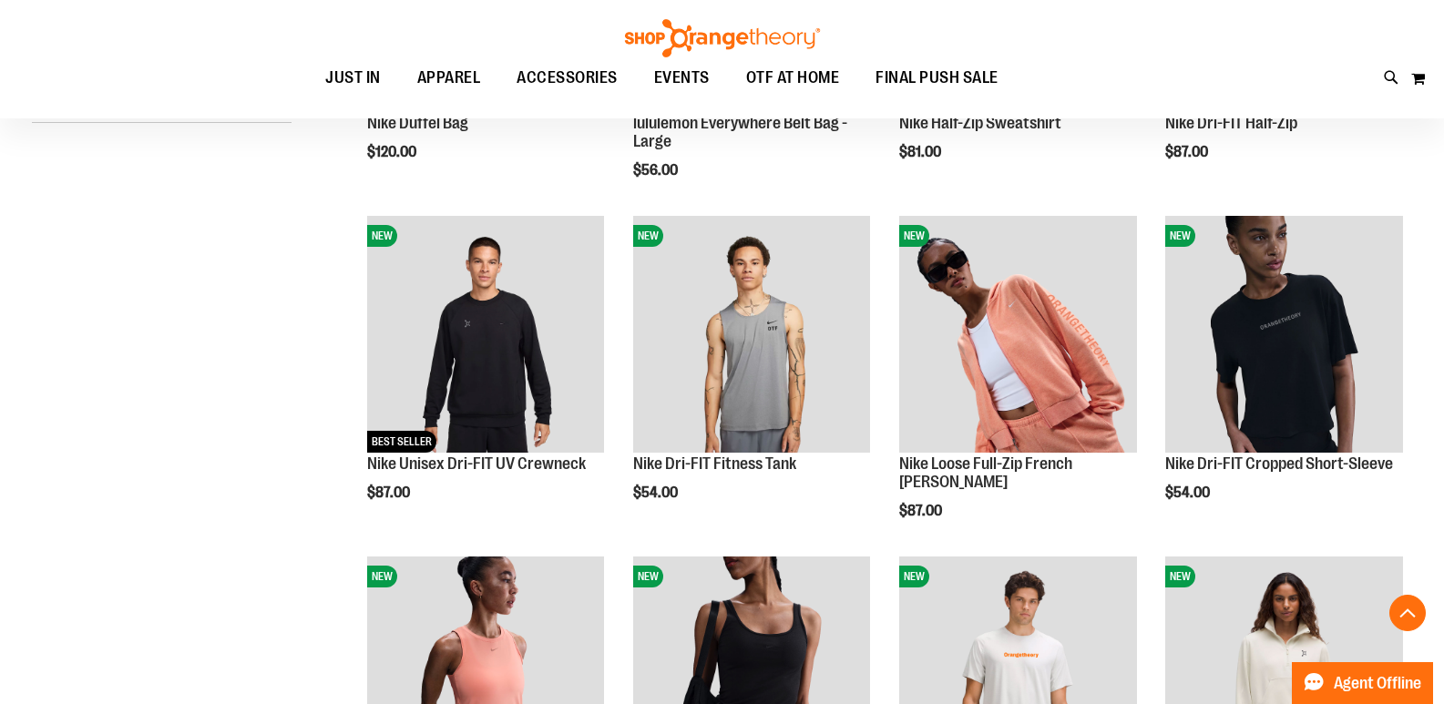
scroll to position [546, 0]
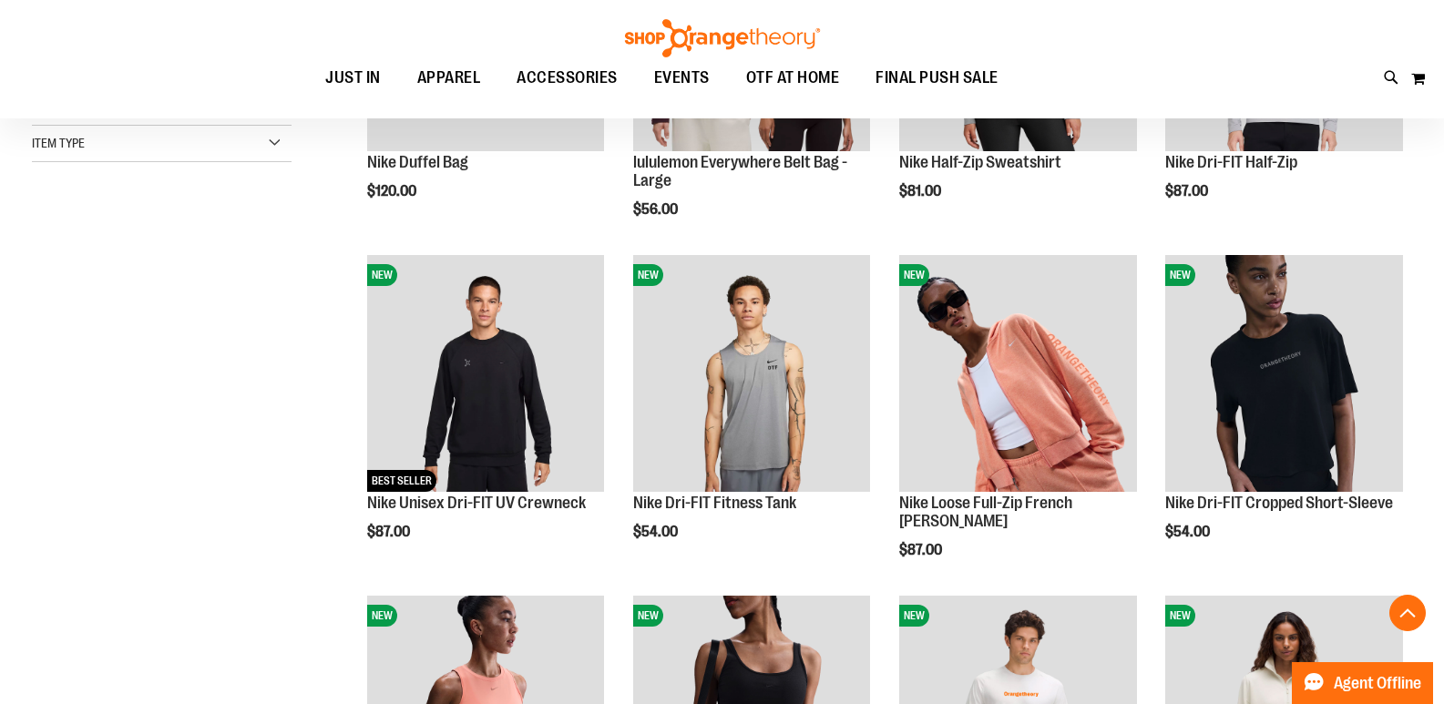
scroll to position [455, 0]
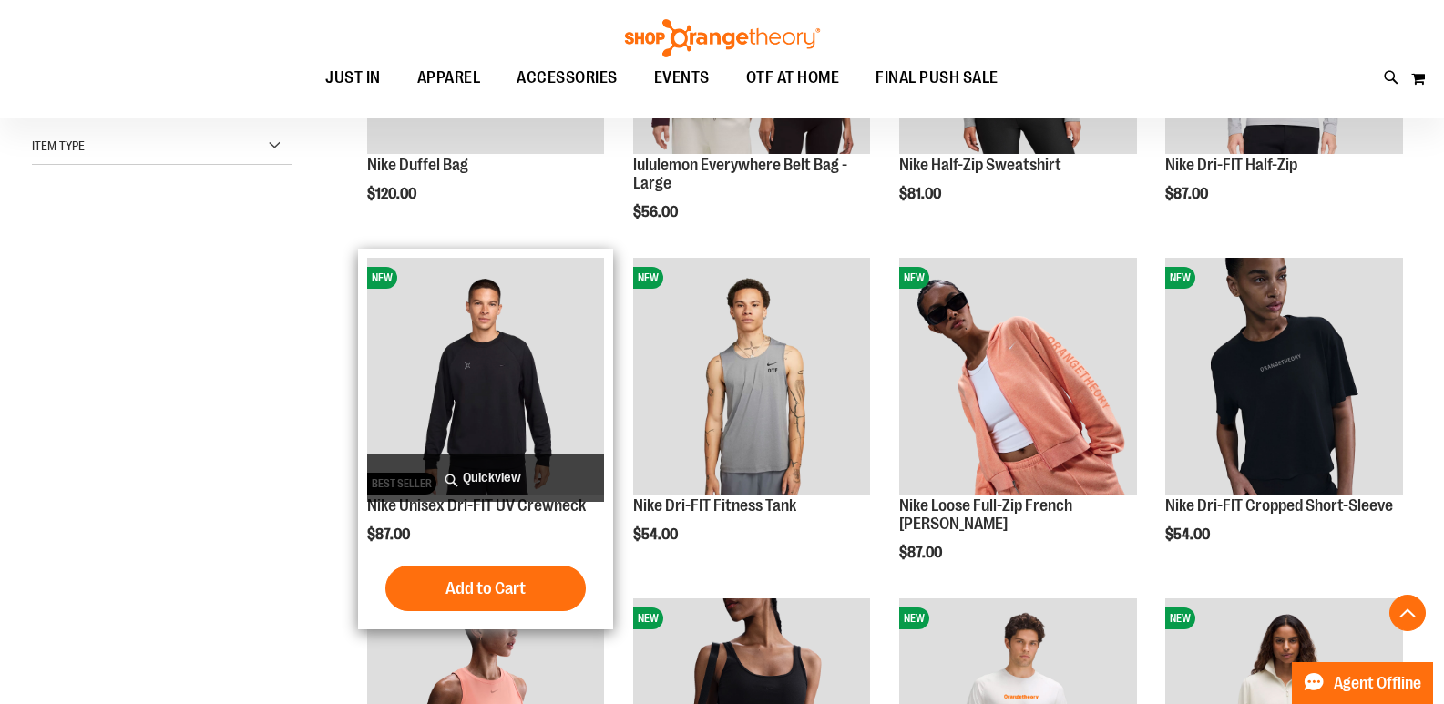
click at [475, 365] on img "product" at bounding box center [486, 377] width 238 height 238
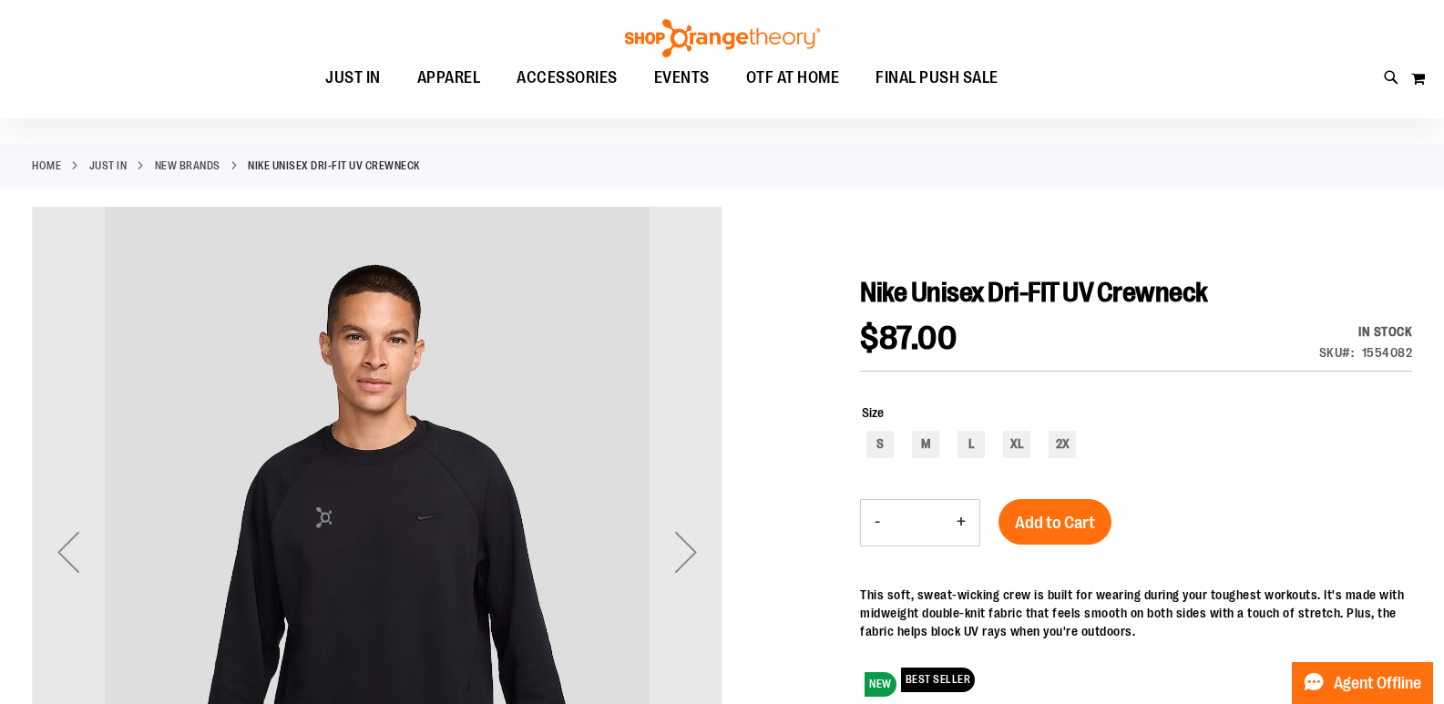
scroll to position [363, 0]
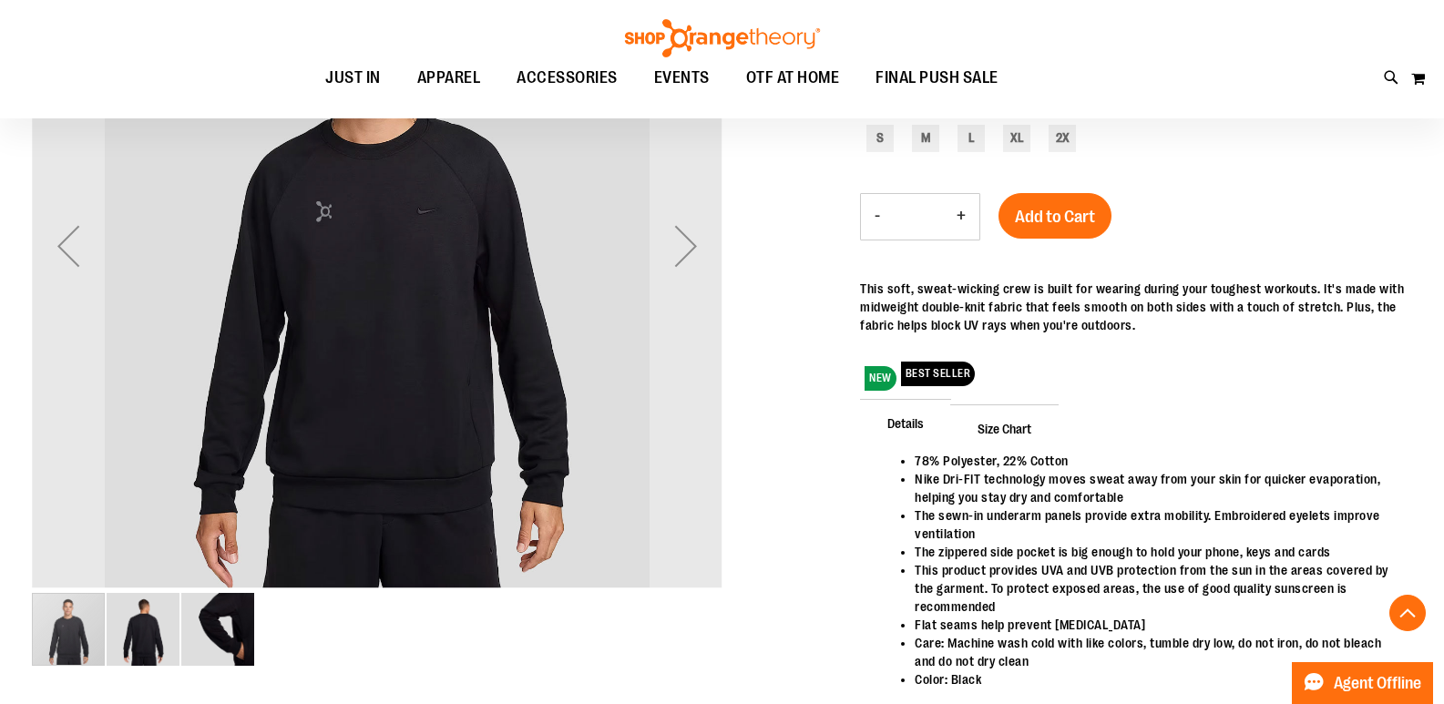
click at [142, 614] on img "image 2 of 3" at bounding box center [143, 629] width 73 height 73
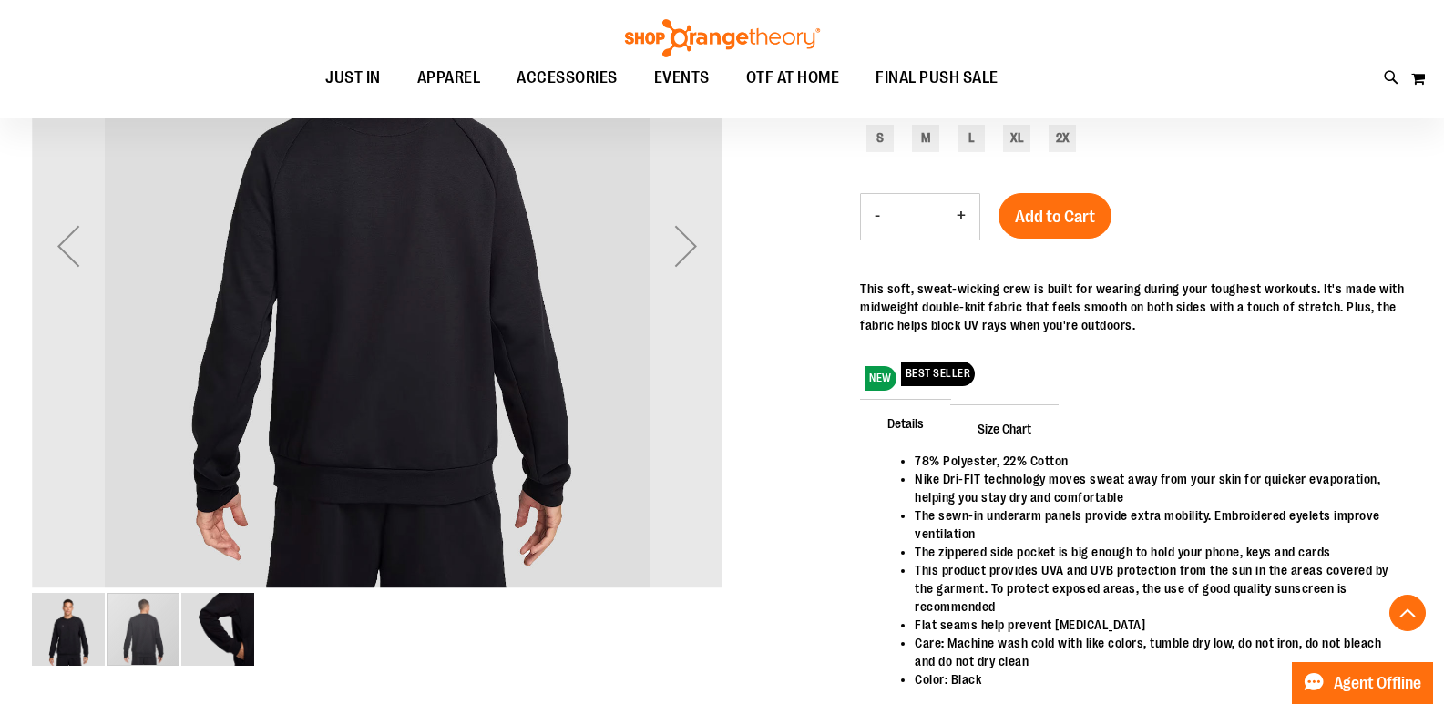
click at [216, 615] on img "image 3 of 3" at bounding box center [217, 629] width 73 height 73
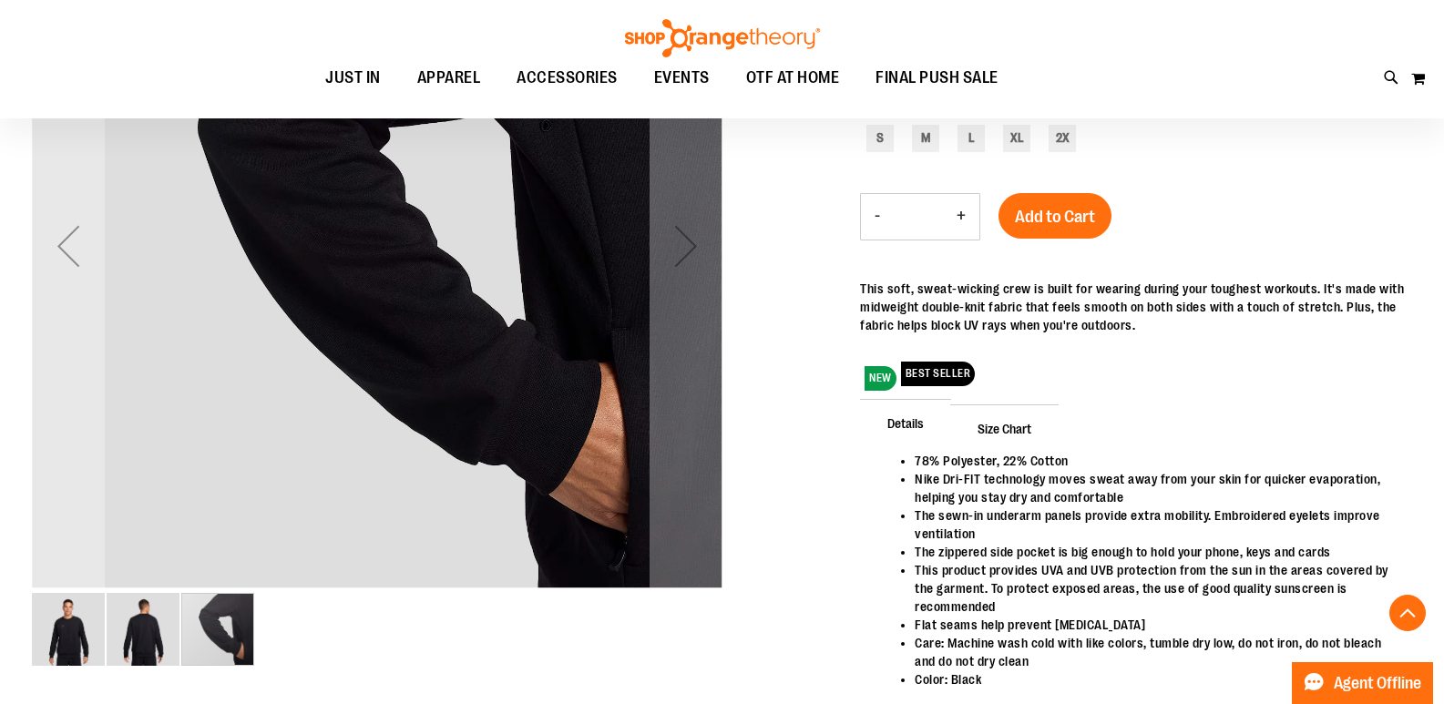
click at [57, 622] on img "image 1 of 3" at bounding box center [68, 629] width 73 height 73
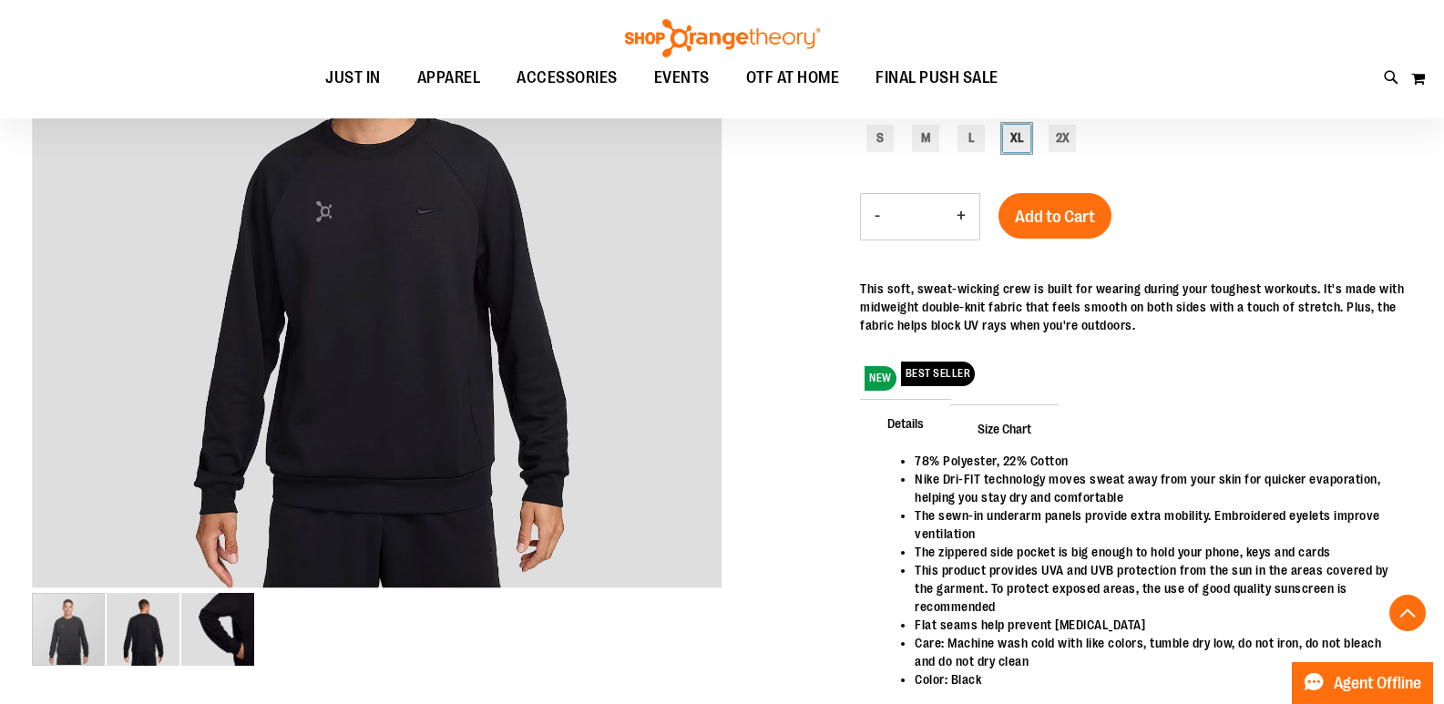
click at [1008, 143] on div "XL" at bounding box center [1016, 138] width 27 height 27
type input "***"
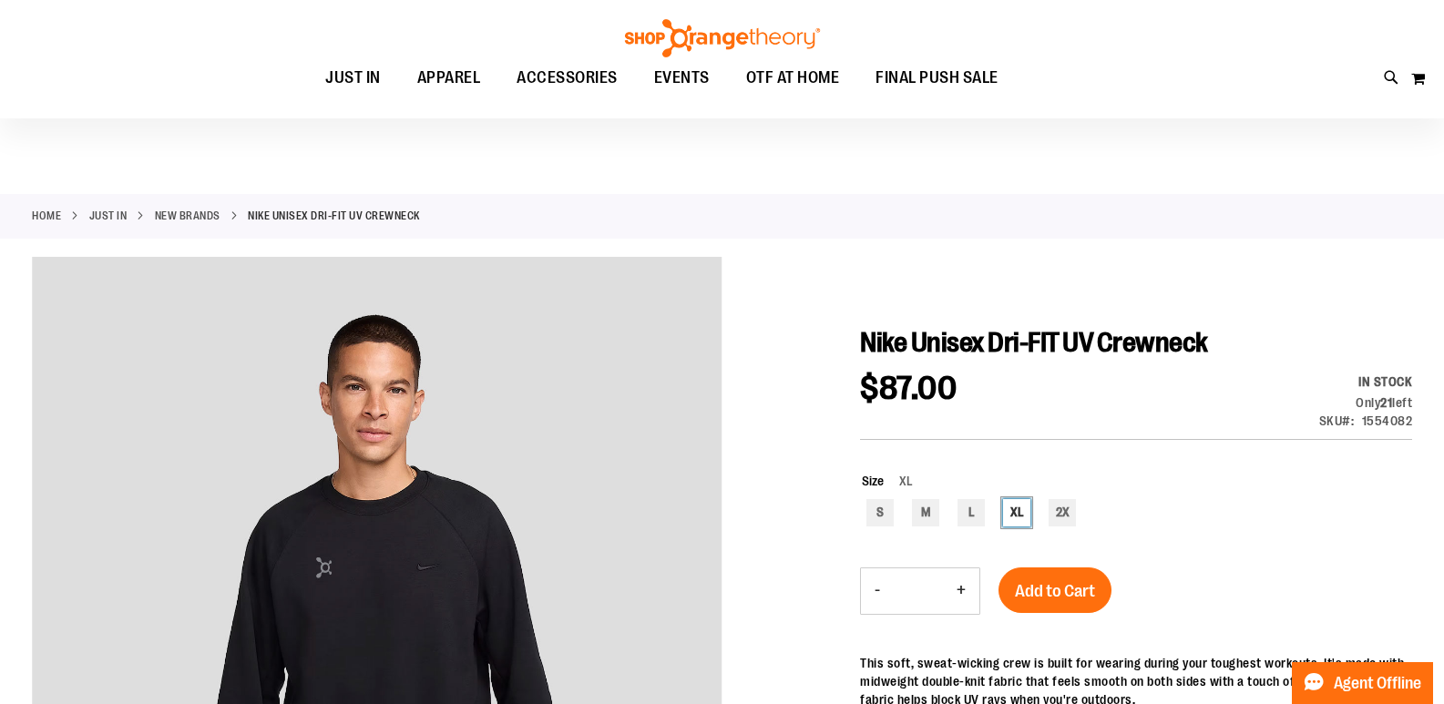
scroll to position [0, 0]
